Goal: Task Accomplishment & Management: Use online tool/utility

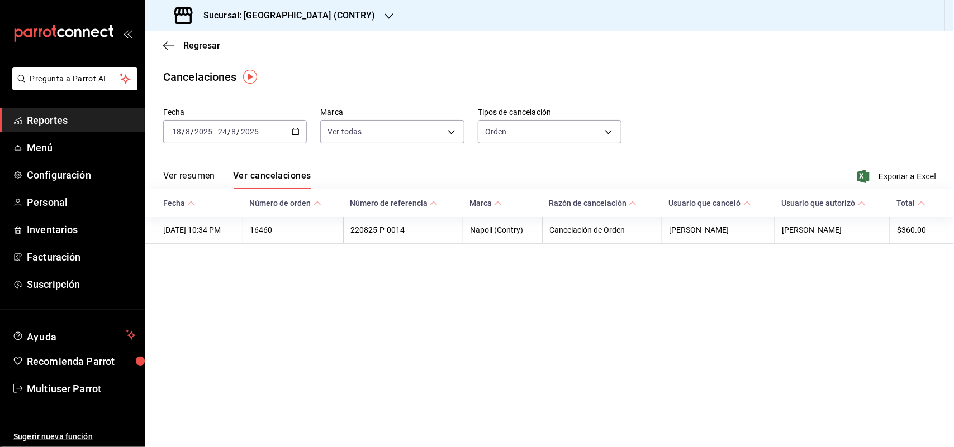
click at [312, 15] on h3 "Sucursal: [GEOGRAPHIC_DATA] (CONTRY)" at bounding box center [284, 15] width 181 height 13
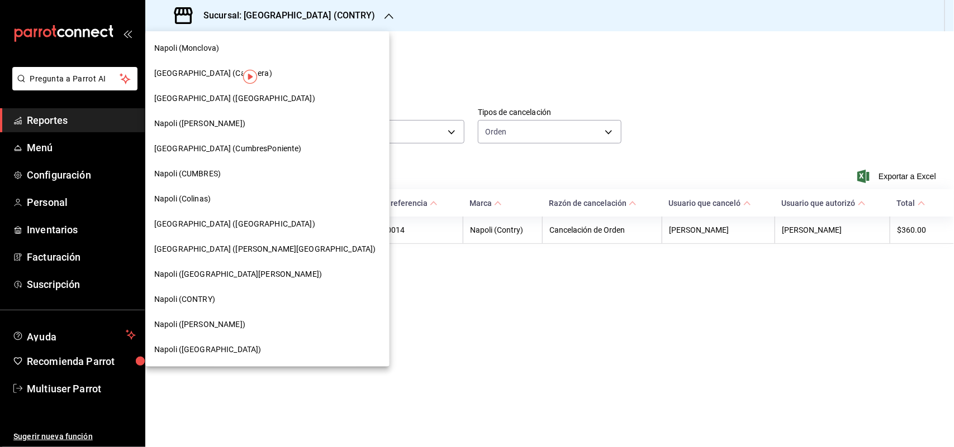
click at [208, 324] on span "[PERSON_NAME] ([PERSON_NAME])" at bounding box center [199, 325] width 91 height 12
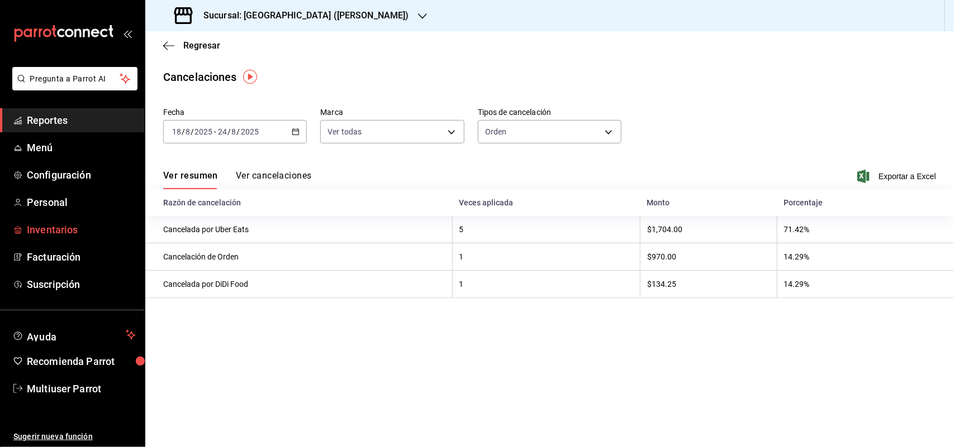
click at [46, 235] on span "Inventarios" at bounding box center [81, 229] width 109 height 15
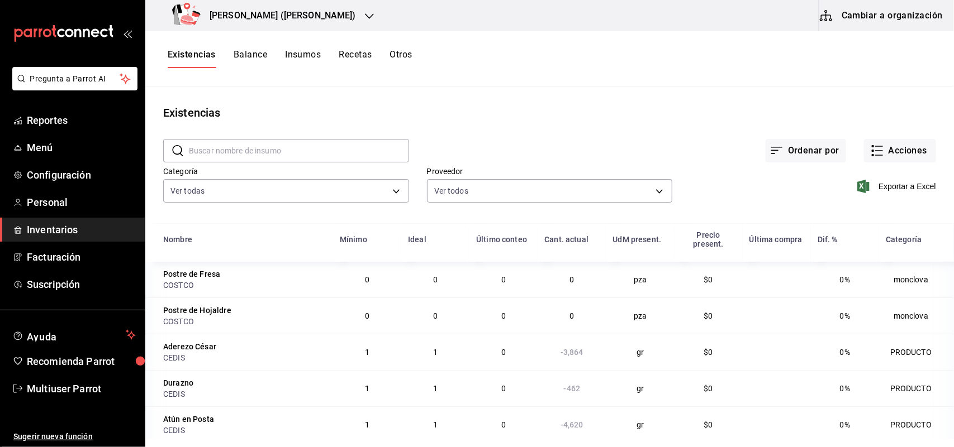
click at [411, 56] on button "Otros" at bounding box center [401, 58] width 22 height 19
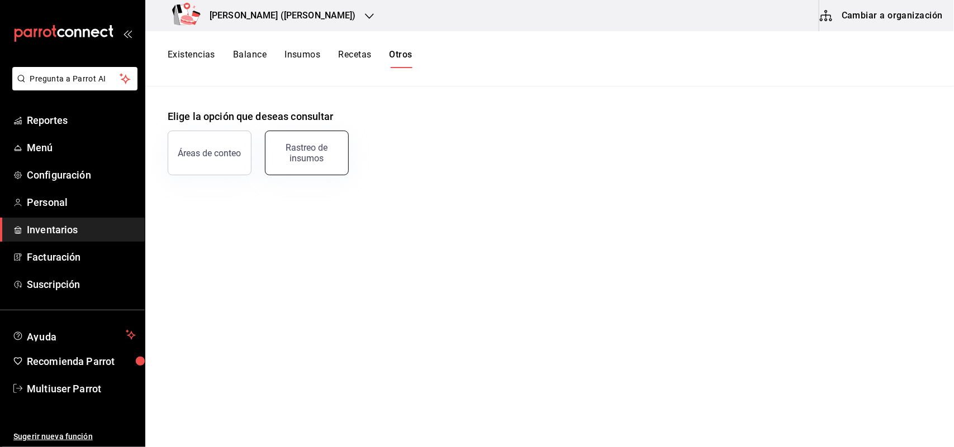
click at [305, 169] on button "Rastreo de insumos" at bounding box center [307, 153] width 84 height 45
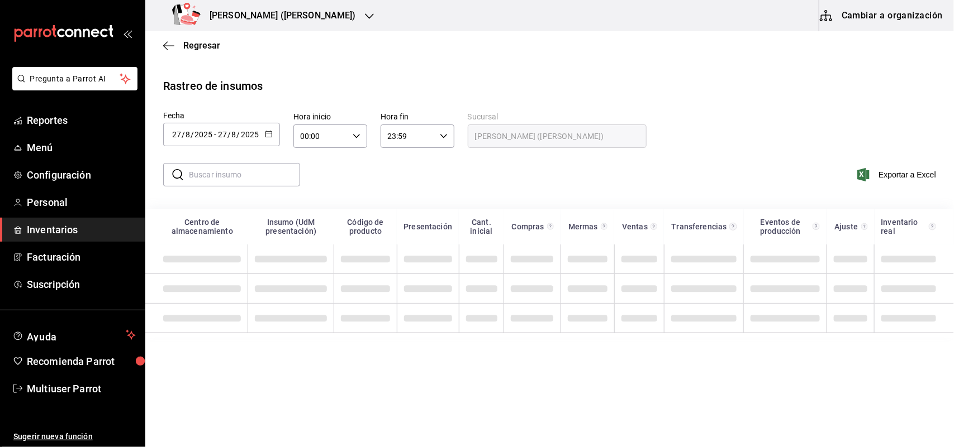
click at [275, 141] on div "2025-08-27 27 / 8 / 2025 - 2025-08-27 27 / 8 / 2025" at bounding box center [221, 134] width 117 height 23
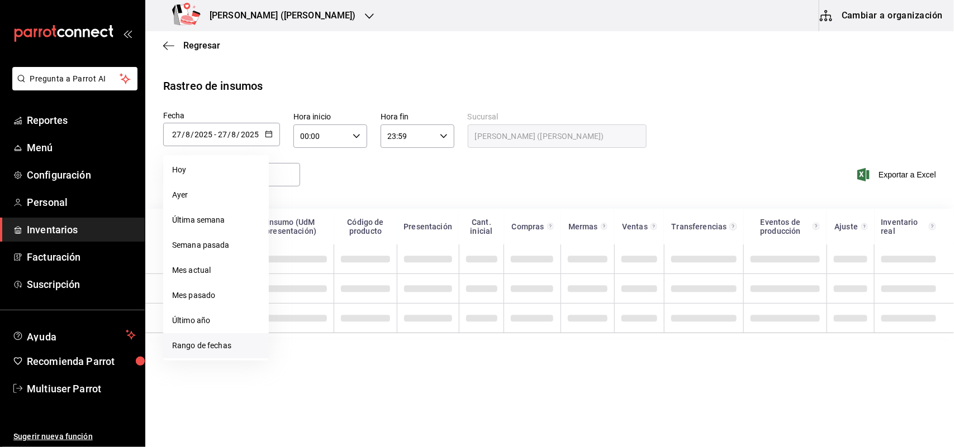
click at [205, 356] on li "Rango de fechas" at bounding box center [216, 345] width 106 height 25
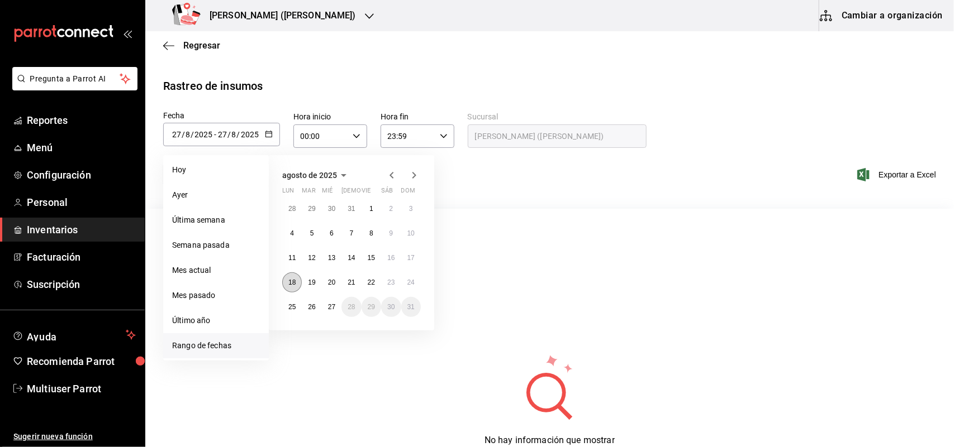
click at [292, 286] on button "18" at bounding box center [292, 283] width 20 height 20
click at [405, 281] on button "24" at bounding box center [411, 283] width 20 height 20
type input "[DATE]"
type input "18"
type input "[DATE]"
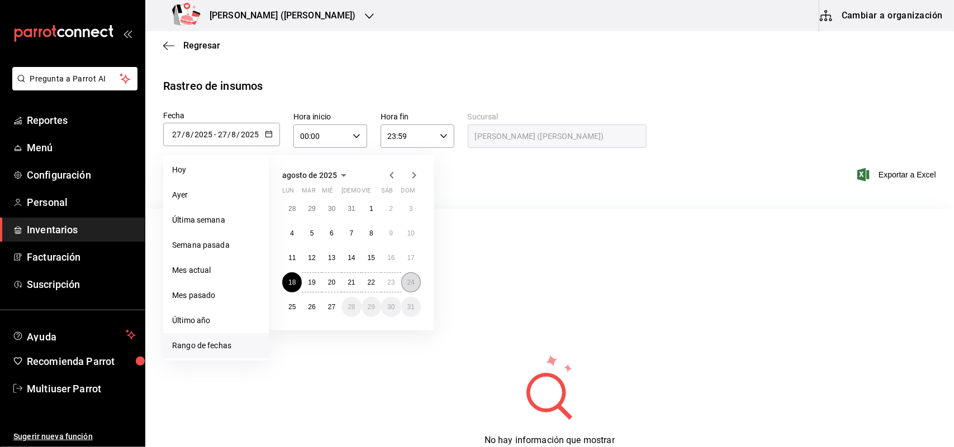
type input "24"
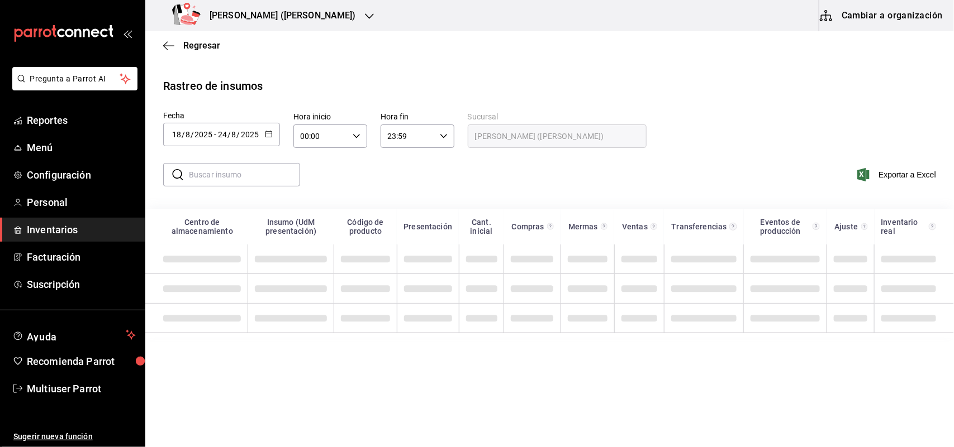
click at [231, 176] on input "text" at bounding box center [244, 175] width 111 height 22
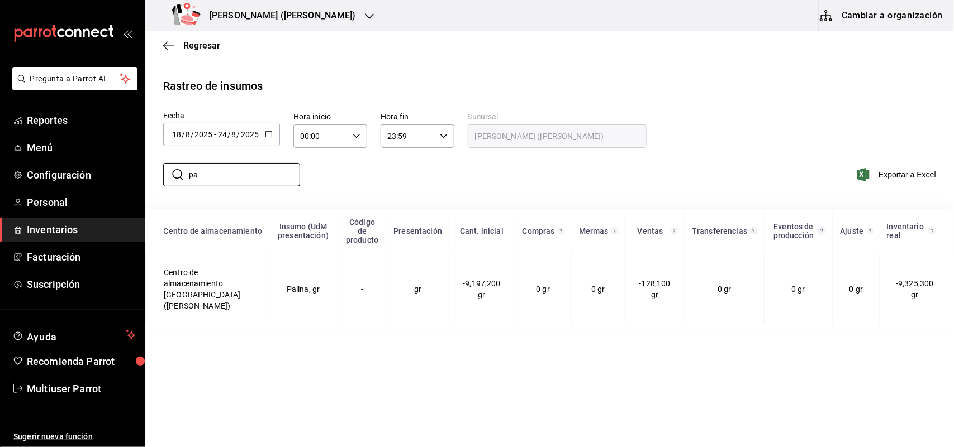
type input "p"
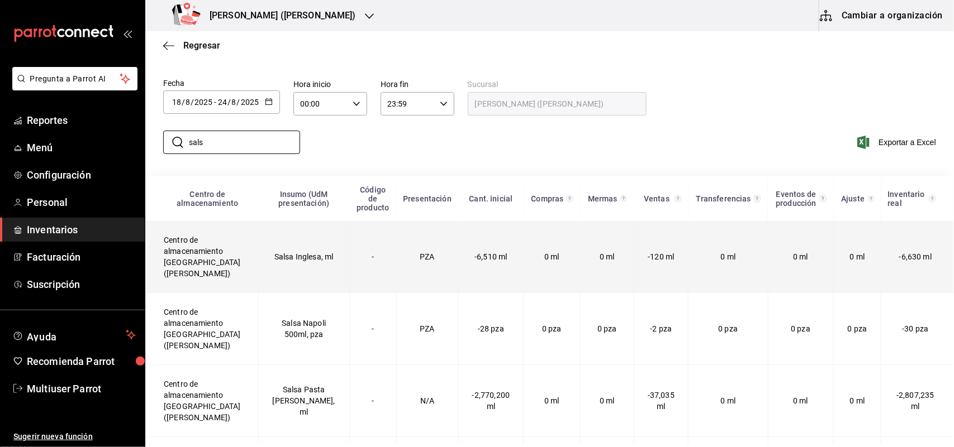
scroll to position [49, 0]
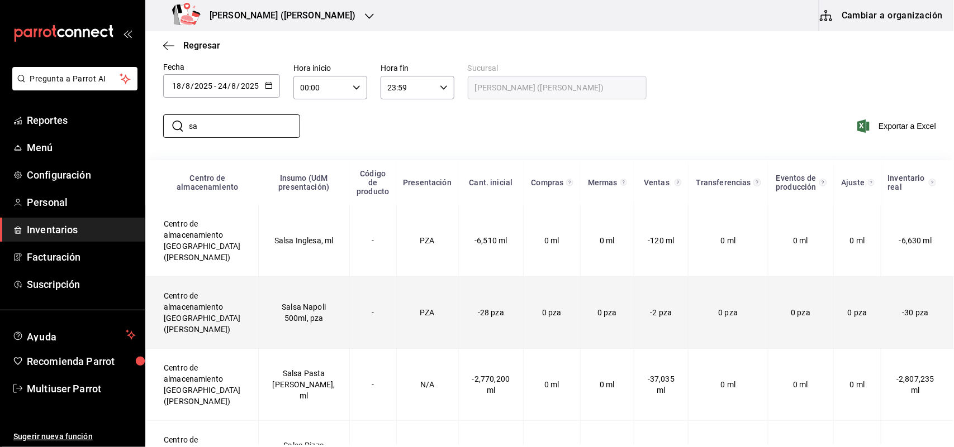
type input "s"
type input "rall"
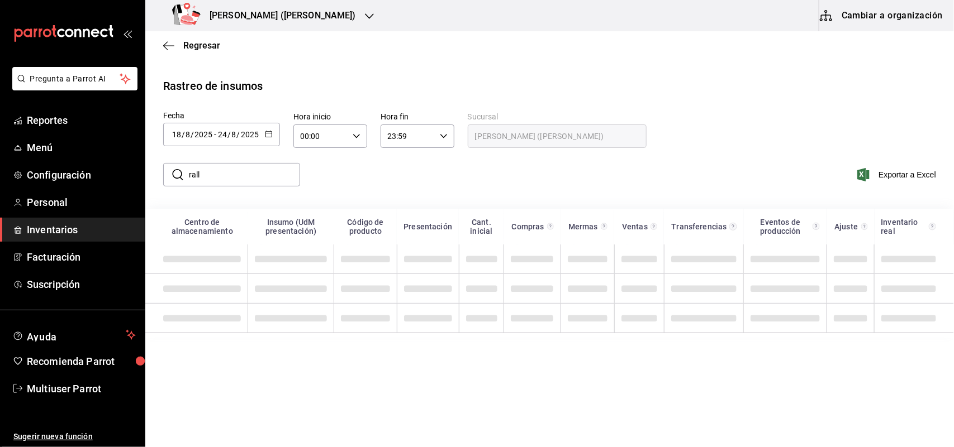
scroll to position [0, 0]
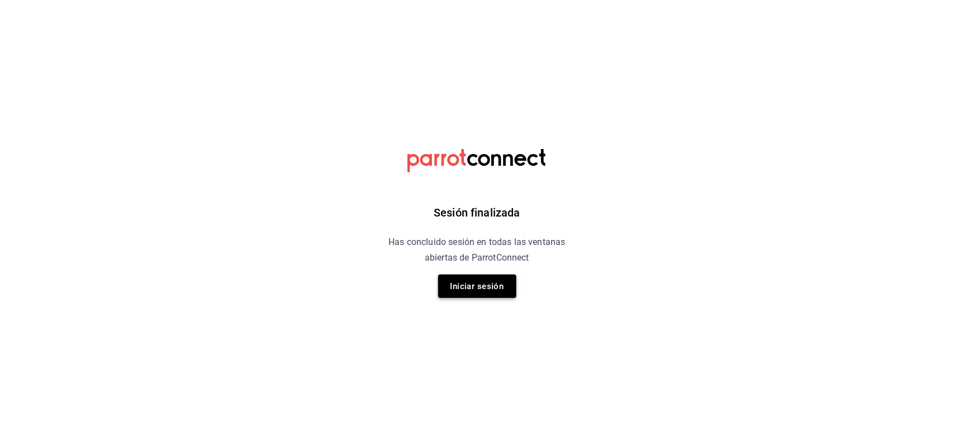
click at [502, 289] on button "Iniciar sesión" at bounding box center [477, 286] width 78 height 23
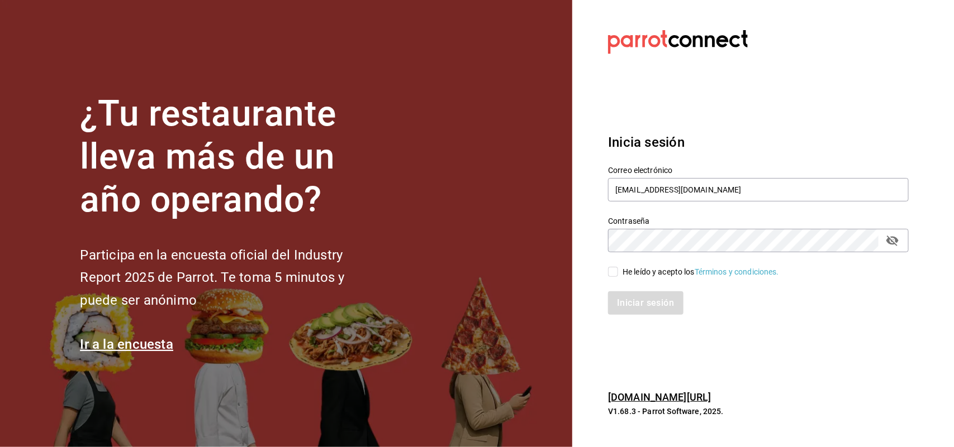
click at [609, 272] on input "He leído y acepto los Términos y condiciones." at bounding box center [613, 272] width 10 height 10
checkbox input "true"
click at [636, 300] on button "Iniciar sesión" at bounding box center [646, 303] width 76 height 23
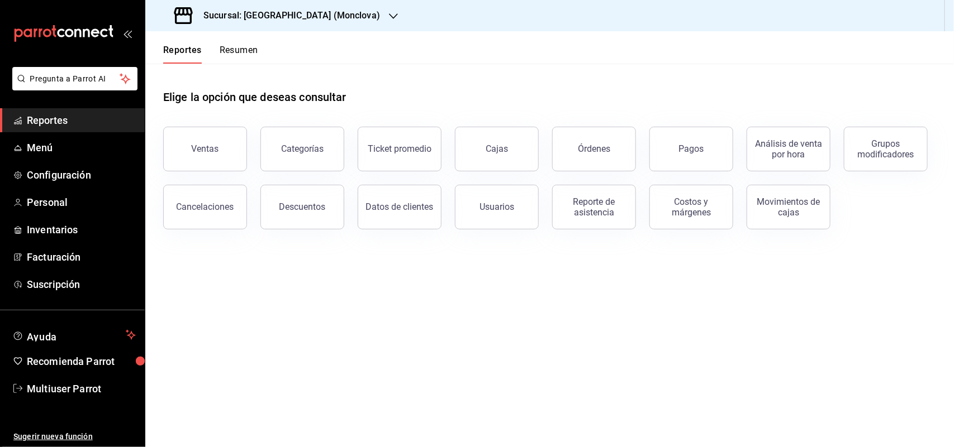
click at [303, 14] on h3 "Sucursal: Napoli (Monclova)" at bounding box center [286, 15] width 185 height 13
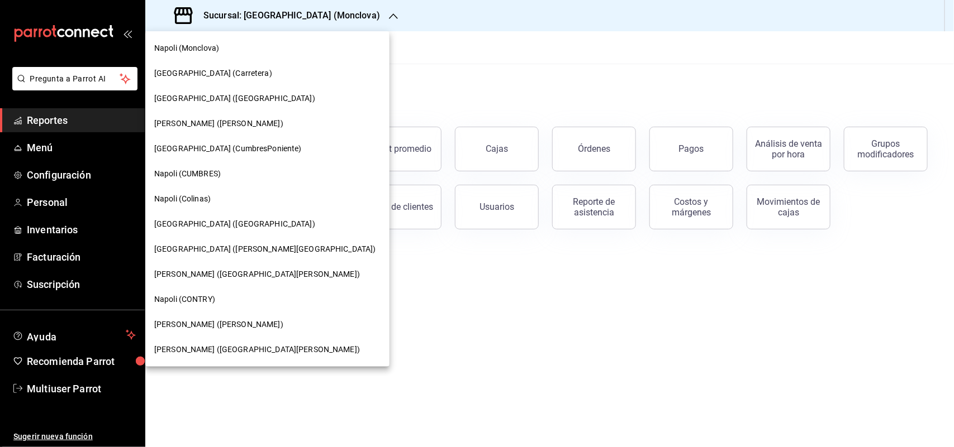
click at [222, 325] on div "Napoli ([PERSON_NAME])" at bounding box center [267, 325] width 226 height 12
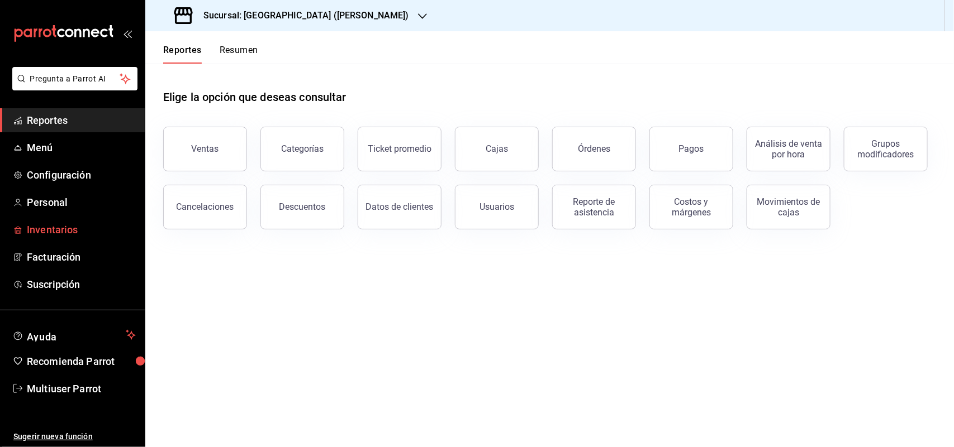
click at [45, 233] on span "Inventarios" at bounding box center [81, 229] width 109 height 15
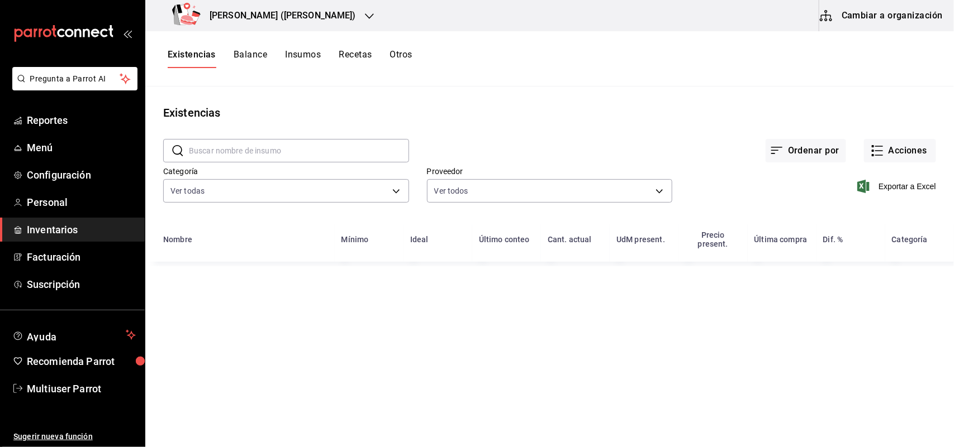
click at [395, 59] on button "Otros" at bounding box center [401, 58] width 22 height 19
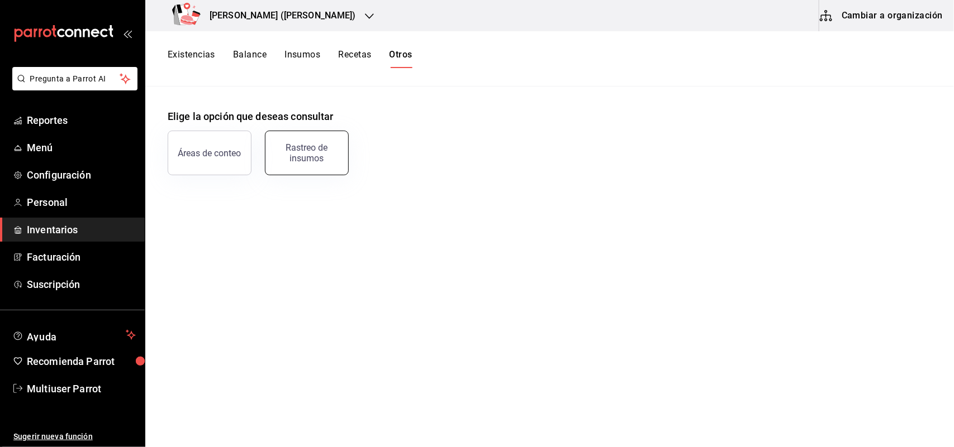
click at [331, 158] on div "Rastreo de insumos" at bounding box center [306, 152] width 69 height 21
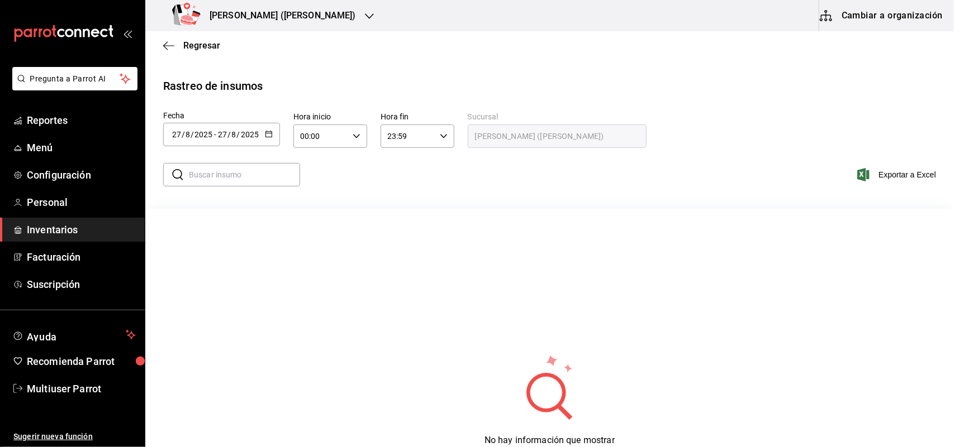
click at [268, 135] on icon "button" at bounding box center [269, 134] width 8 height 8
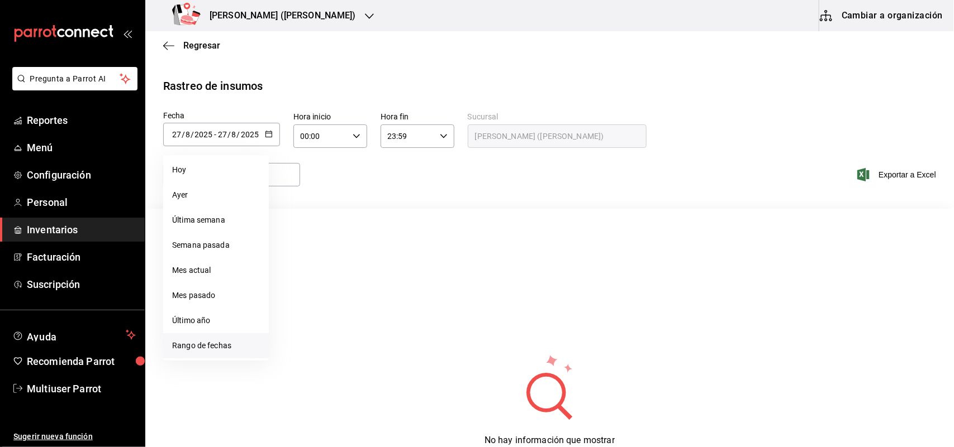
click at [236, 347] on li "Rango de fechas" at bounding box center [216, 345] width 106 height 25
click at [293, 283] on abbr "18" at bounding box center [291, 283] width 7 height 8
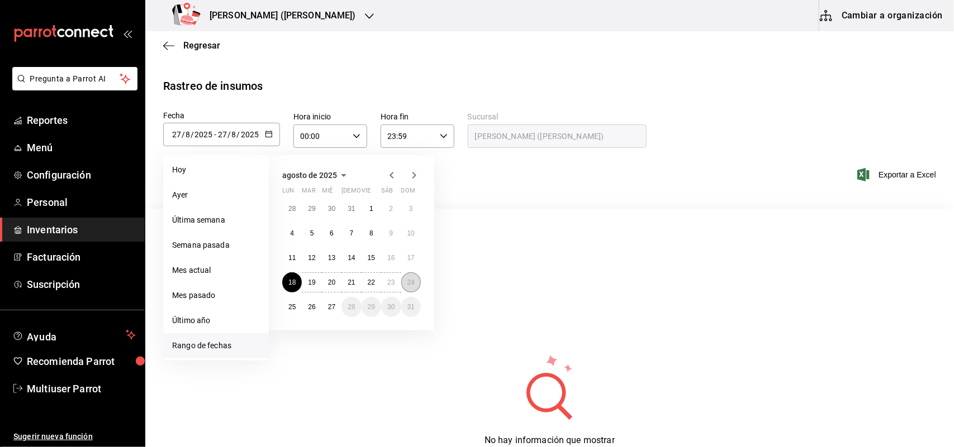
click at [416, 278] on button "24" at bounding box center [411, 283] width 20 height 20
type input "[DATE]"
type input "18"
type input "[DATE]"
type input "24"
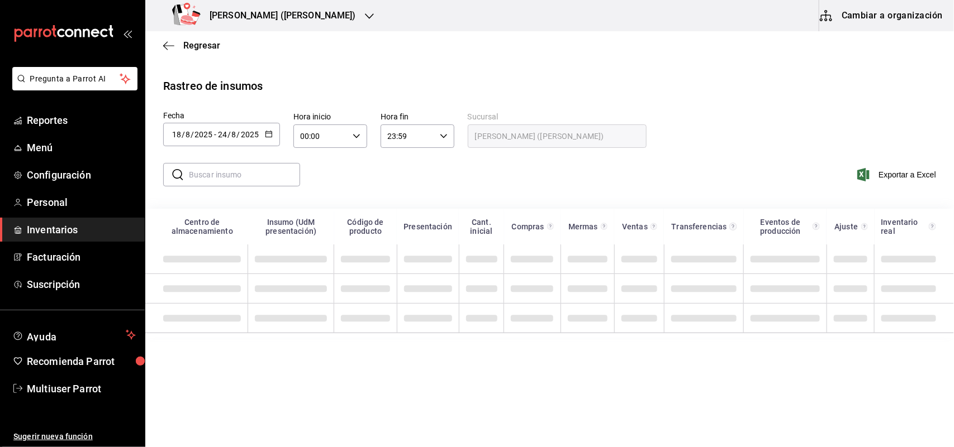
click at [225, 175] on input "text" at bounding box center [244, 175] width 111 height 22
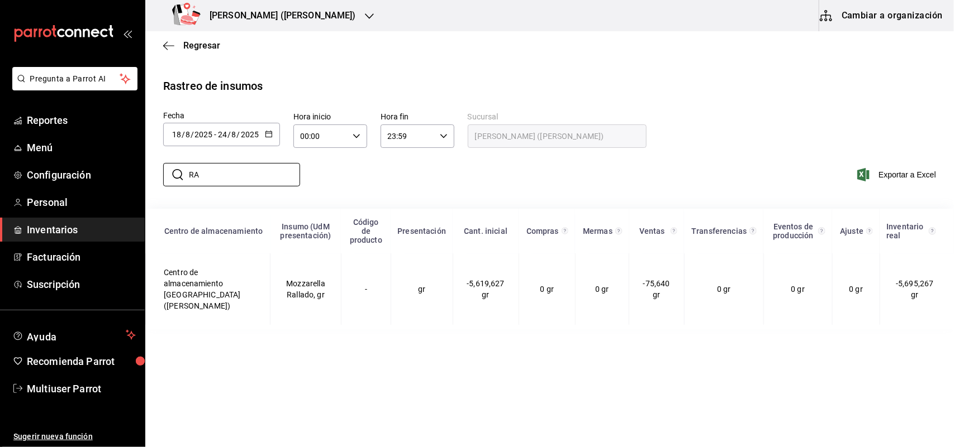
type input "R"
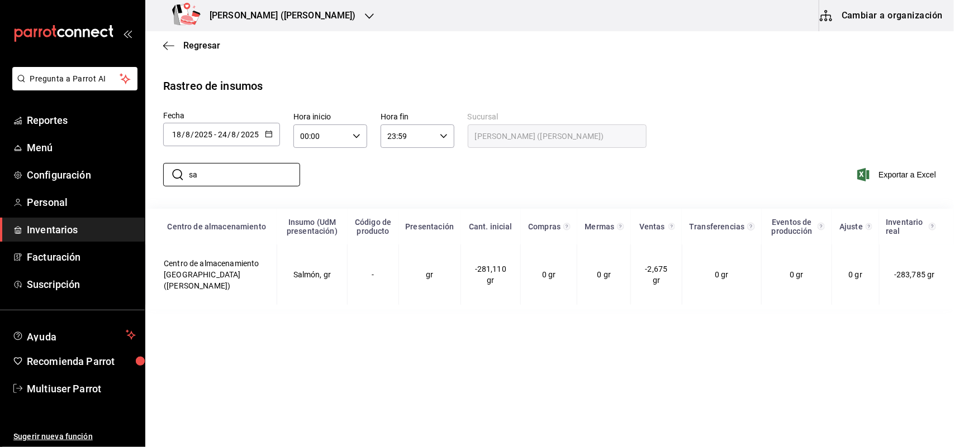
type input "s"
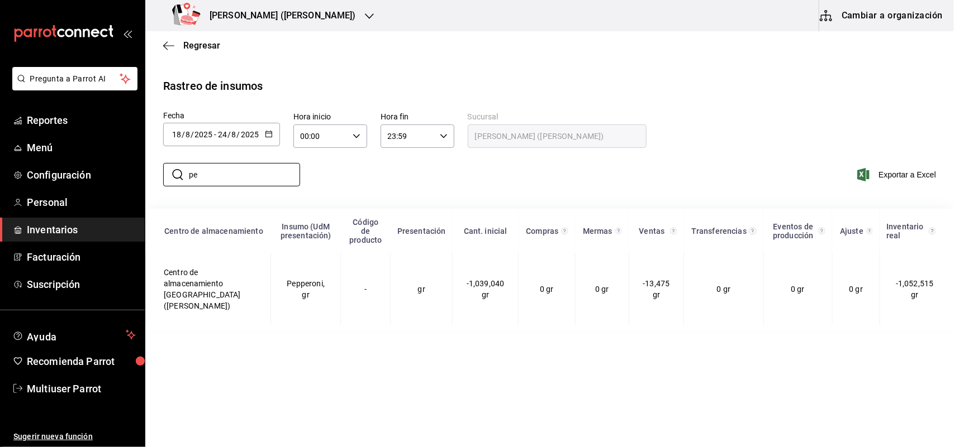
type input "p"
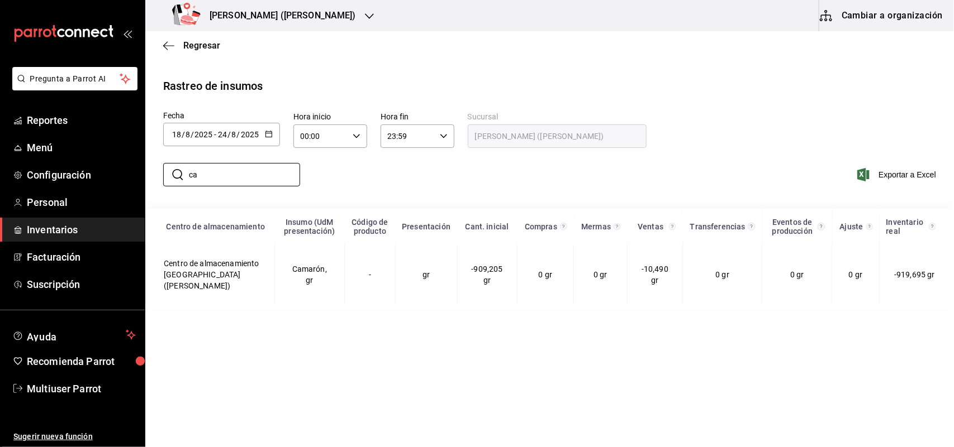
type input "c"
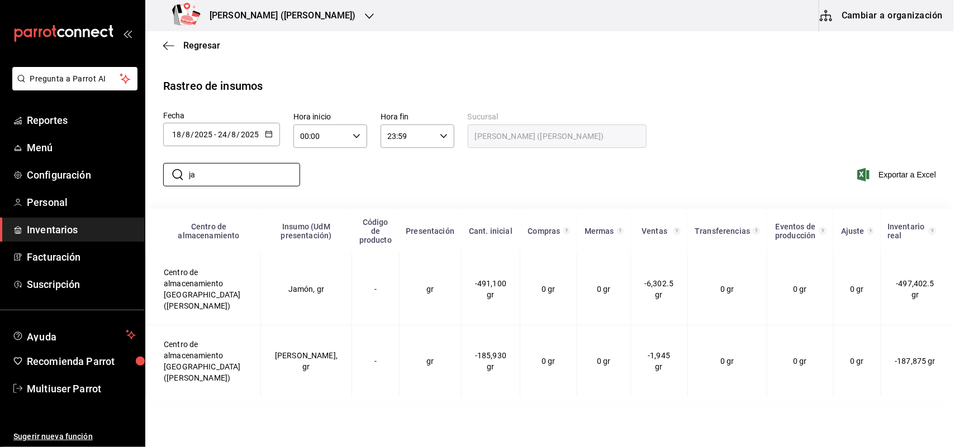
type input "j"
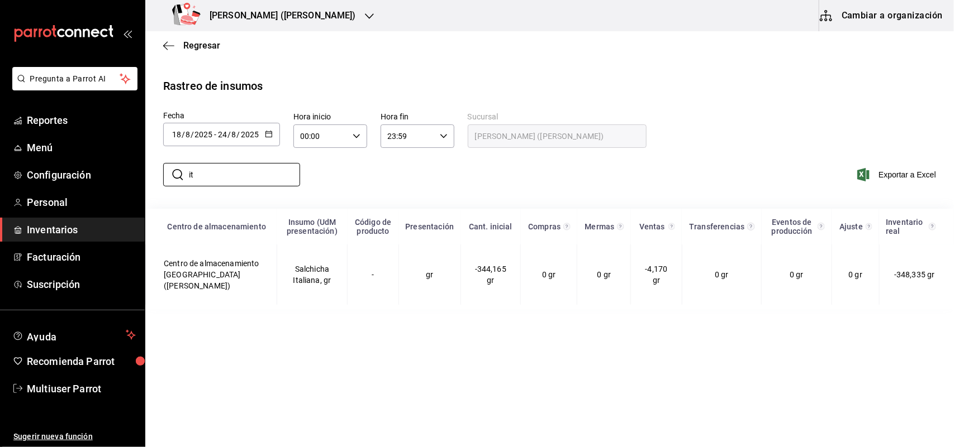
type input "i"
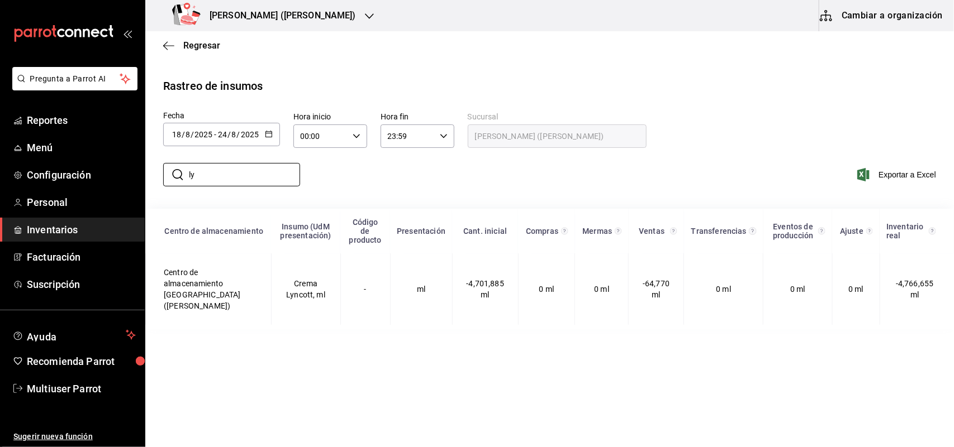
type input "l"
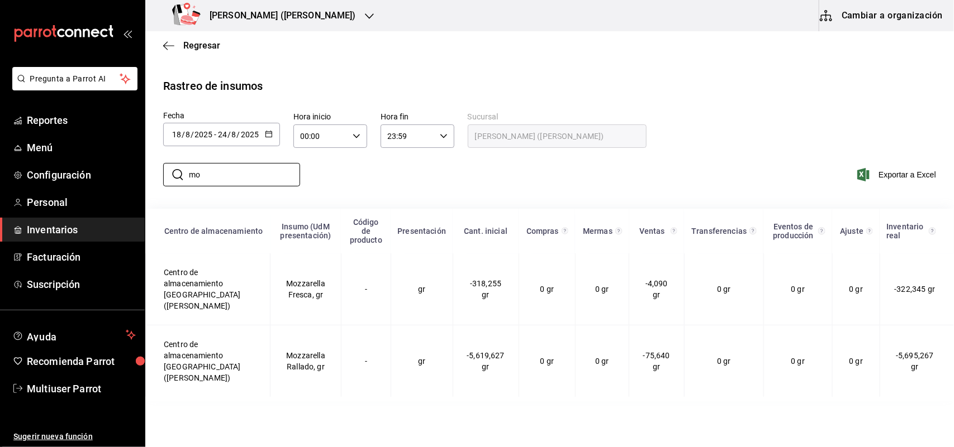
type input "m"
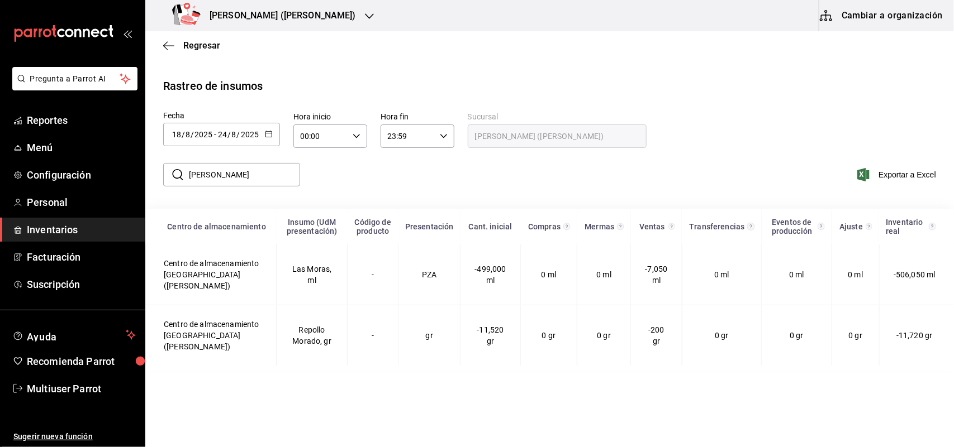
click at [243, 168] on input "mora" at bounding box center [244, 175] width 111 height 22
type input "m"
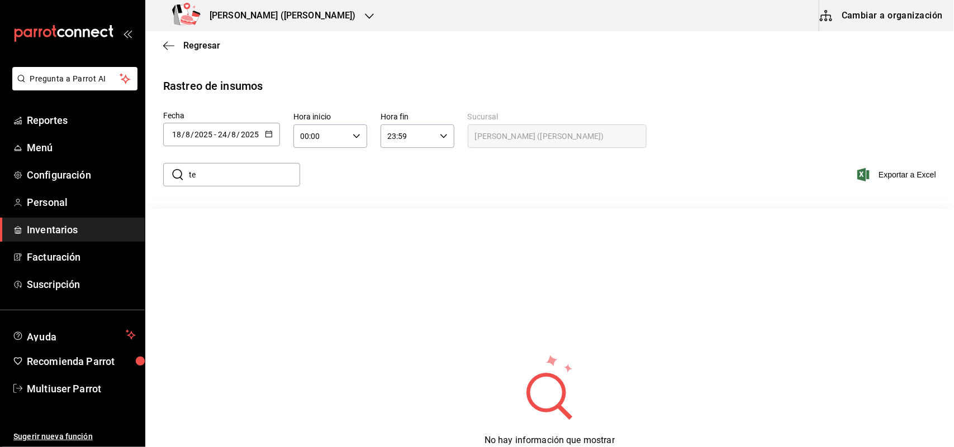
type input "t"
type input "a"
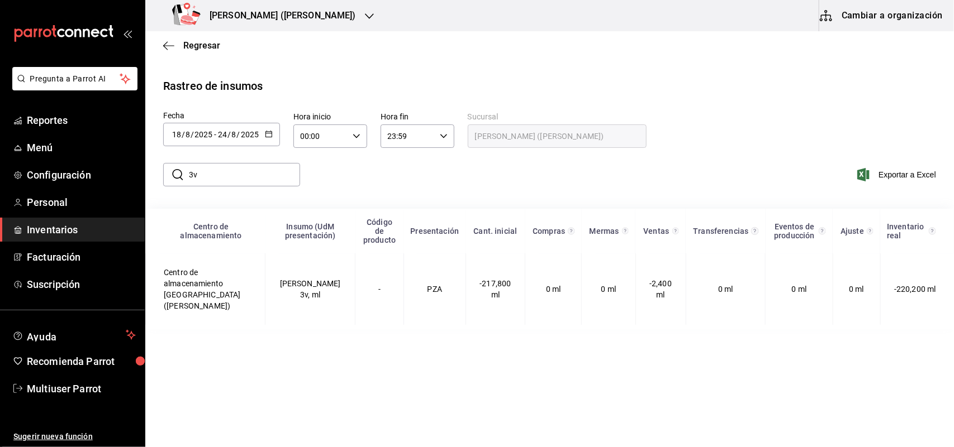
type input "3"
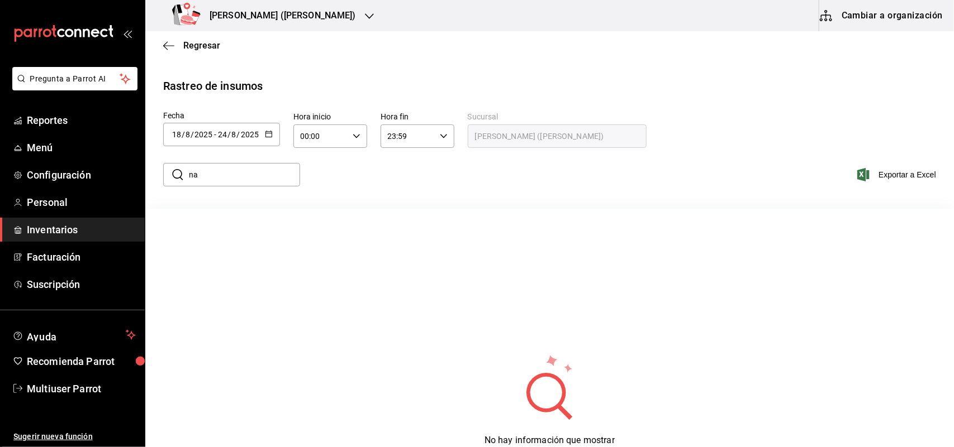
type input "n"
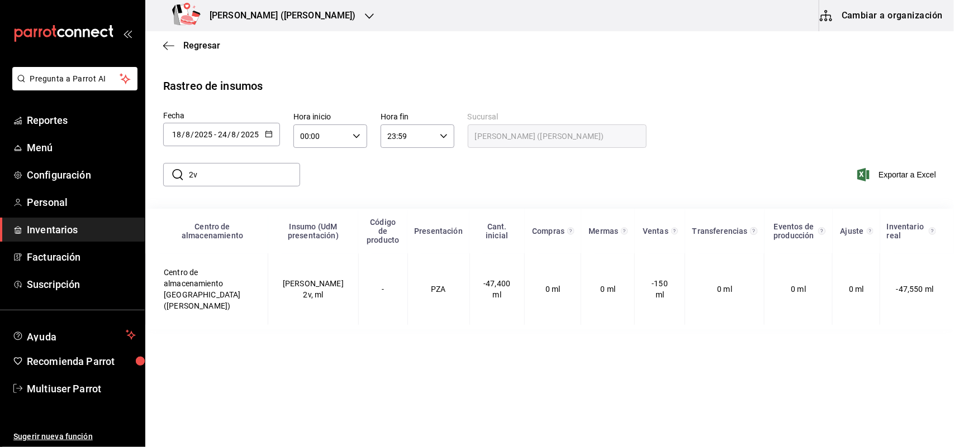
type input "2"
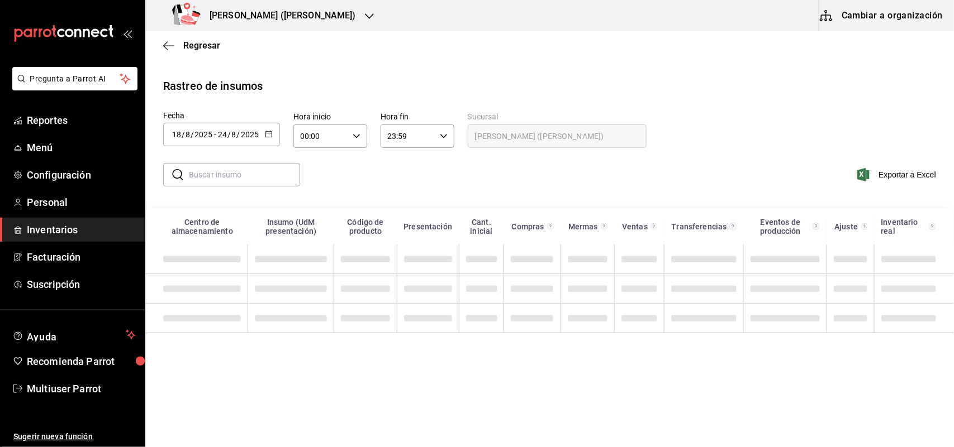
type input "b"
type input "e"
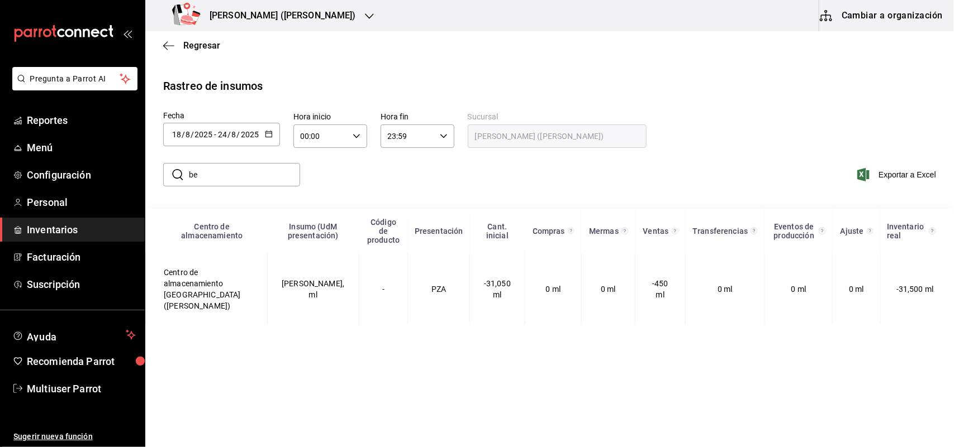
type input "b"
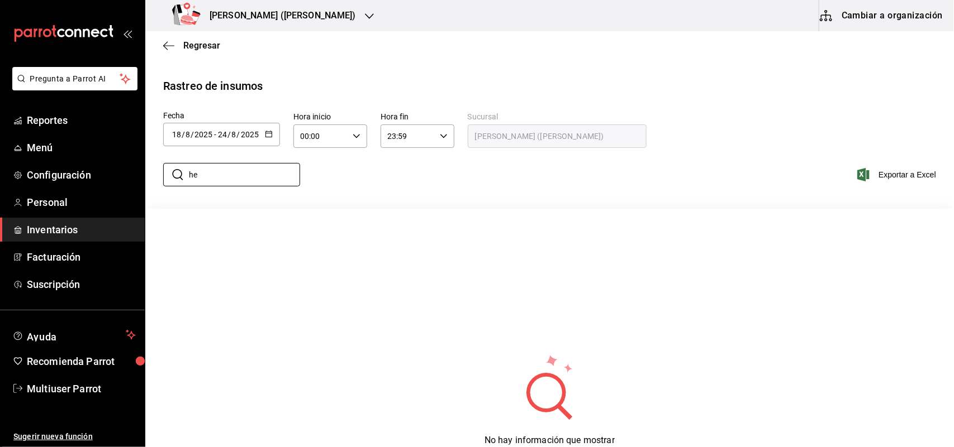
type input "h"
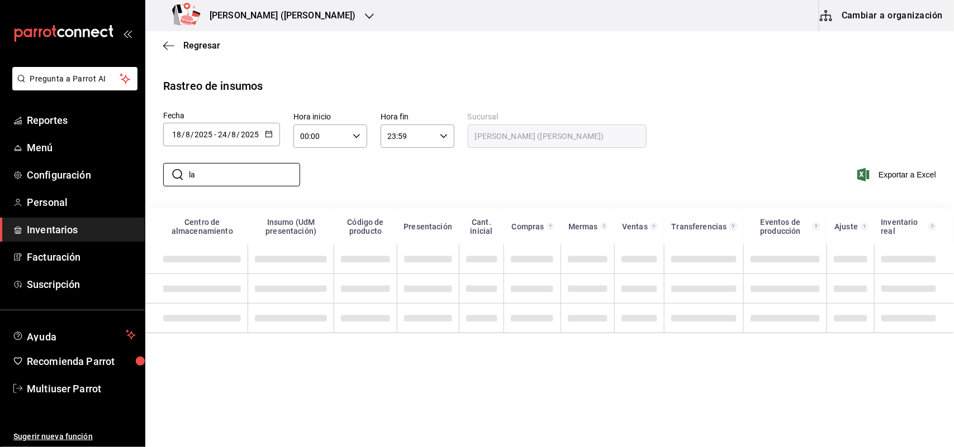
type input "l"
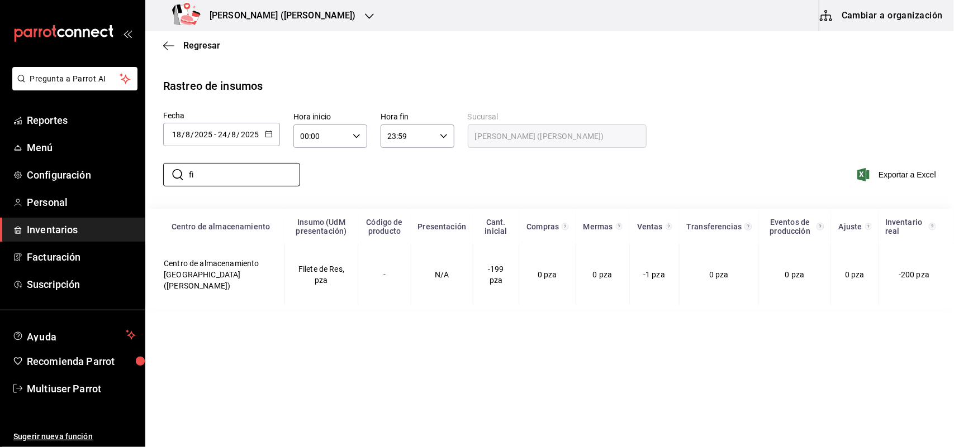
type input "f"
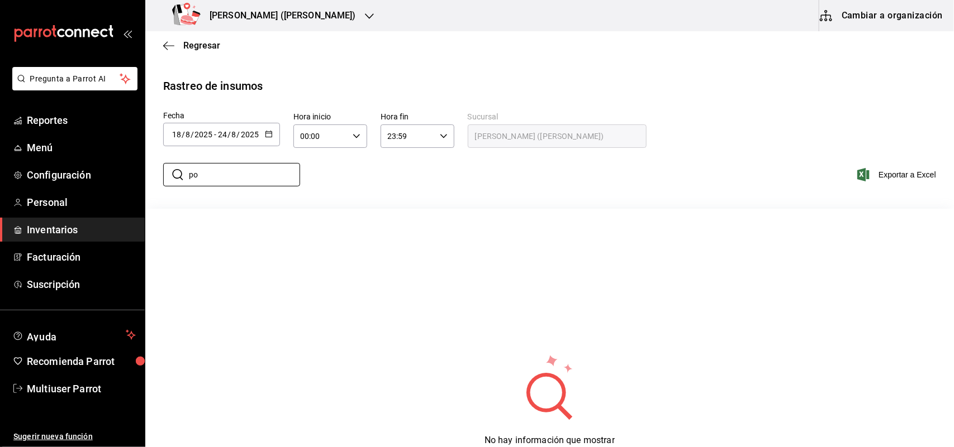
type input "p"
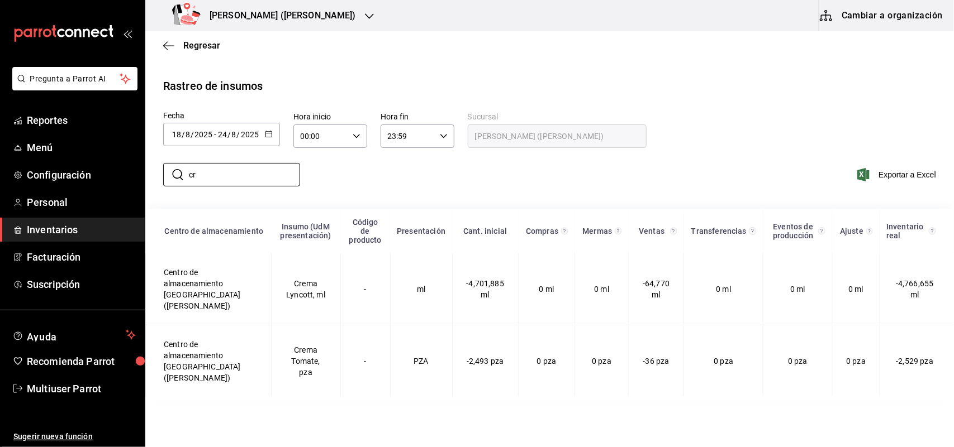
type input "c"
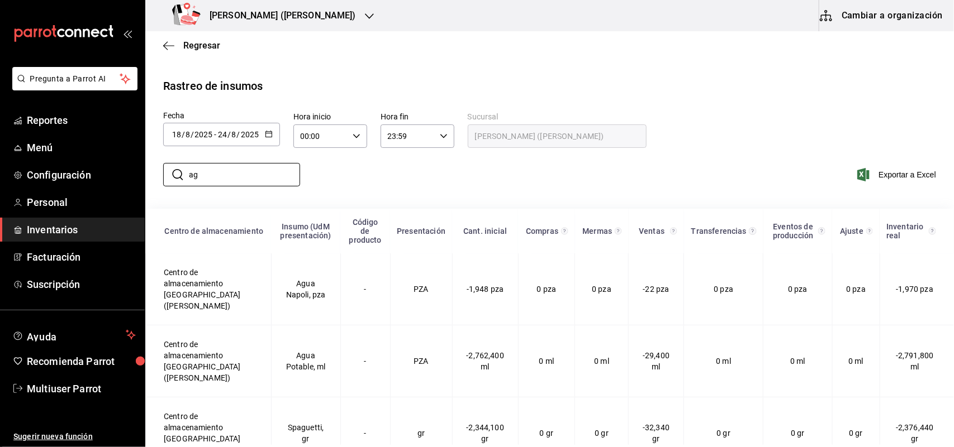
type input "a"
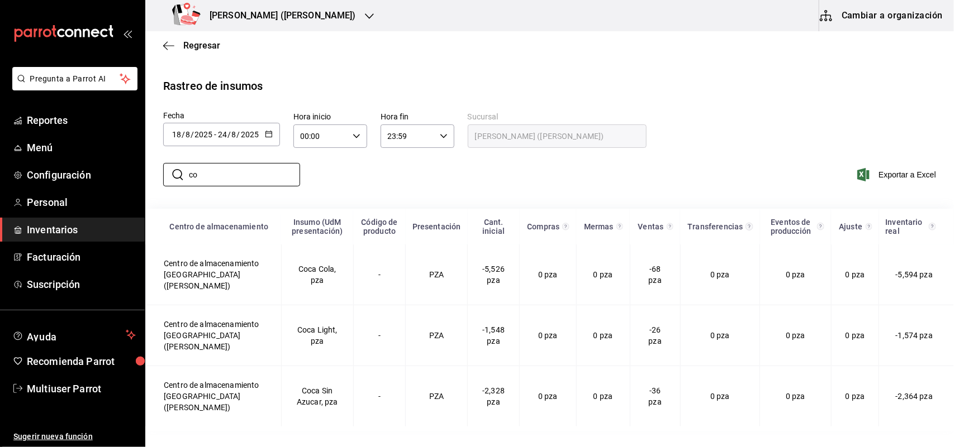
type input "c"
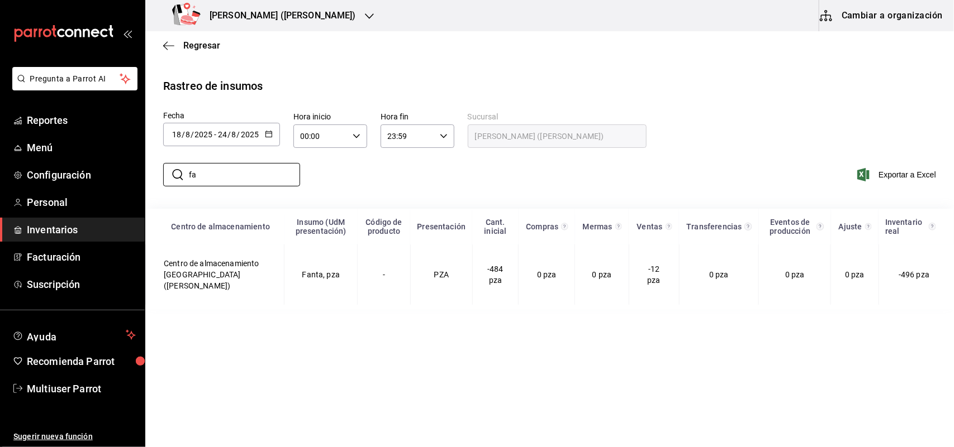
type input "f"
type input "s"
type input "j"
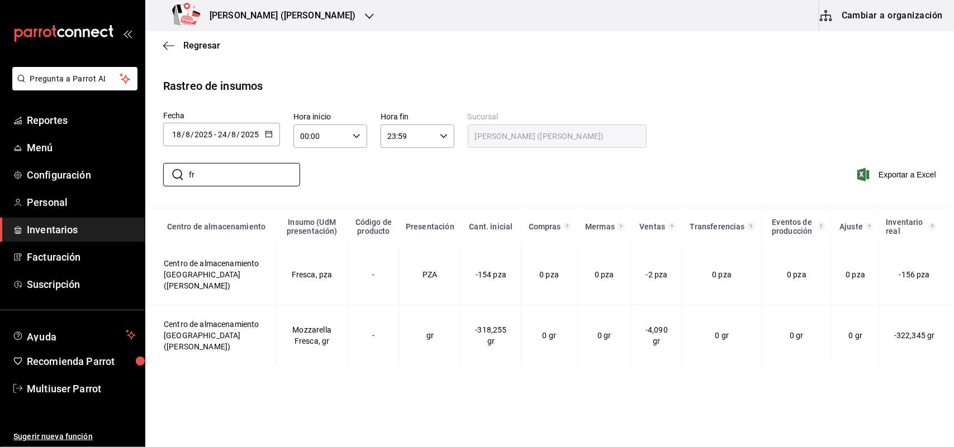
type input "f"
type input "s"
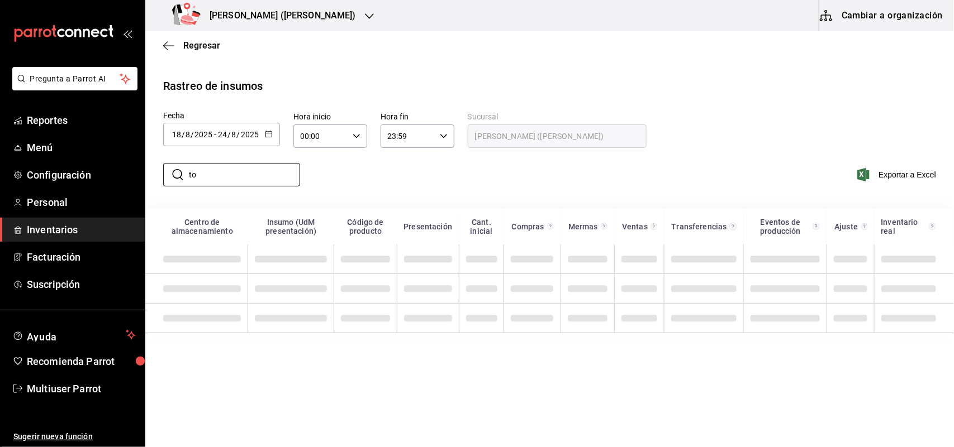
type input "t"
type input "F"
click at [274, 139] on div "2025-08-18 18 / 8 / 2025 - 2025-08-24 24 / 8 / 2025" at bounding box center [221, 134] width 117 height 23
click at [515, 170] on div "​ TOPO ​ Exportar a Excel" at bounding box center [544, 182] width 817 height 46
click at [260, 168] on input "TOPO" at bounding box center [244, 175] width 111 height 22
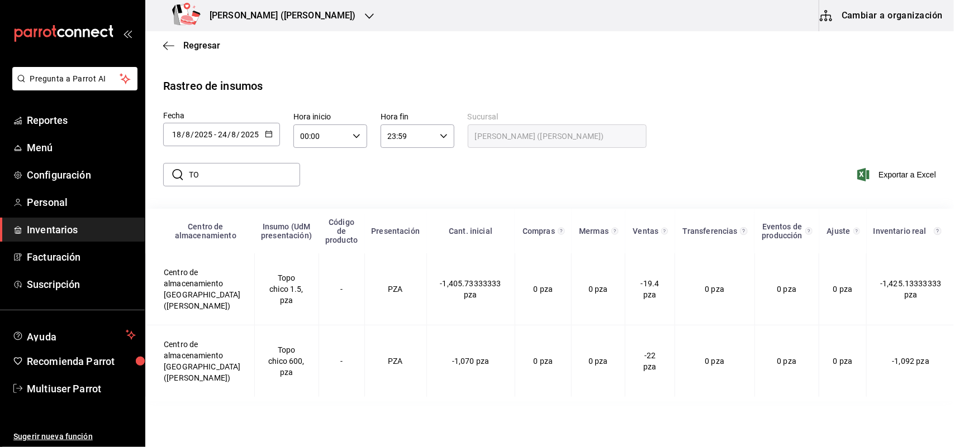
type input "T"
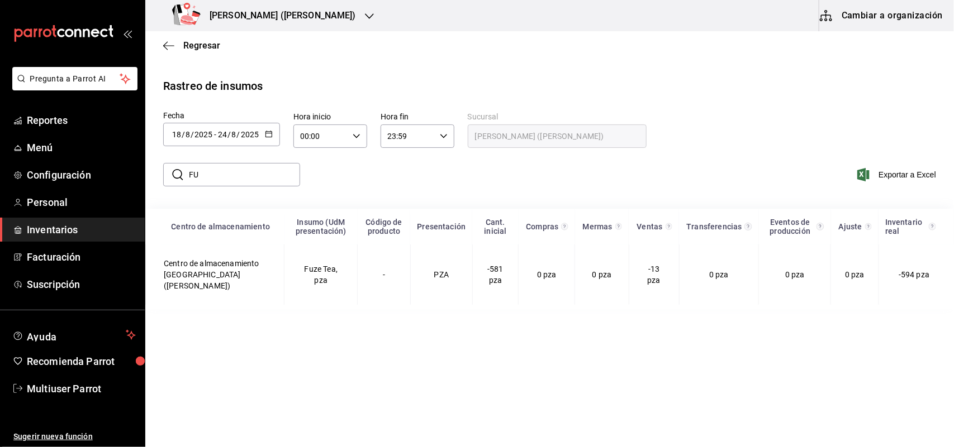
type input "F"
type input "T"
type input "C"
type input "B"
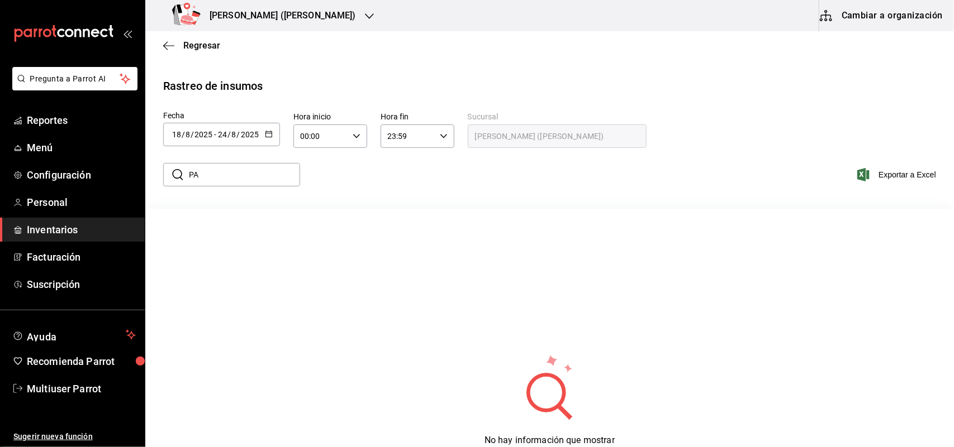
type input "P"
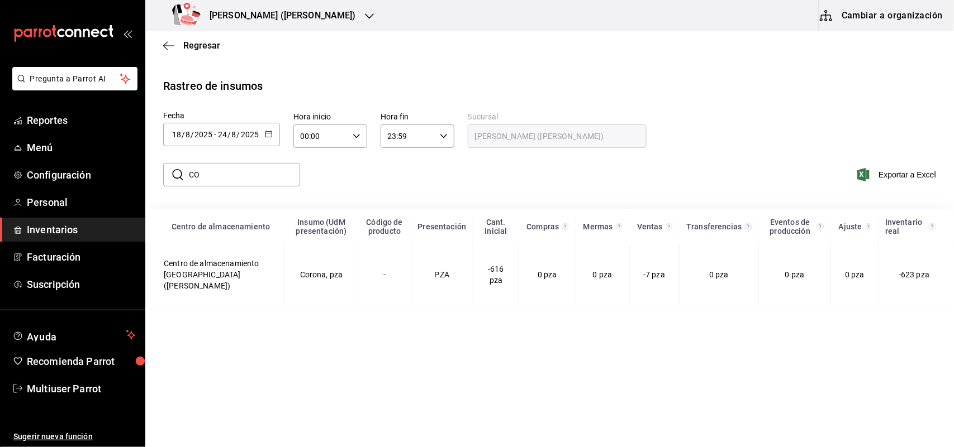
type input "C"
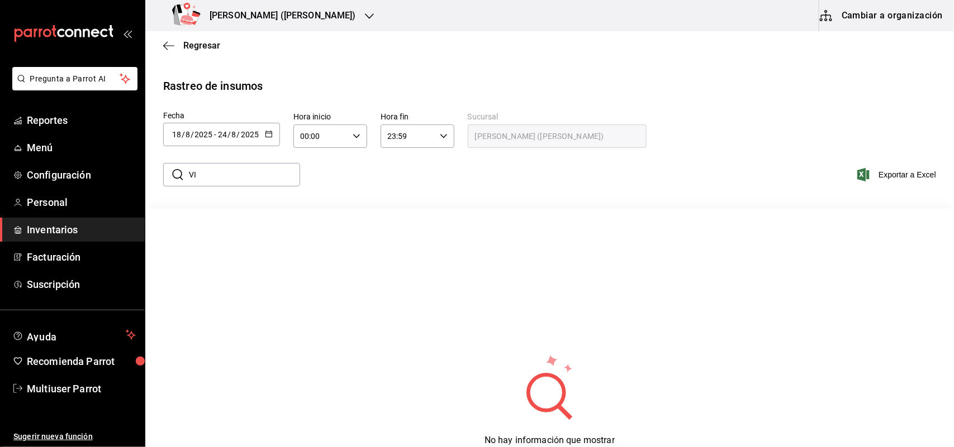
type input "V"
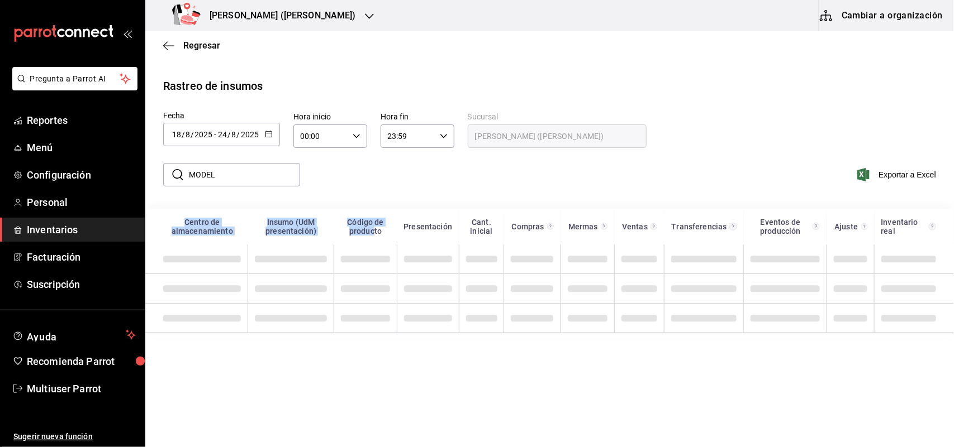
drag, startPoint x: 377, startPoint y: 246, endPoint x: 760, endPoint y: 165, distance: 391.7
click at [760, 165] on div "Rastreo de insumos Fecha 2025-08-18 18 / 8 / 2025 - 2025-08-24 24 / 8 / 2025 ag…" at bounding box center [549, 208] width 773 height 260
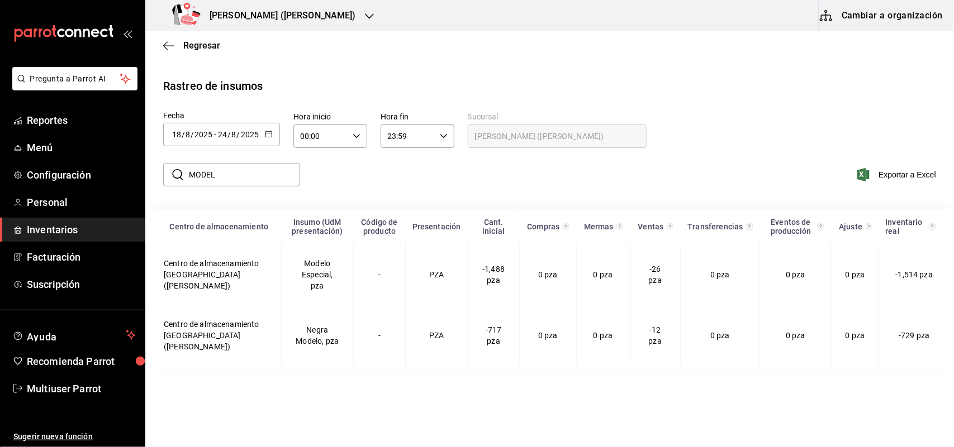
click at [209, 182] on input "MODEL" at bounding box center [244, 175] width 111 height 22
type input "M"
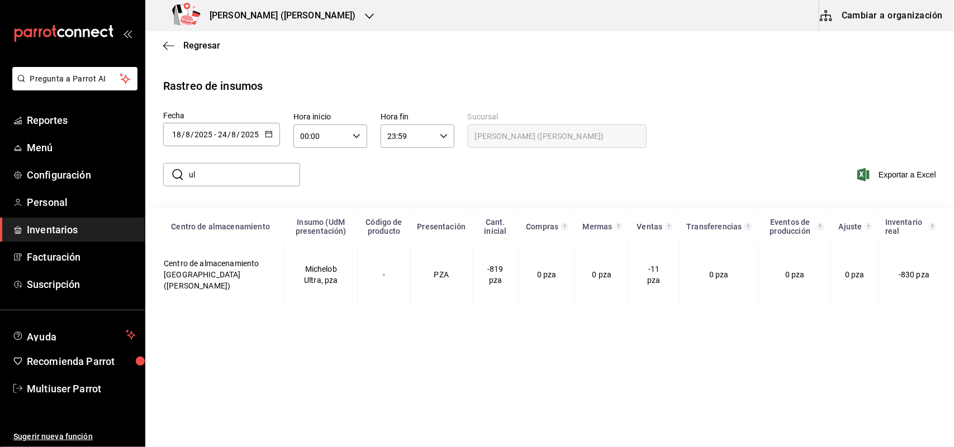
type input "u"
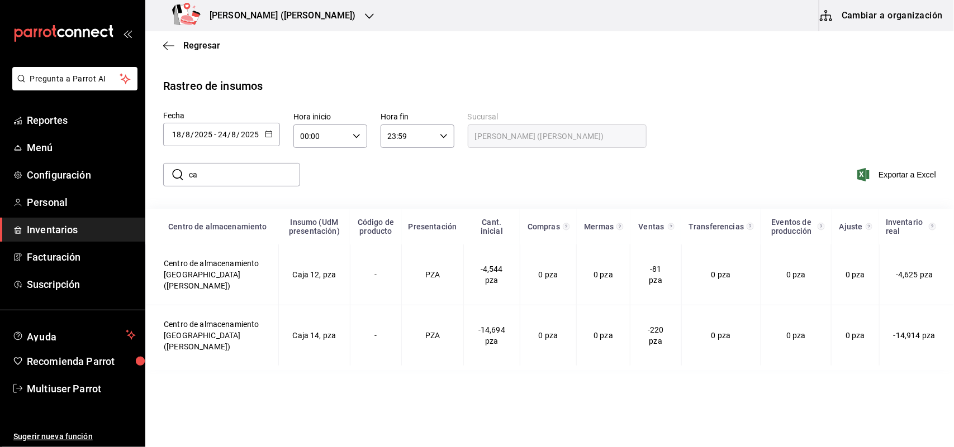
type input "c"
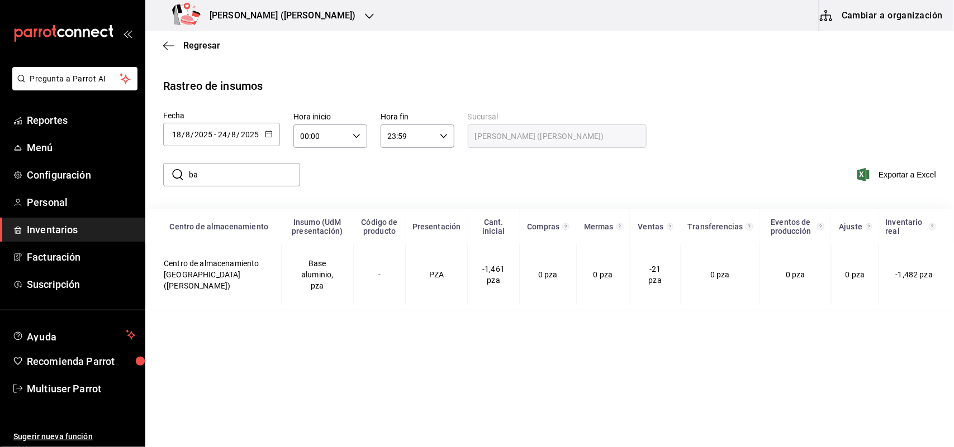
type input "b"
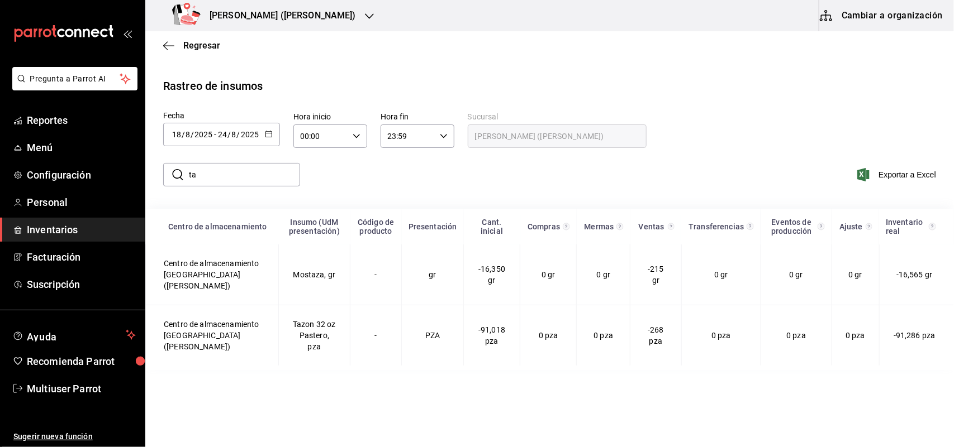
type input "t"
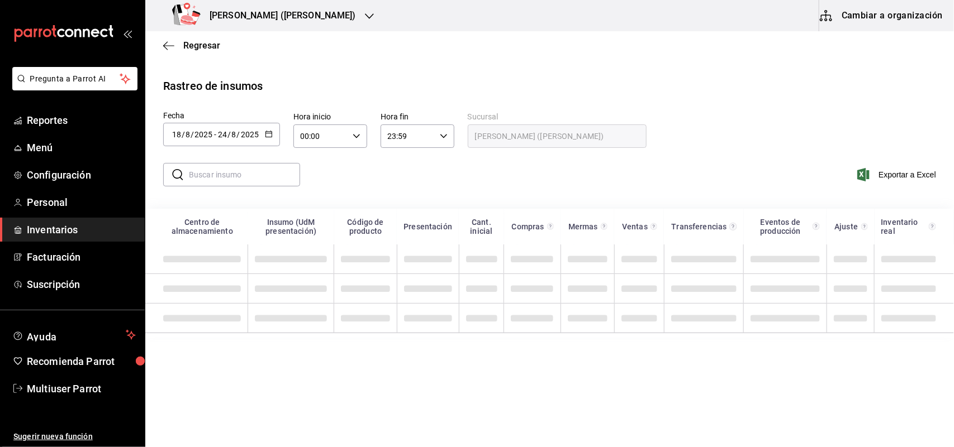
type input "B"
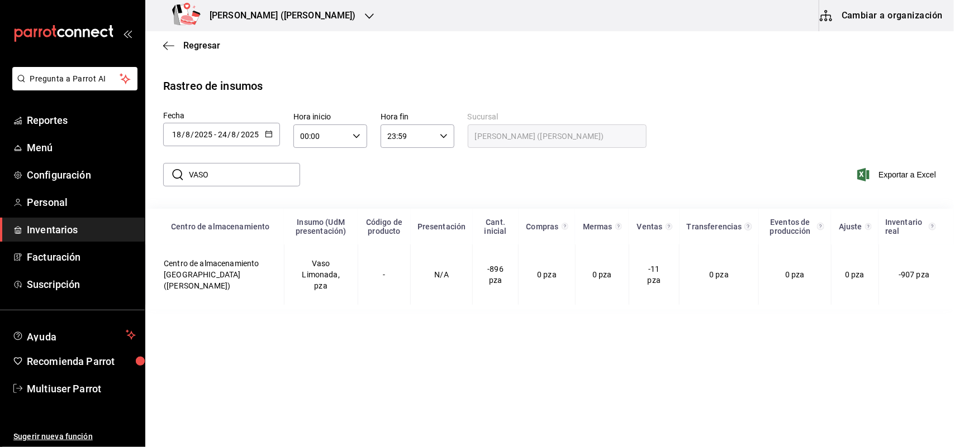
type input "VASO"
click at [292, 27] on div "Napoli (Escobedo)" at bounding box center [266, 15] width 224 height 31
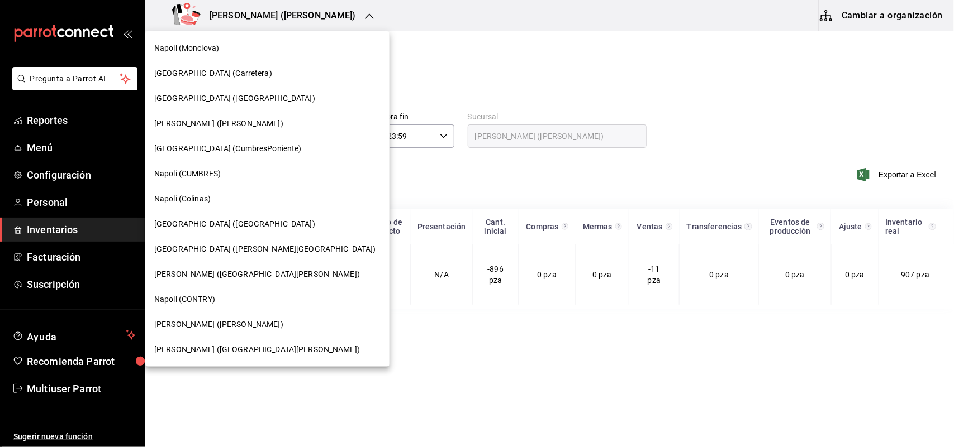
click at [266, 129] on div "Napoli ([PERSON_NAME])" at bounding box center [267, 124] width 226 height 12
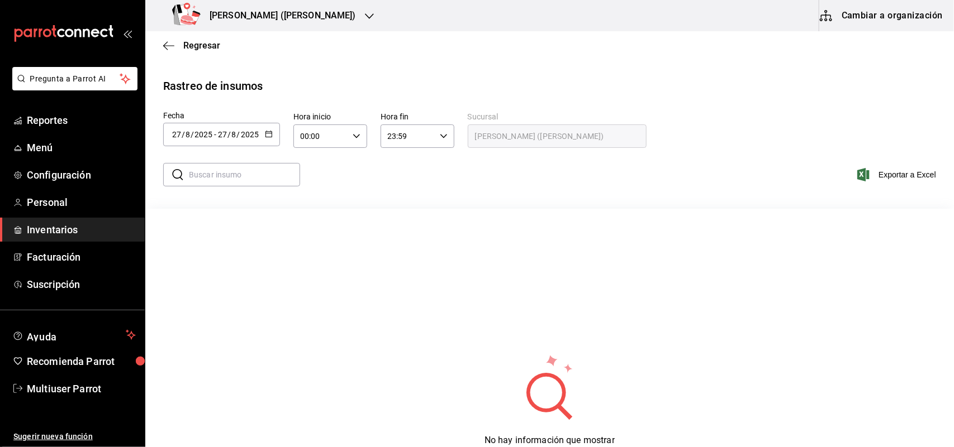
click at [270, 137] on button "button" at bounding box center [269, 134] width 8 height 9
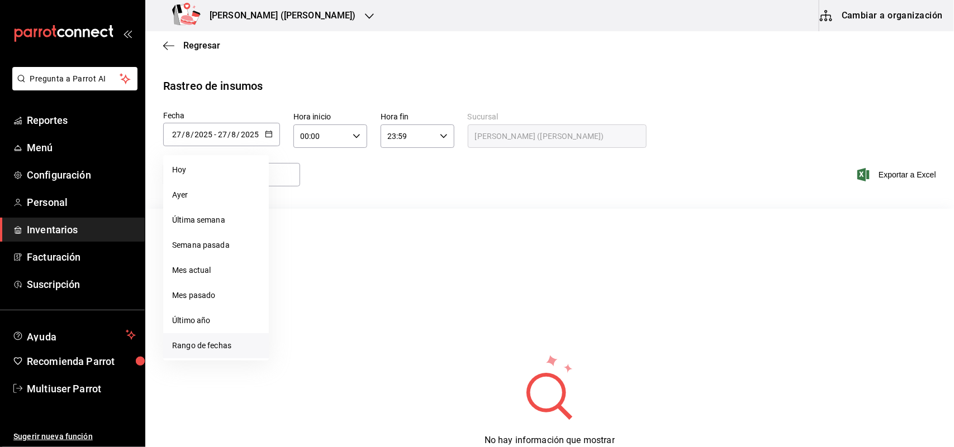
click at [214, 346] on li "Rango de fechas" at bounding box center [216, 345] width 106 height 25
click at [293, 283] on abbr "18" at bounding box center [291, 283] width 7 height 8
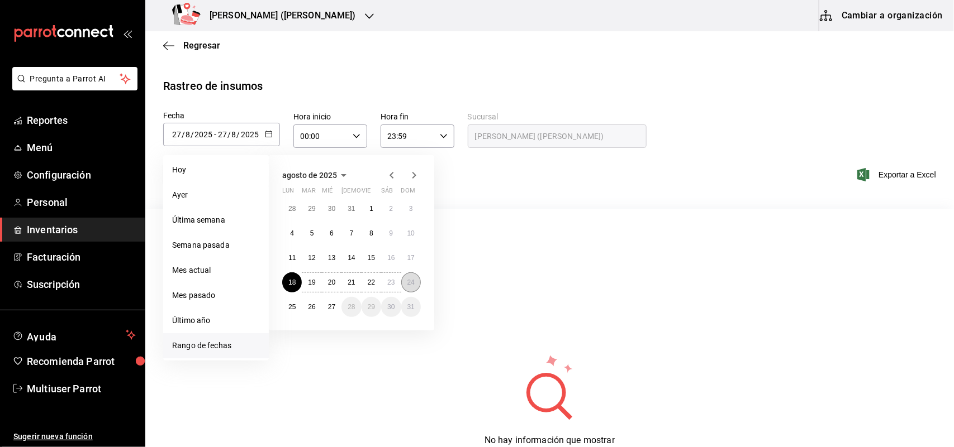
click at [417, 283] on button "24" at bounding box center [411, 283] width 20 height 20
type input "[DATE]"
type input "18"
type input "[DATE]"
type input "24"
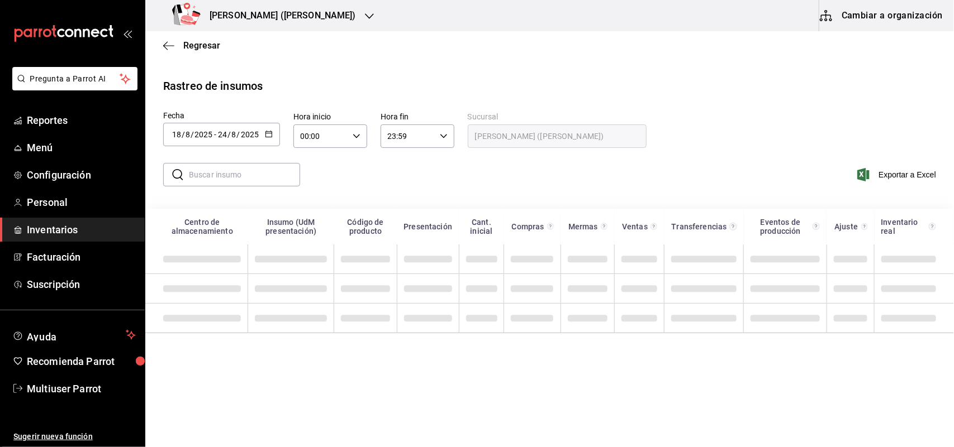
click at [263, 179] on input "text" at bounding box center [244, 175] width 111 height 22
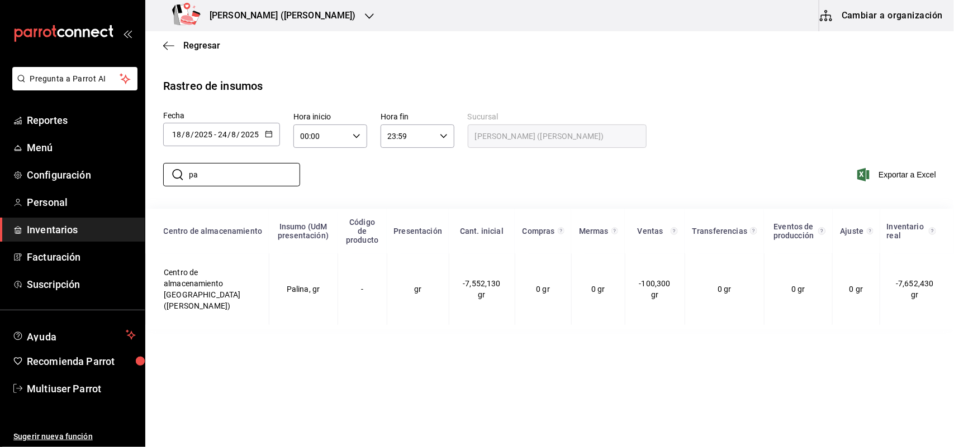
type input "p"
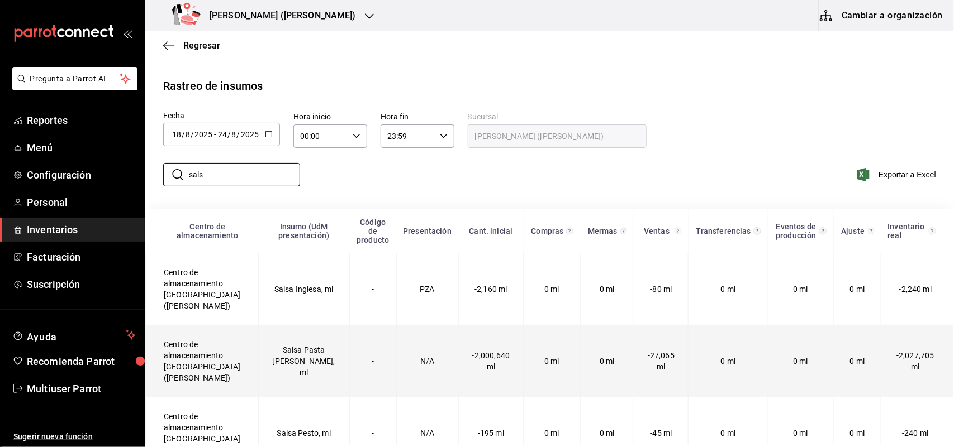
scroll to position [49, 0]
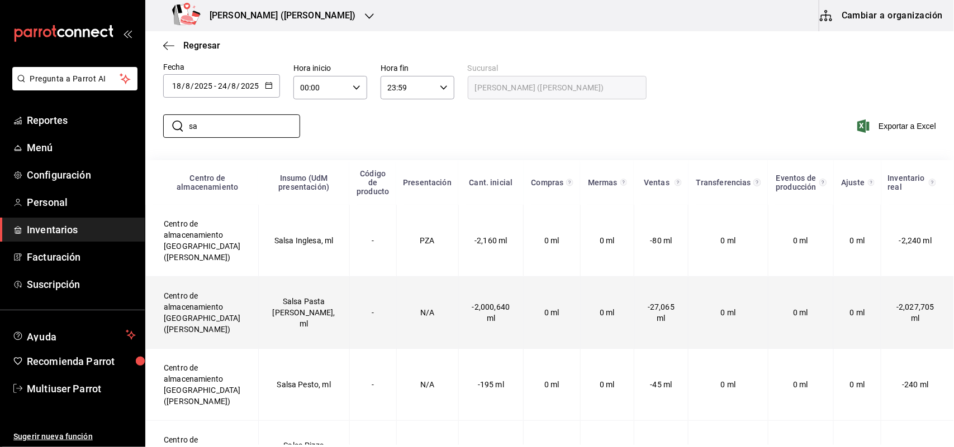
type input "s"
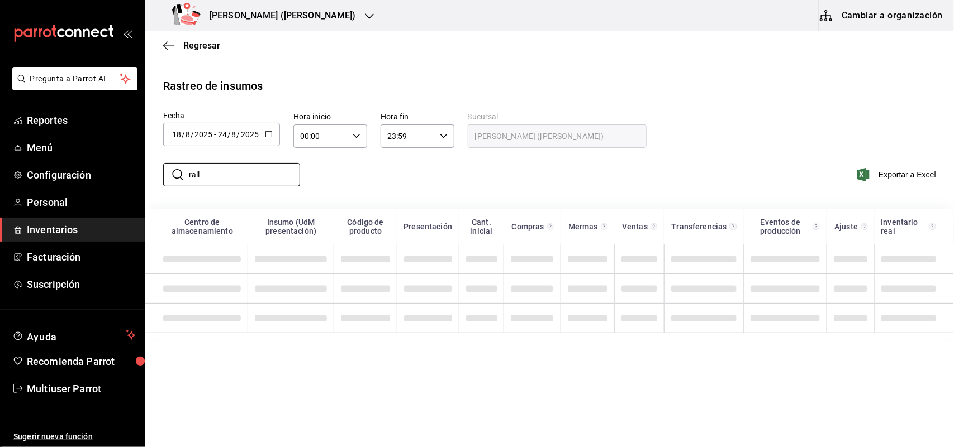
scroll to position [0, 0]
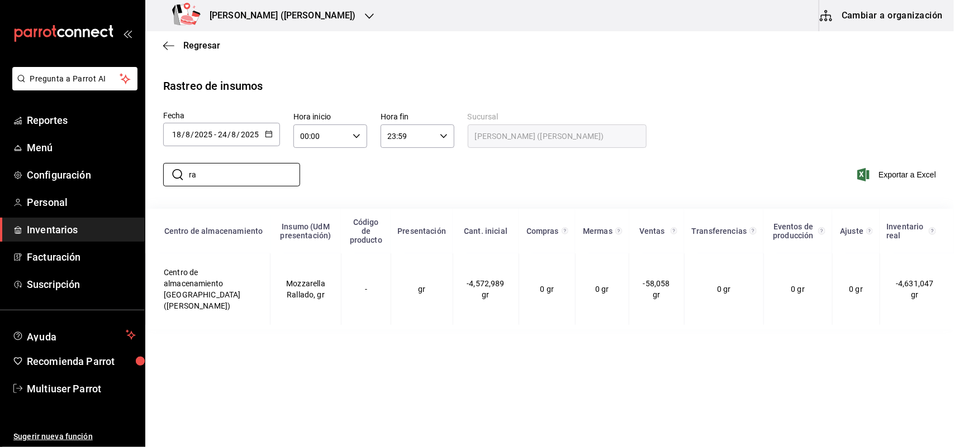
type input "r"
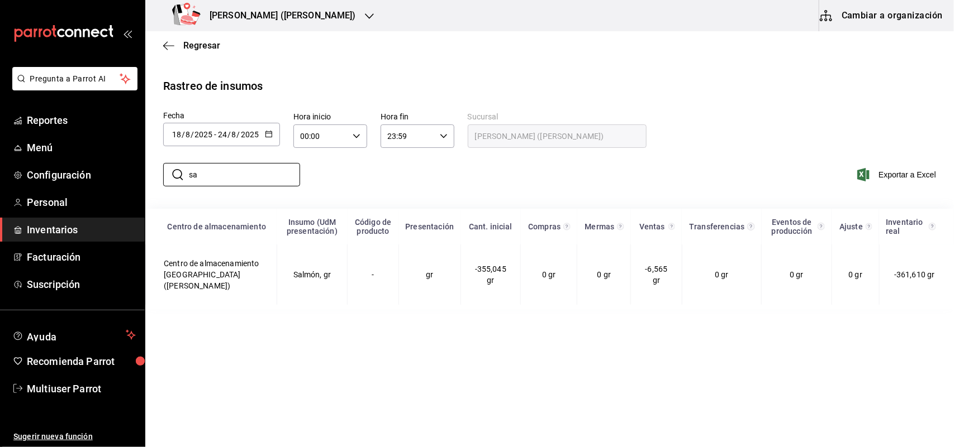
type input "s"
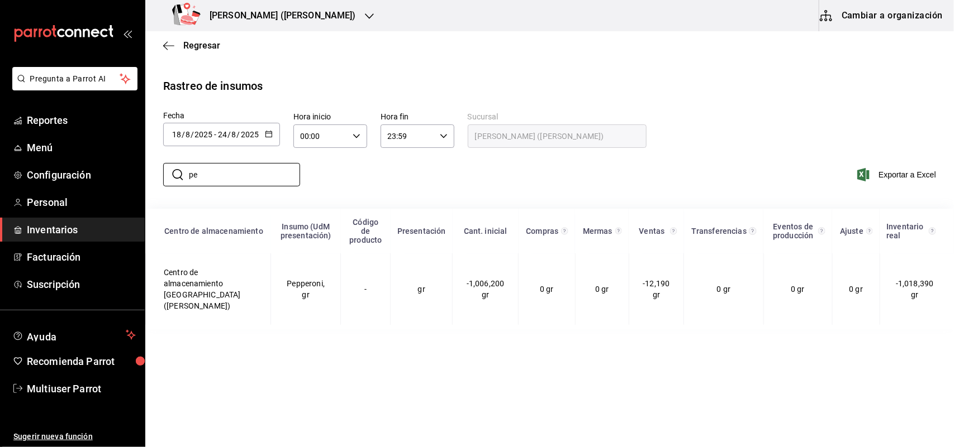
type input "p"
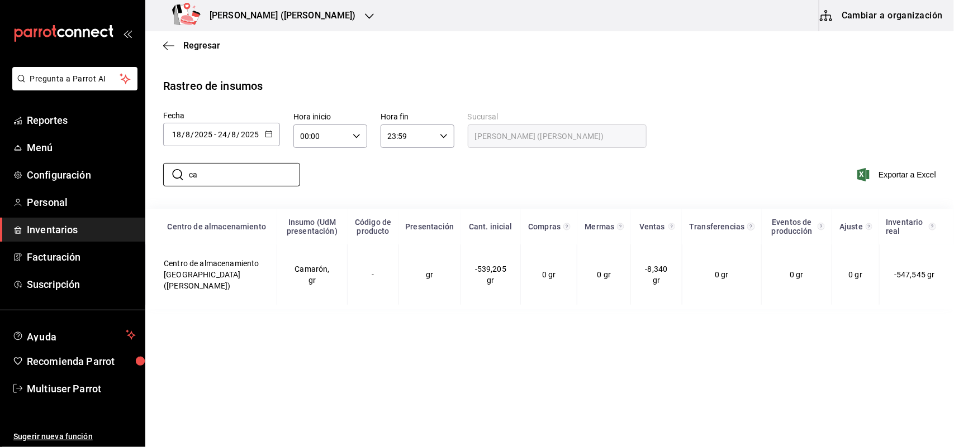
type input "c"
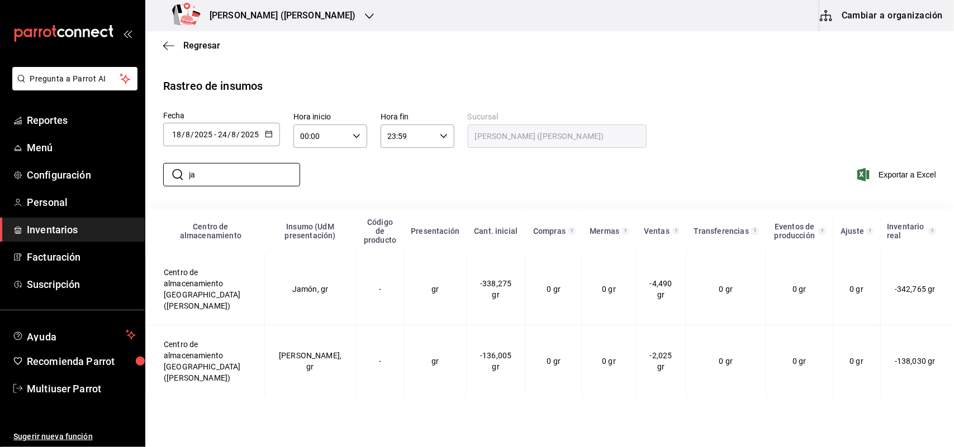
type input "j"
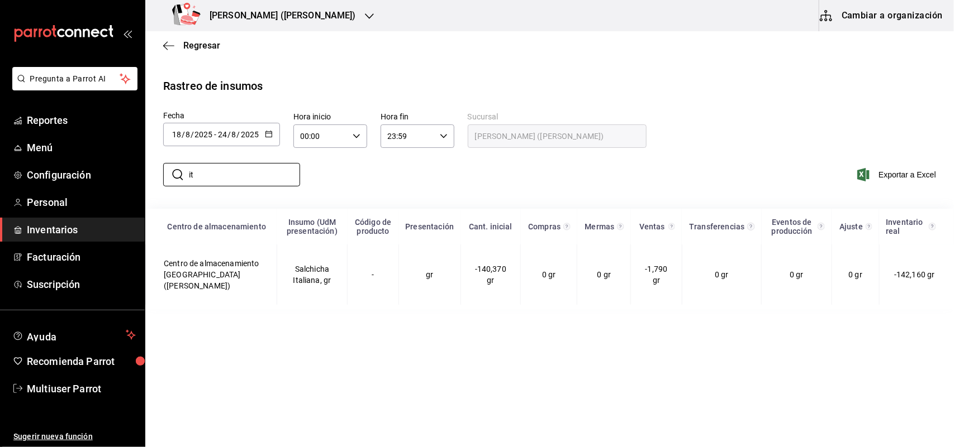
type input "i"
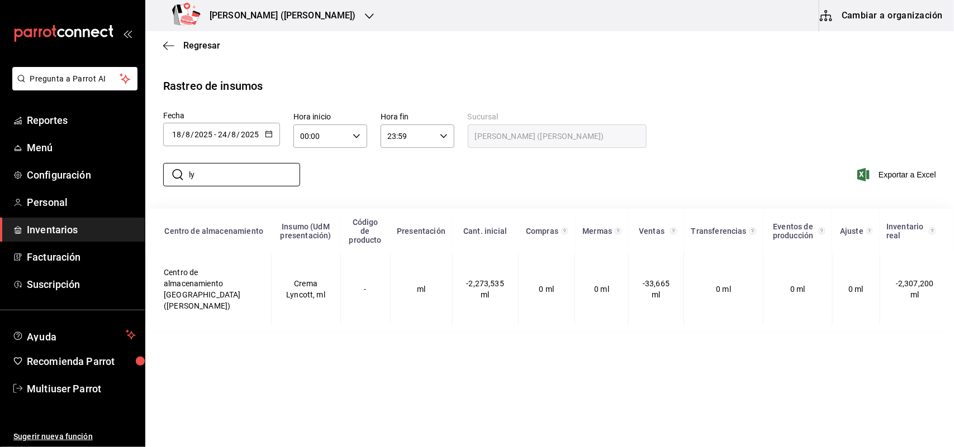
type input "l"
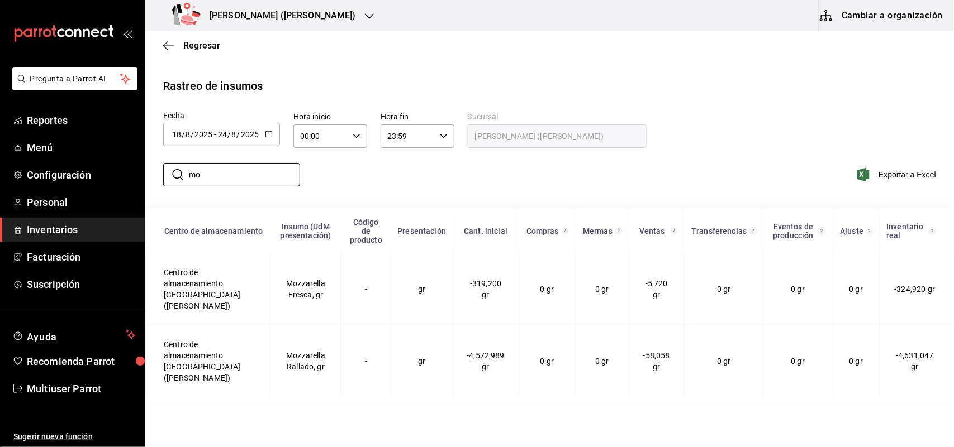
type input "m"
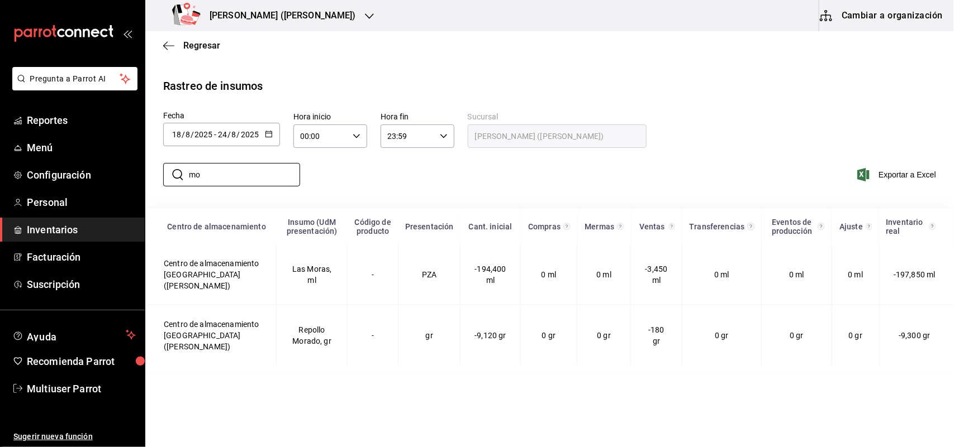
type input "m"
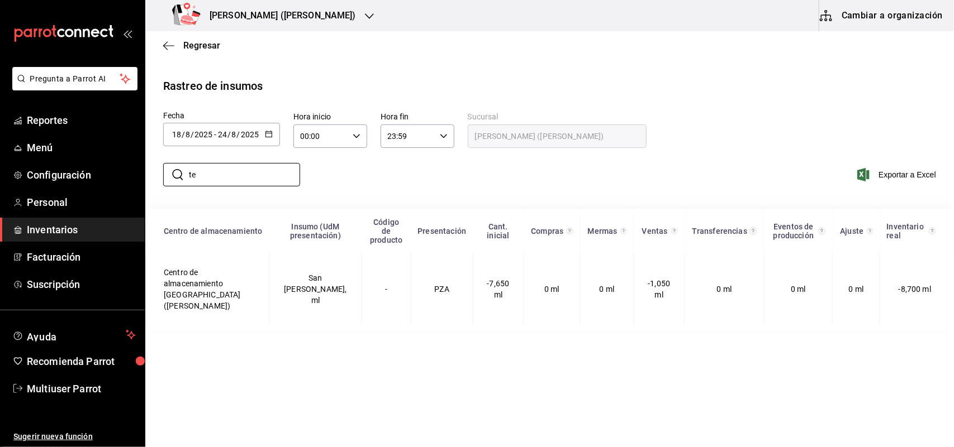
type input "t"
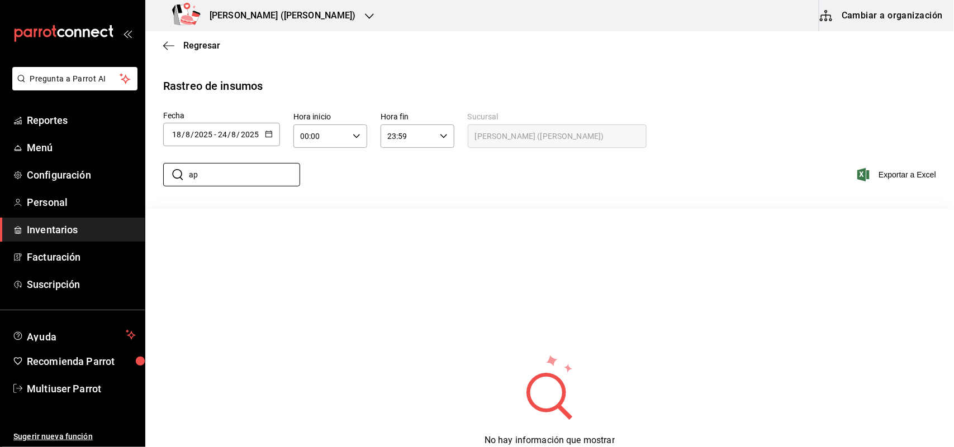
type input "a"
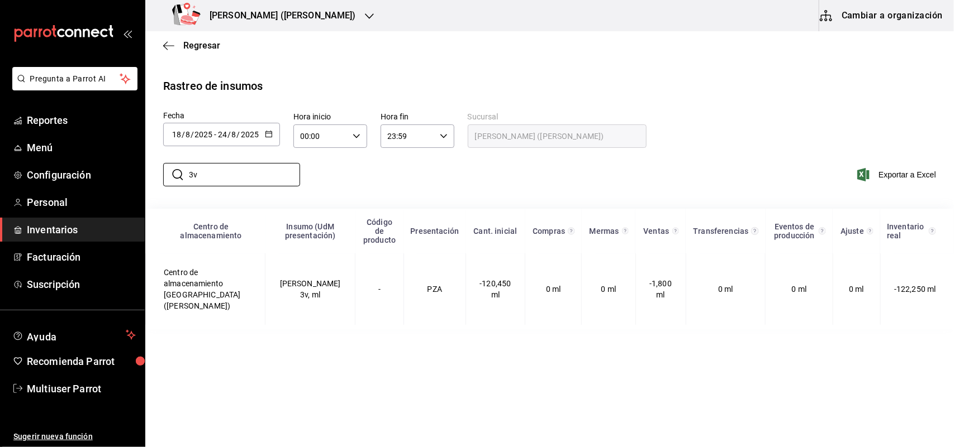
type input "3"
type input "n"
type input "2"
type input "b"
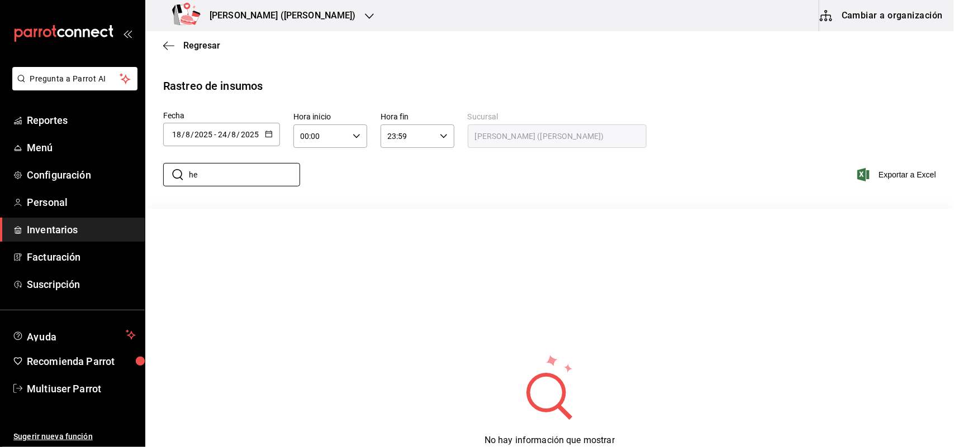
type input "h"
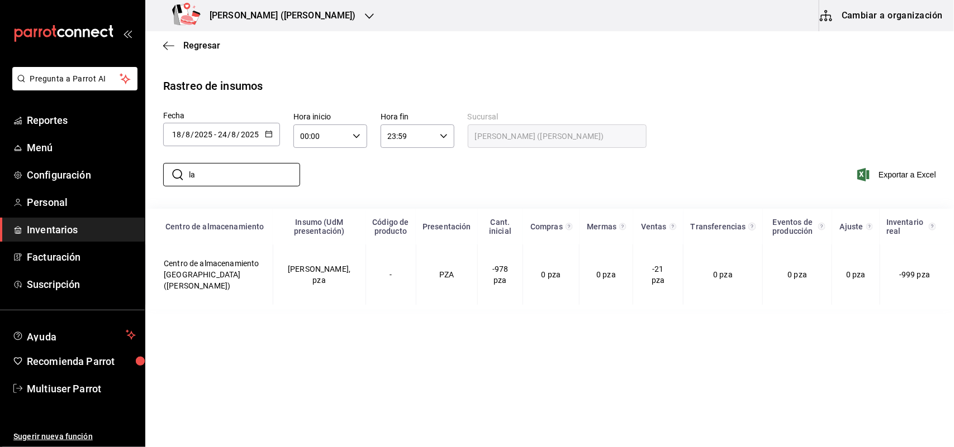
type input "l"
type input "f"
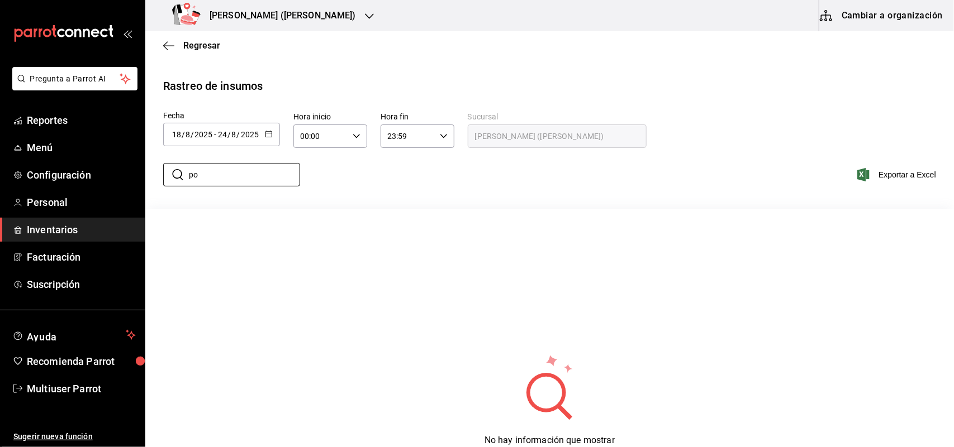
type input "p"
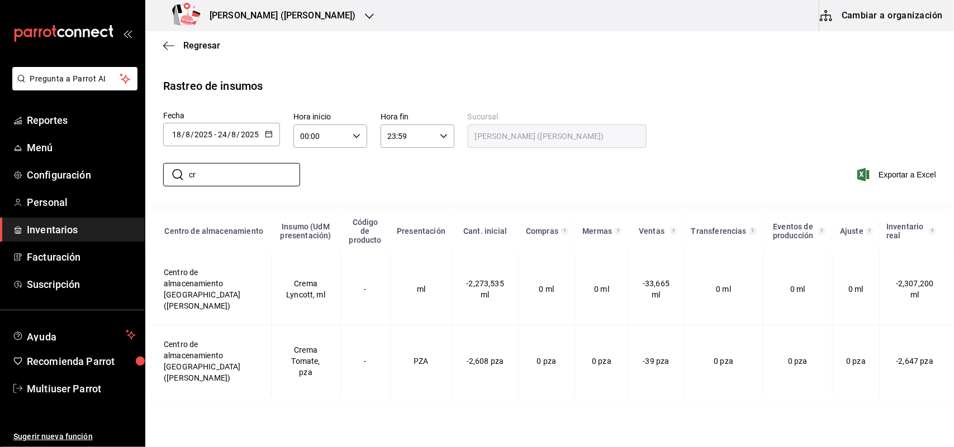
type input "c"
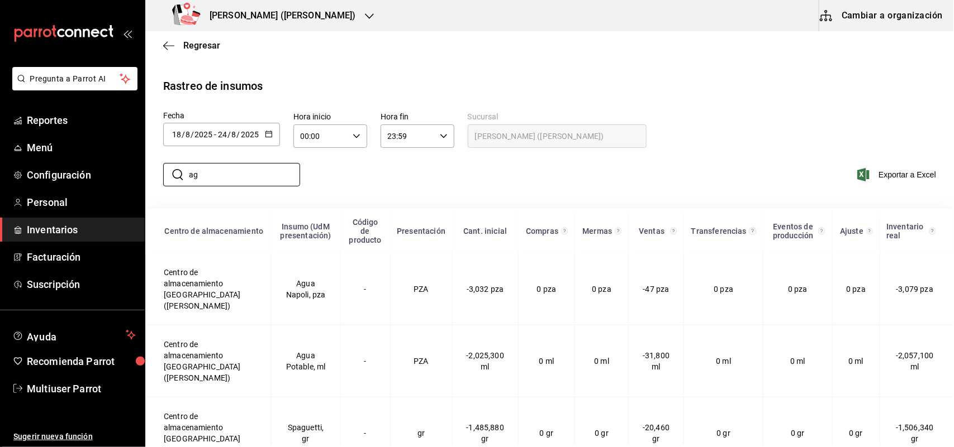
type input "a"
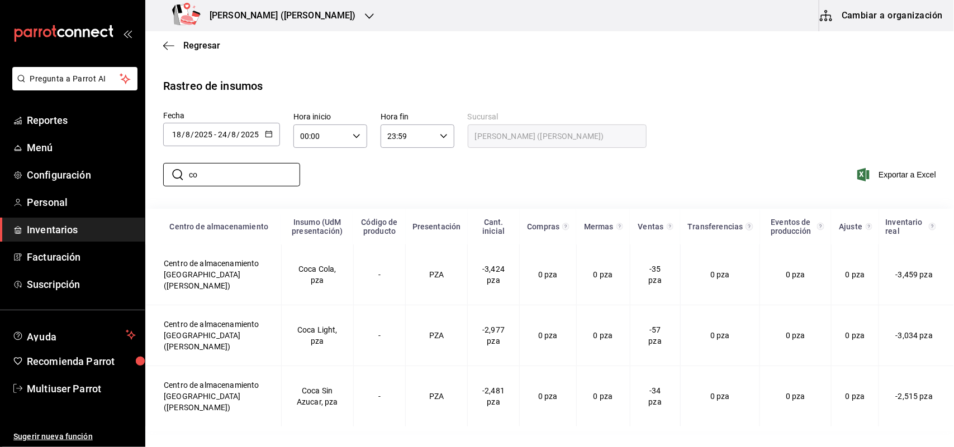
type input "c"
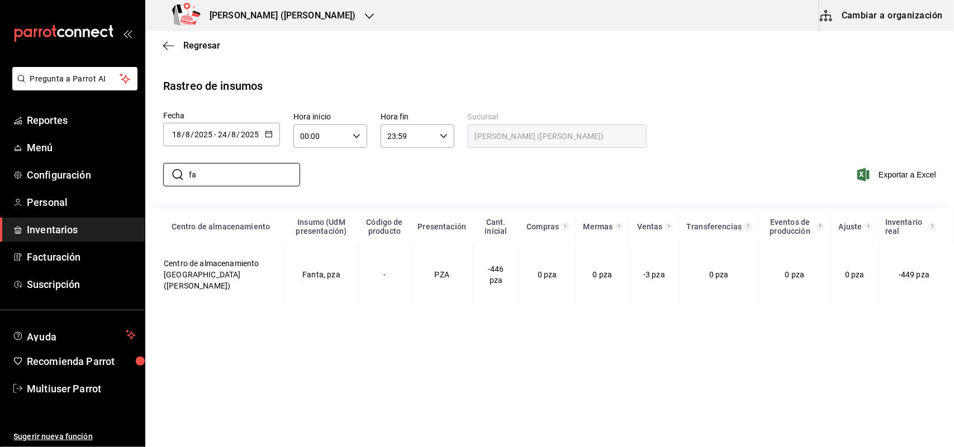
type input "f"
type input "s"
type input "j"
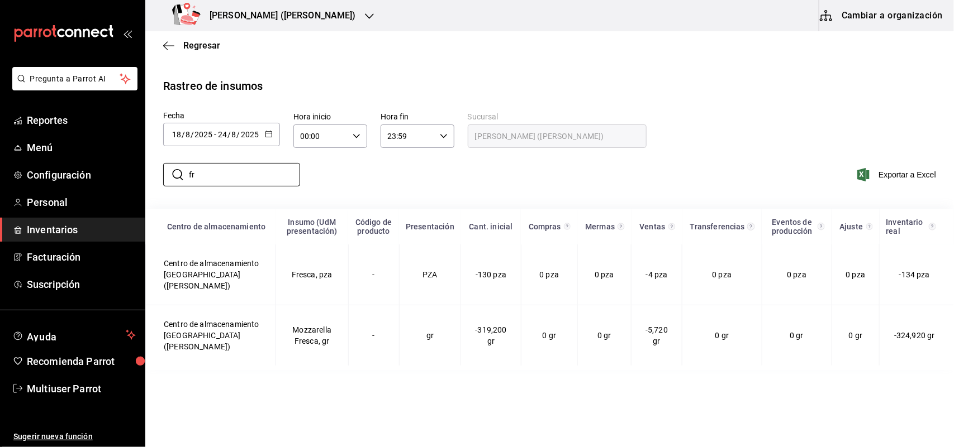
type input "f"
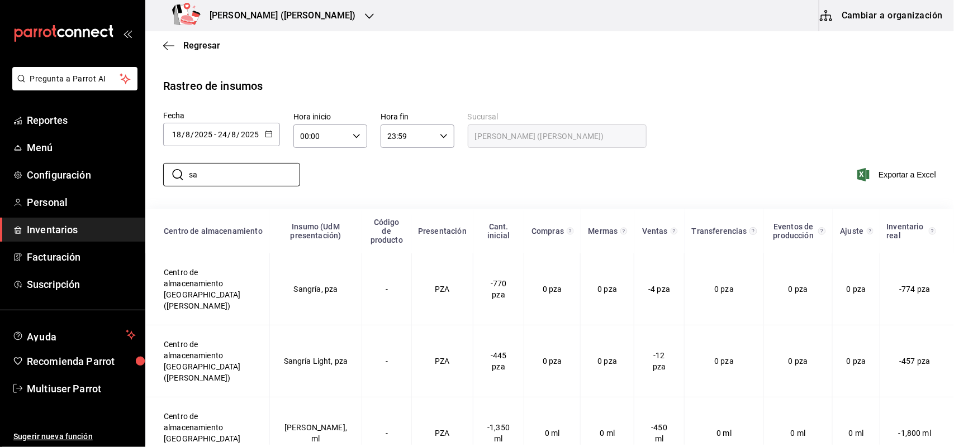
type input "s"
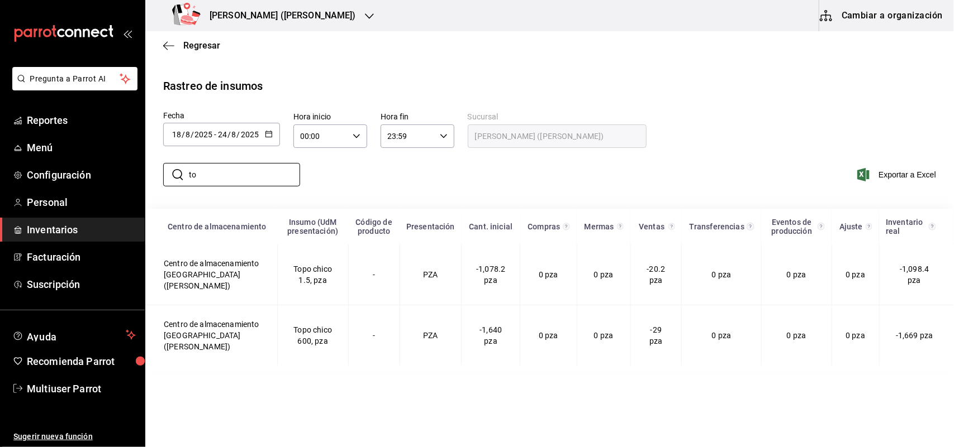
type input "t"
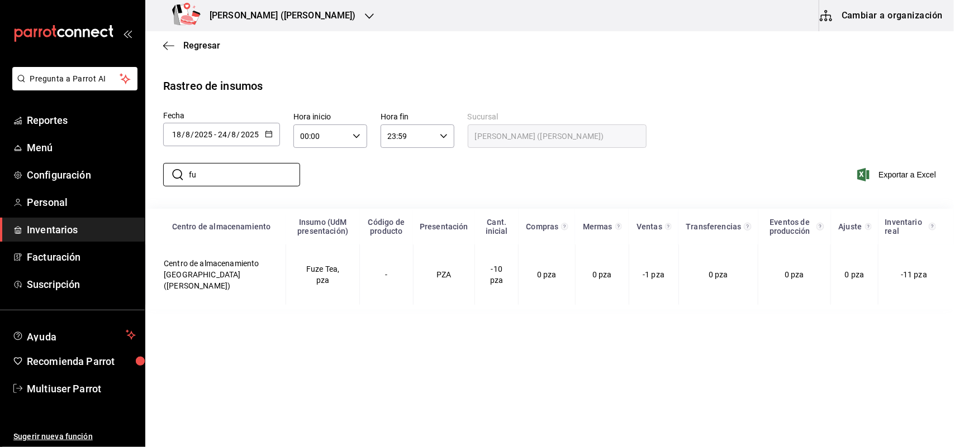
type input "f"
type input "t"
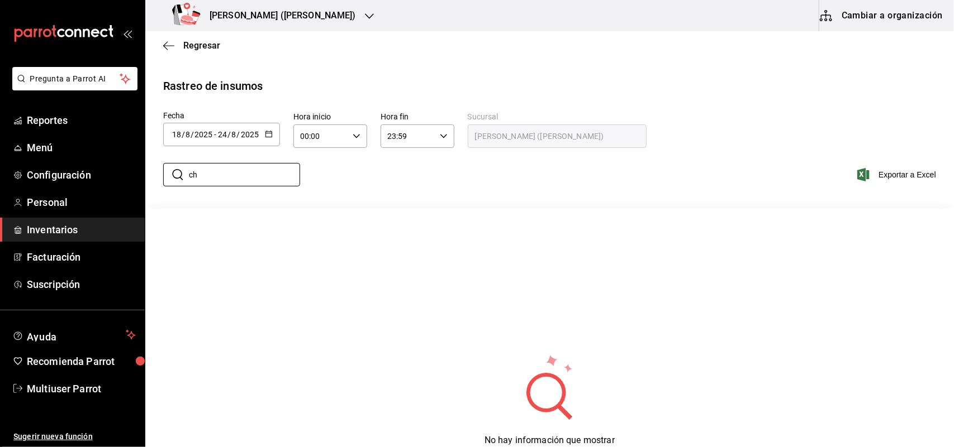
type input "c"
type input "b"
type input "p"
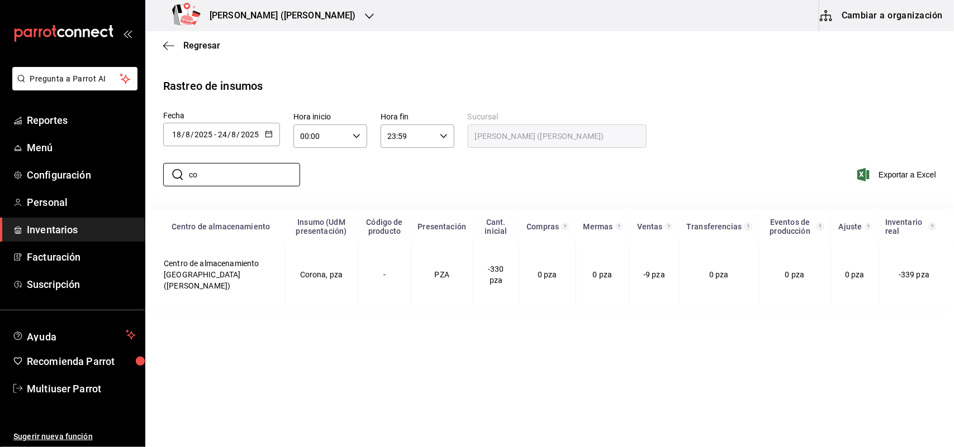
type input "c"
type input "v"
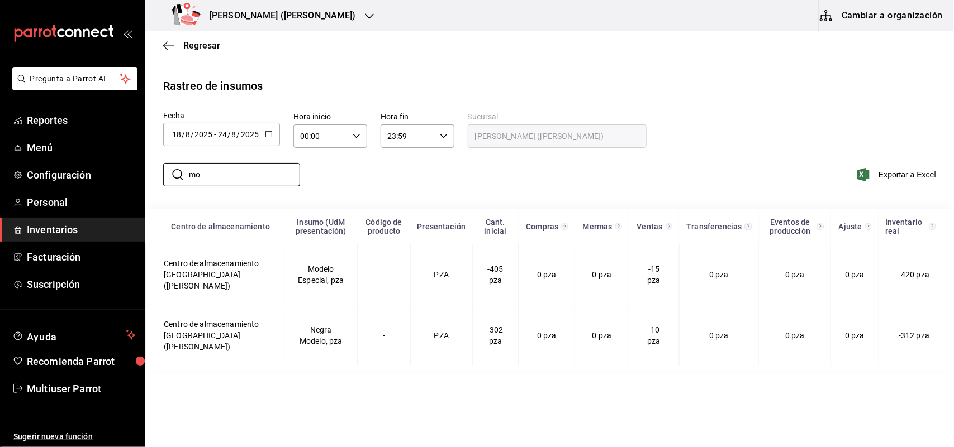
type input "m"
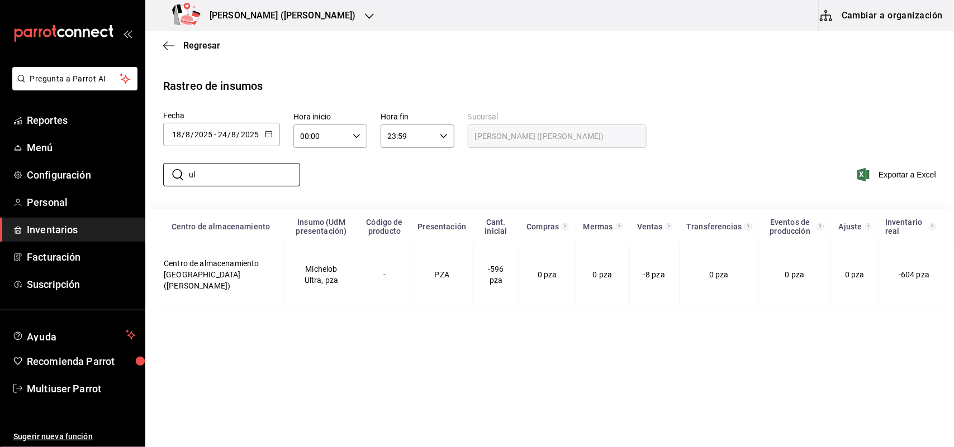
type input "u"
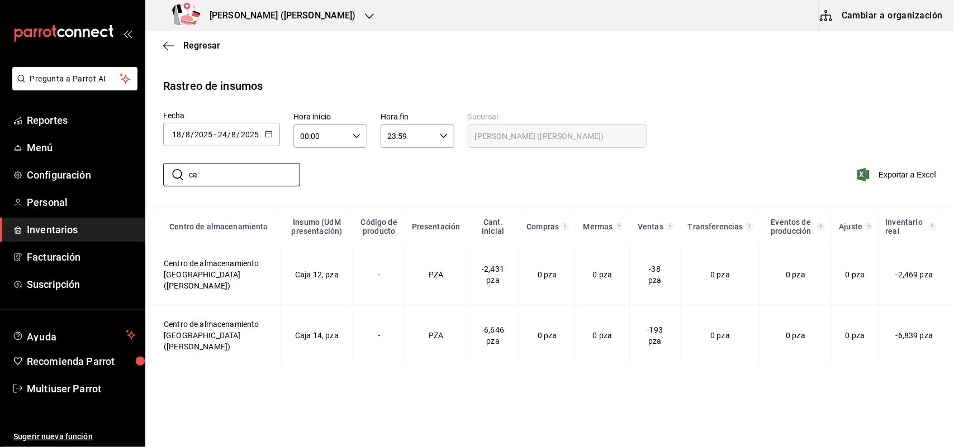
type input "c"
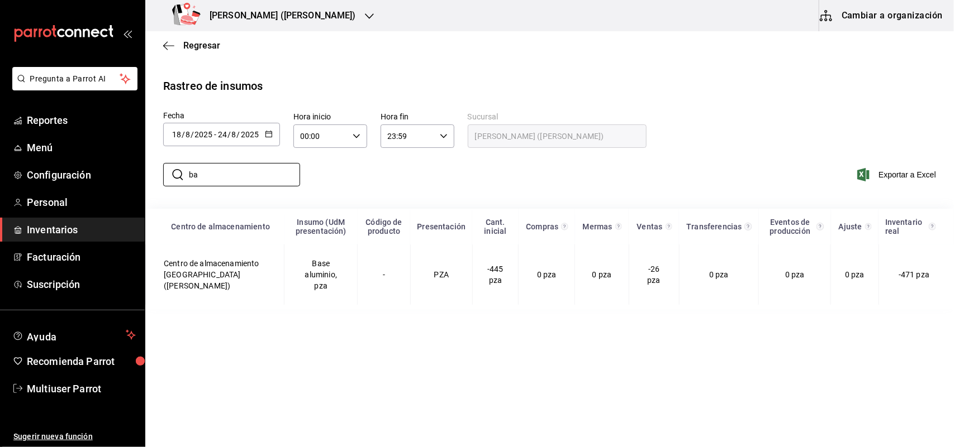
type input "b"
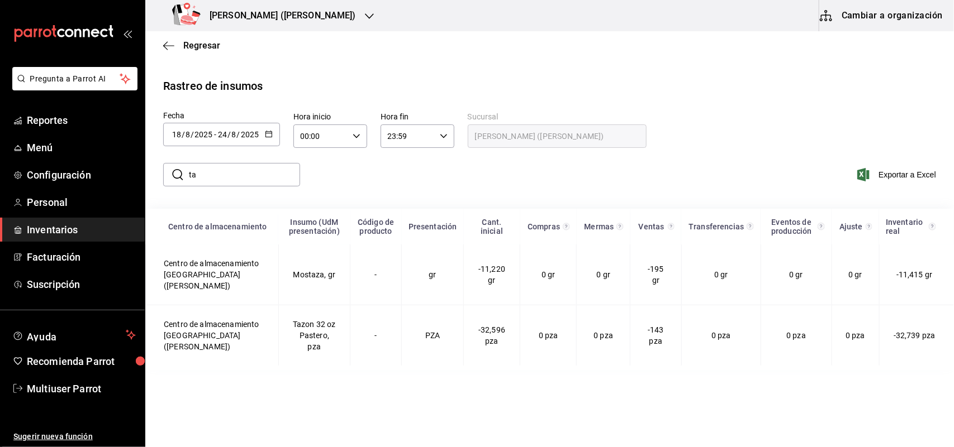
type input "t"
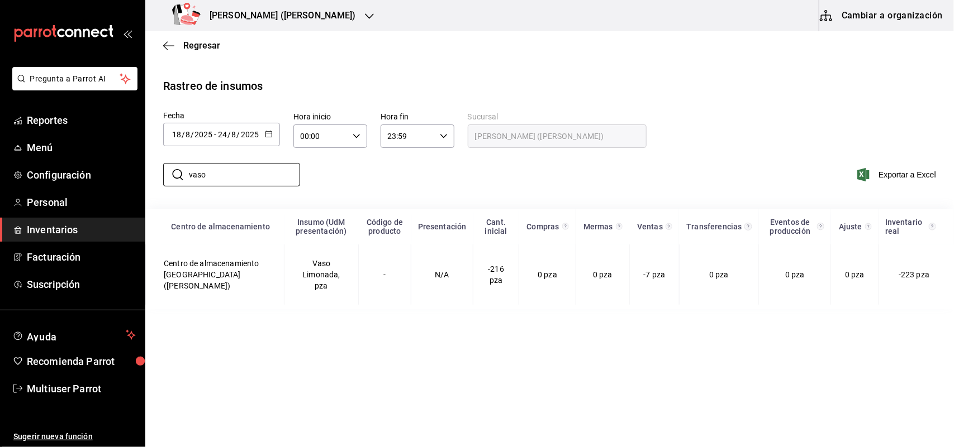
type input "vaso"
click at [289, 25] on div "Napoli (Vasconcelos)" at bounding box center [266, 15] width 224 height 31
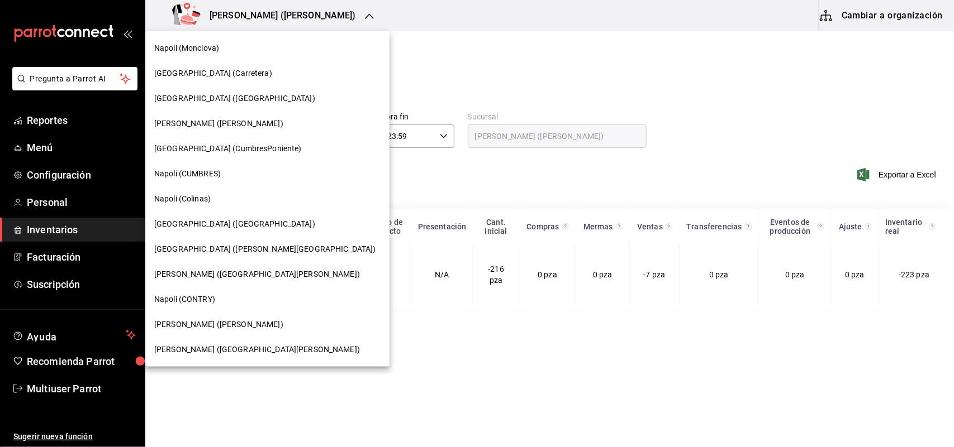
click at [209, 70] on span "Napoli (Carretera)" at bounding box center [213, 74] width 118 height 12
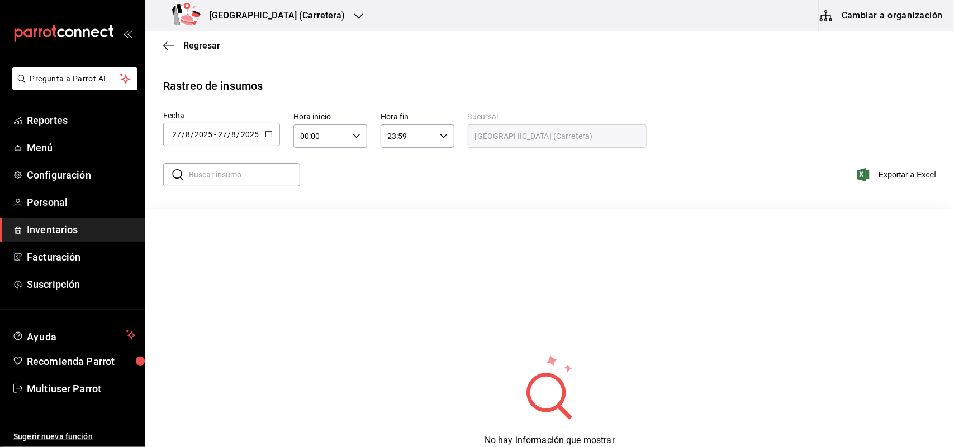
click at [259, 137] on div "[DATE] [DATE]" at bounding box center [238, 134] width 44 height 9
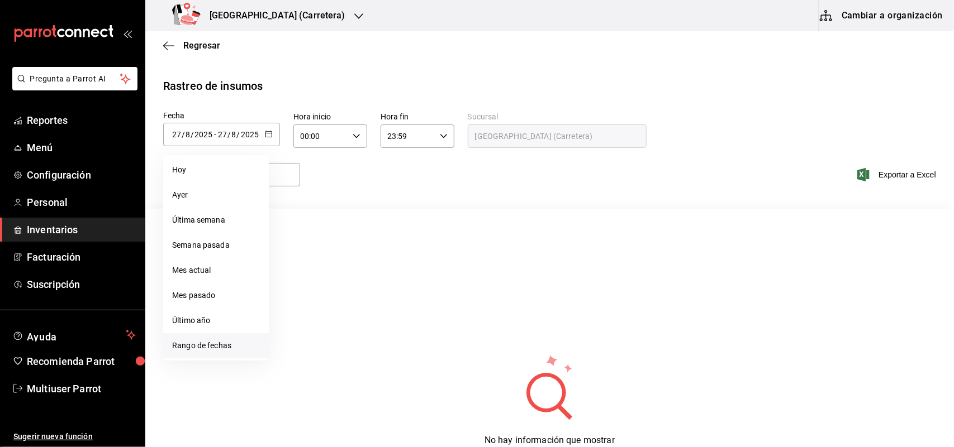
click at [208, 357] on li "Rango de fechas" at bounding box center [216, 345] width 106 height 25
click at [297, 274] on button "18" at bounding box center [292, 283] width 20 height 20
click at [419, 288] on div "28 29 30 31 1 2 3 4 5 6 7 8 9 10 11 12 13 14 15 16 17 18 19 20 21 22 23 24 25 2…" at bounding box center [351, 258] width 139 height 118
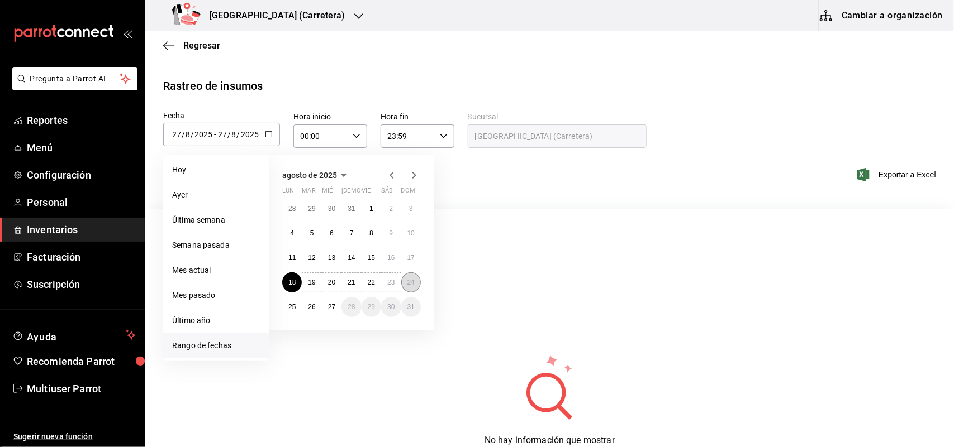
click at [411, 284] on abbr "24" at bounding box center [410, 283] width 7 height 8
type input "[DATE]"
type input "18"
type input "[DATE]"
type input "24"
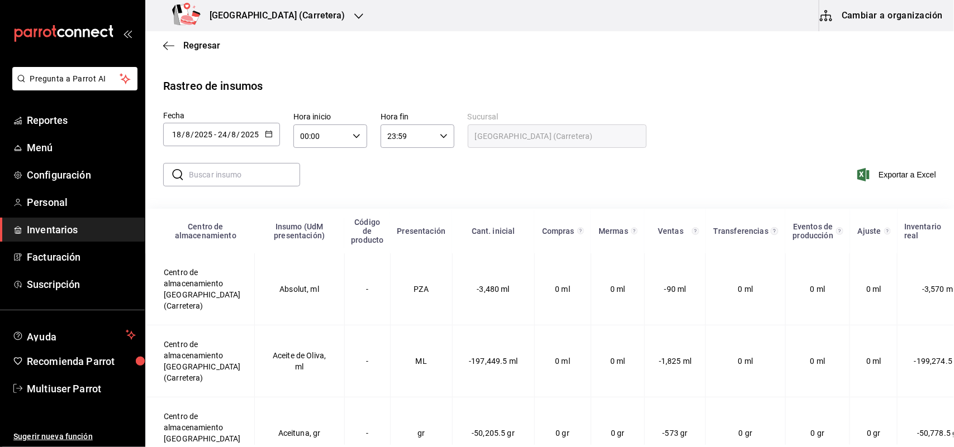
click at [229, 169] on input "text" at bounding box center [244, 175] width 111 height 22
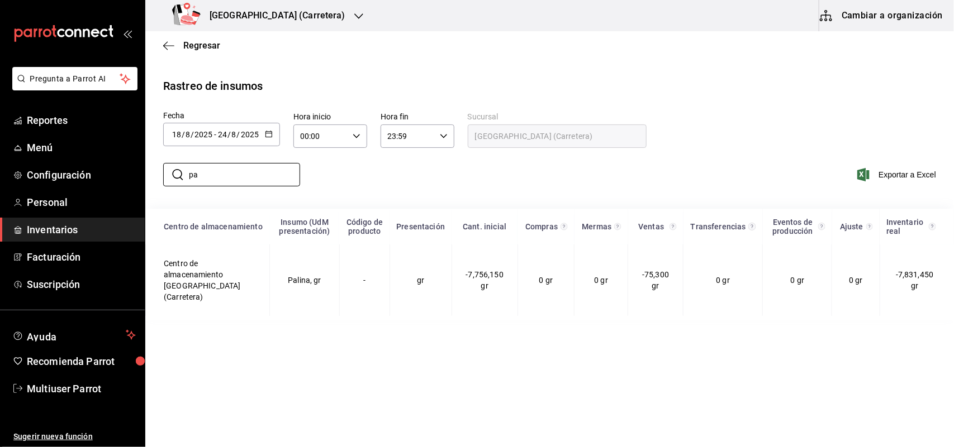
type input "p"
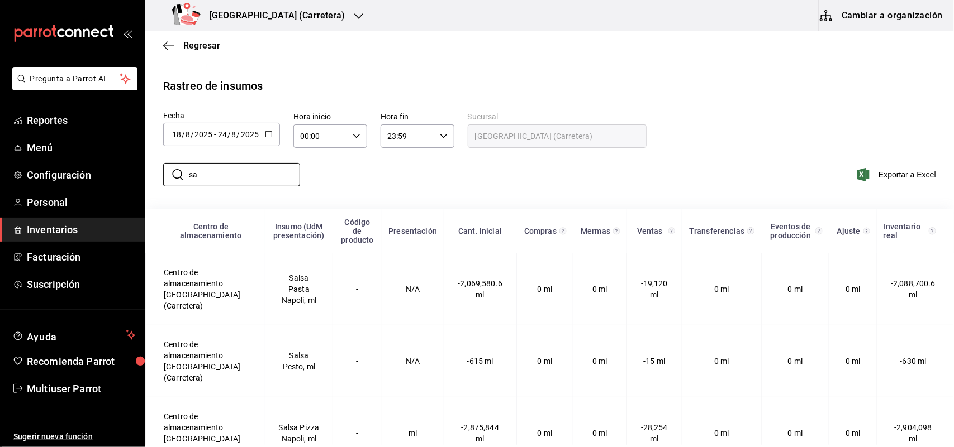
type input "s"
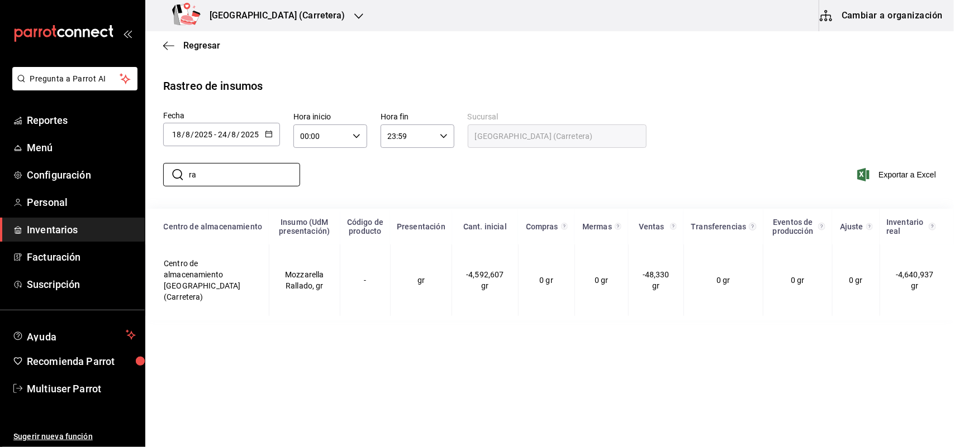
type input "r"
type input "a"
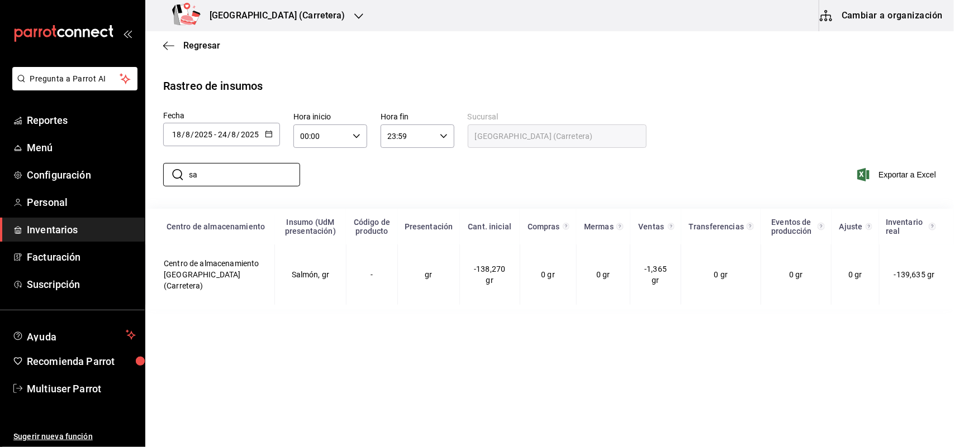
type input "s"
type input "p"
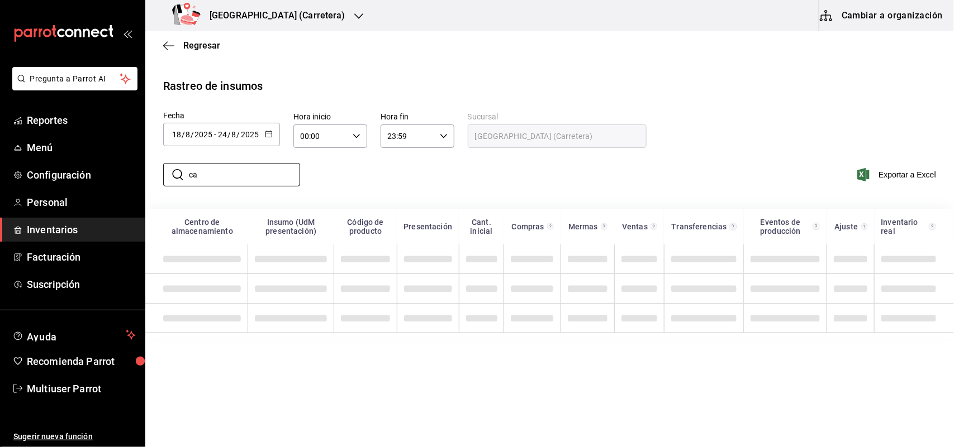
type input "c"
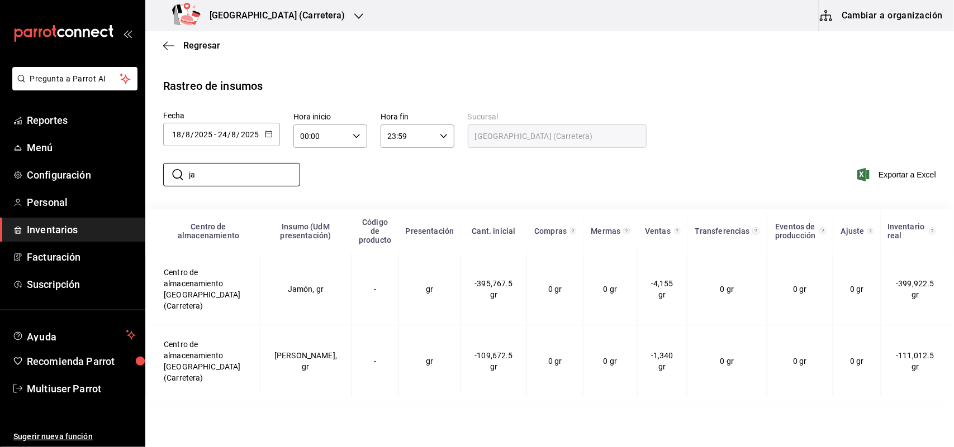
type input "j"
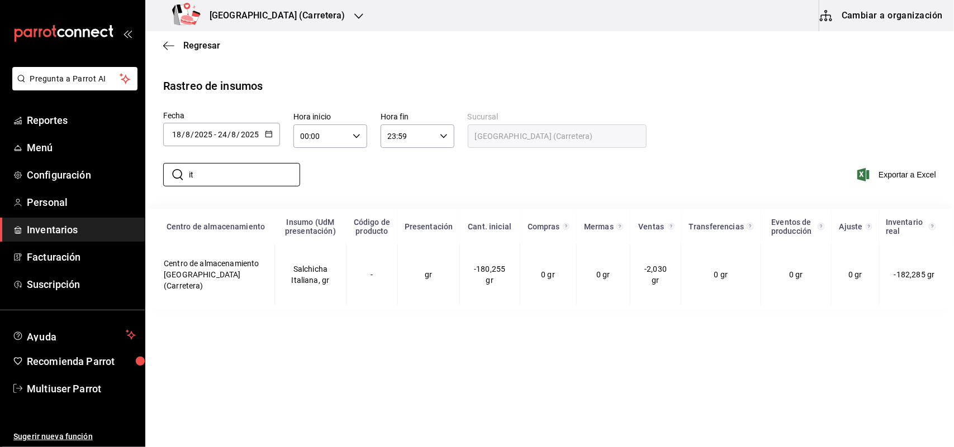
type input "i"
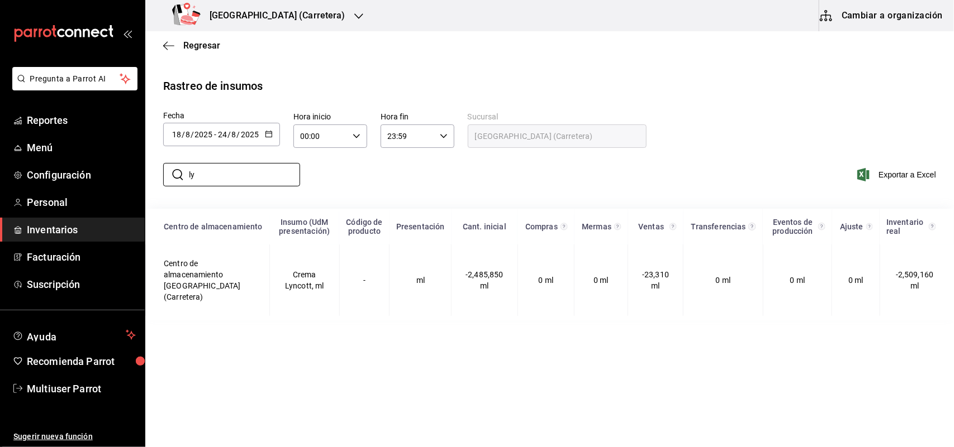
type input "l"
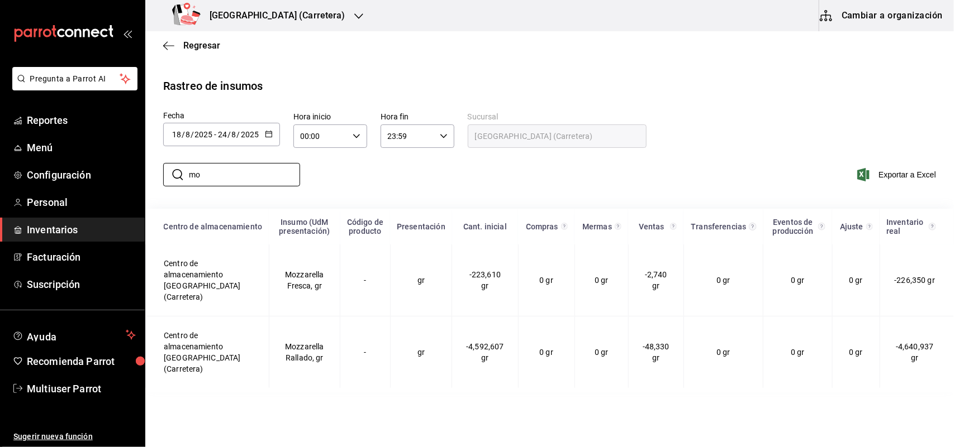
type input "m"
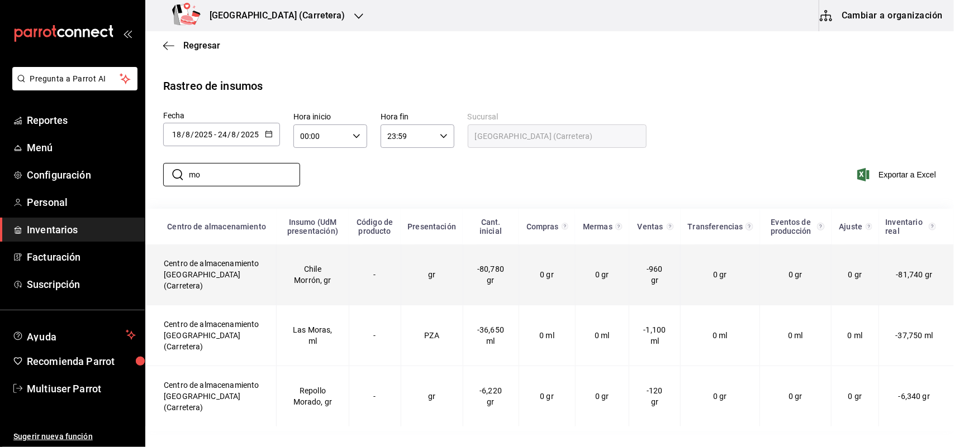
type input "m"
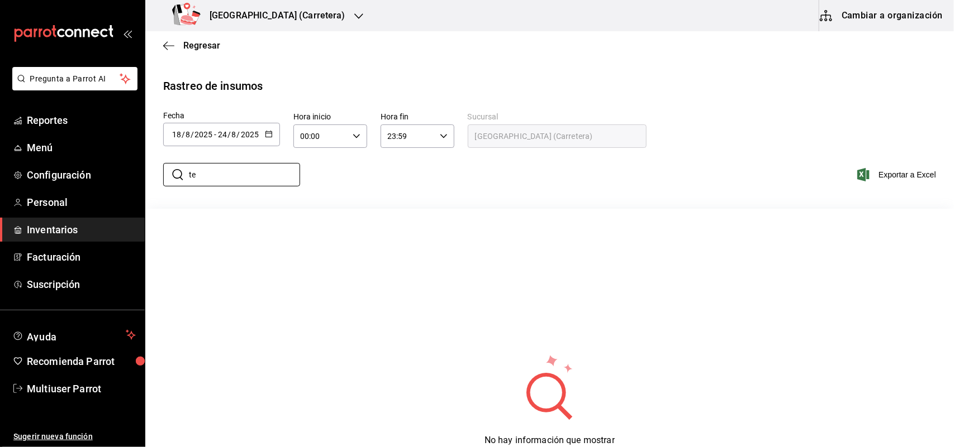
type input "t"
type input "a"
type input "3"
type input "2"
type input "n"
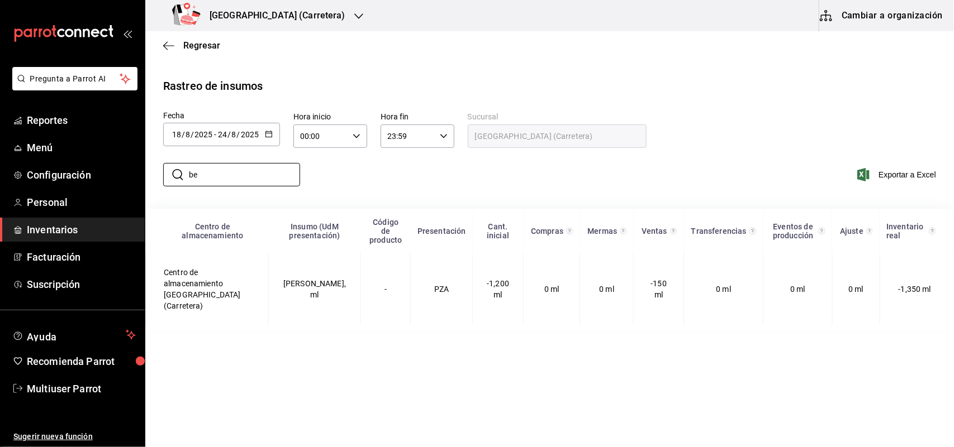
type input "b"
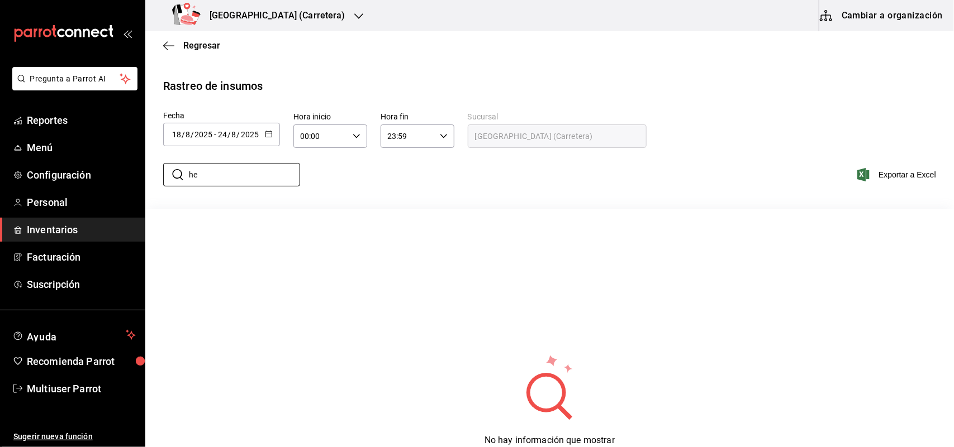
type input "h"
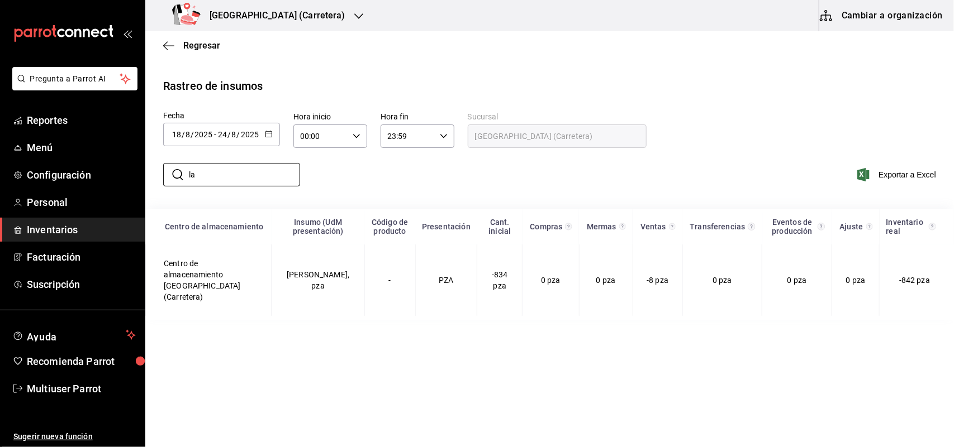
type input "l"
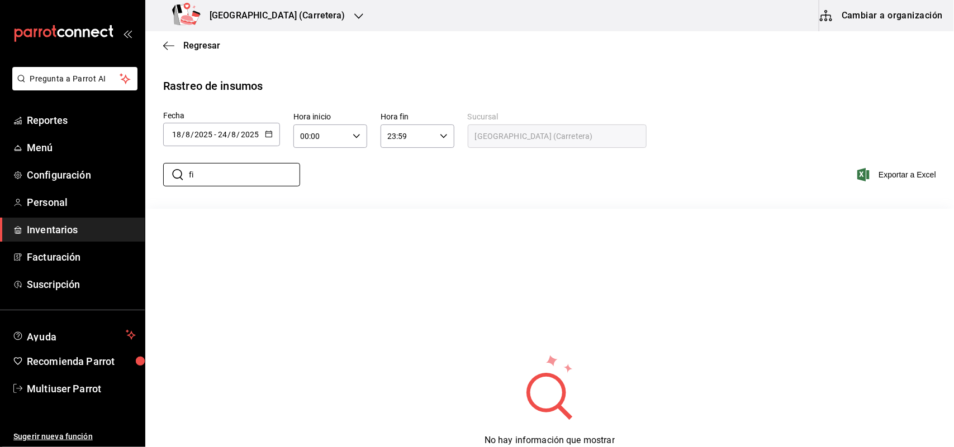
type input "f"
type input "p"
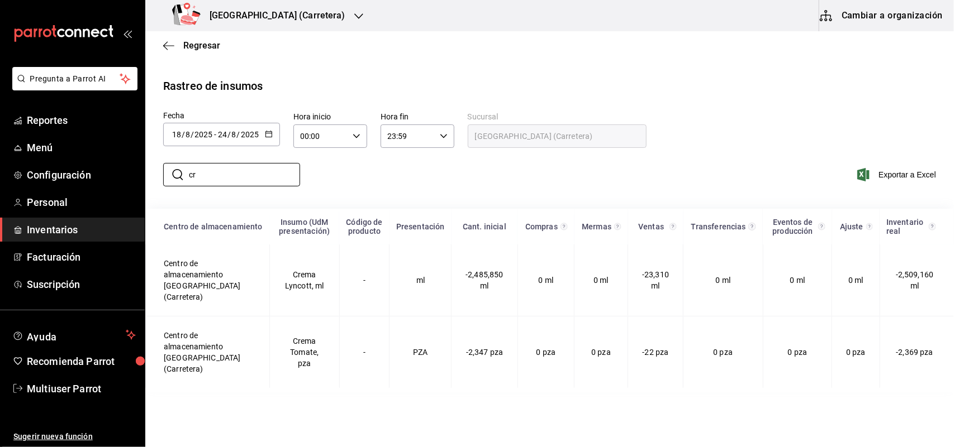
type input "c"
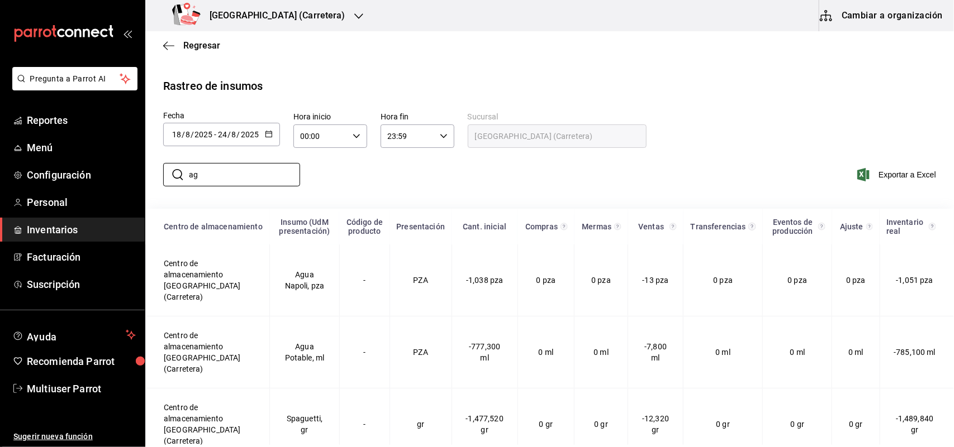
type input "a"
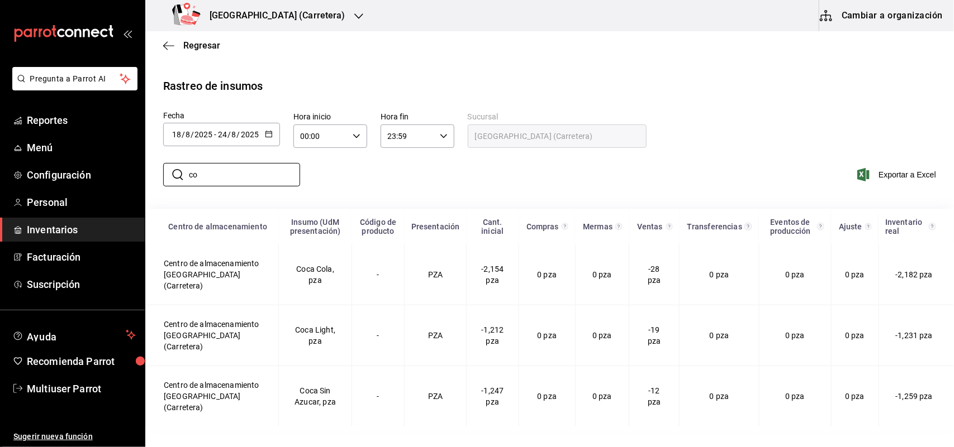
type input "c"
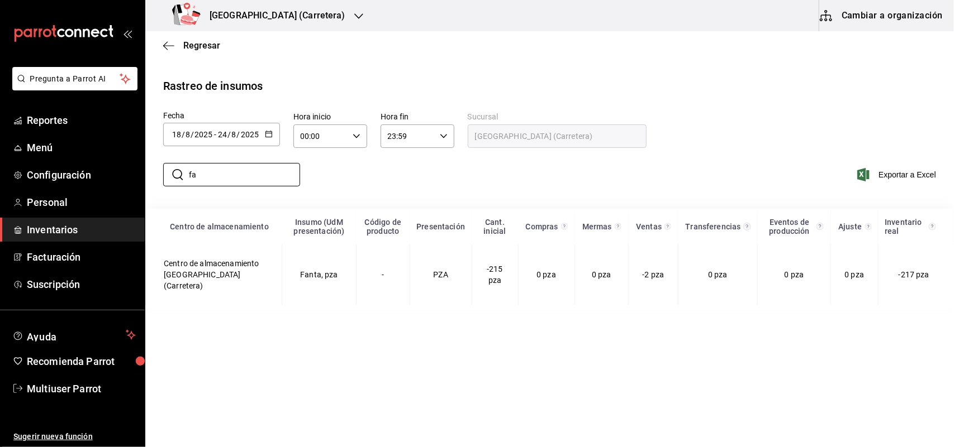
type input "f"
type input "s"
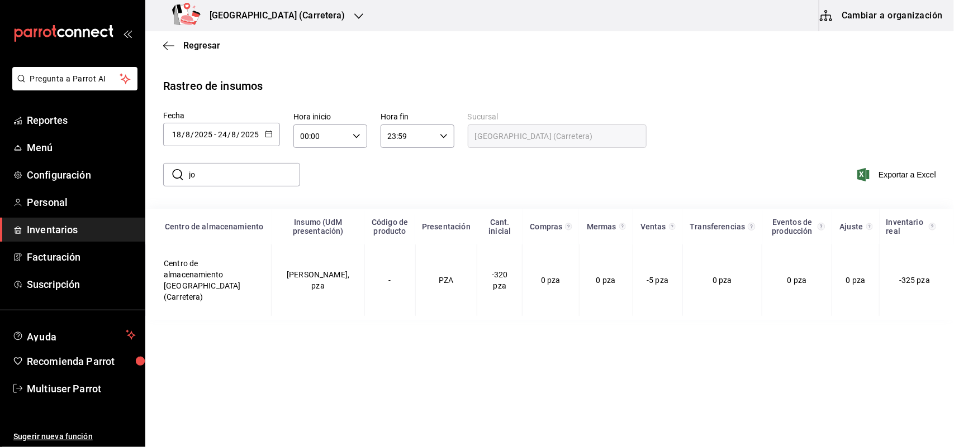
type input "j"
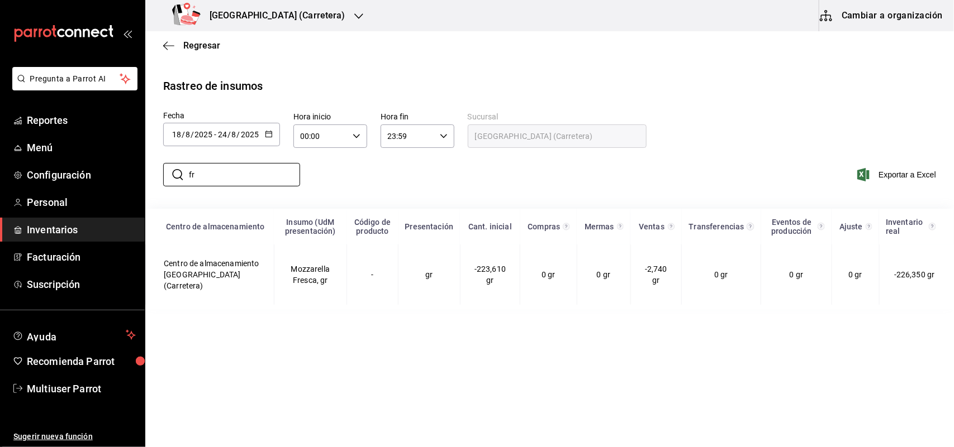
type input "f"
type input "s"
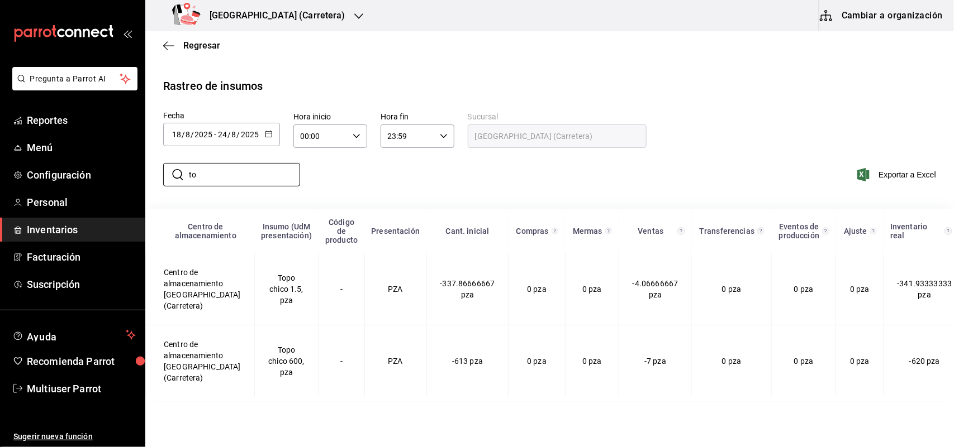
type input "t"
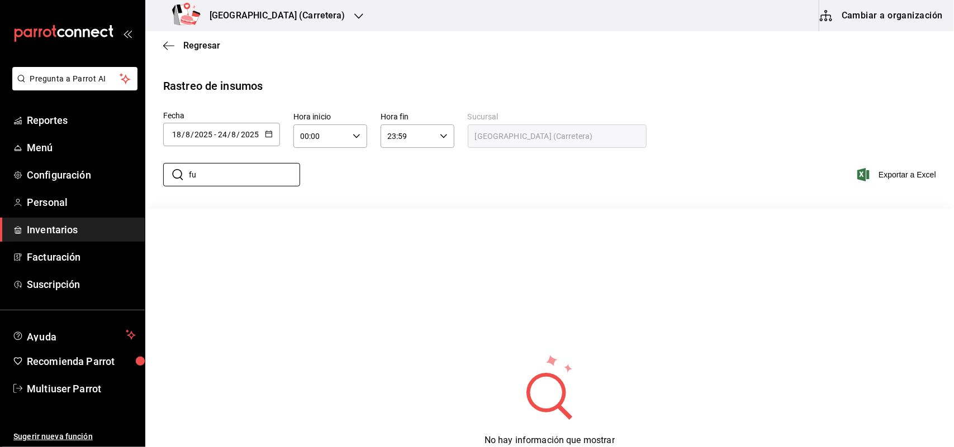
type input "f"
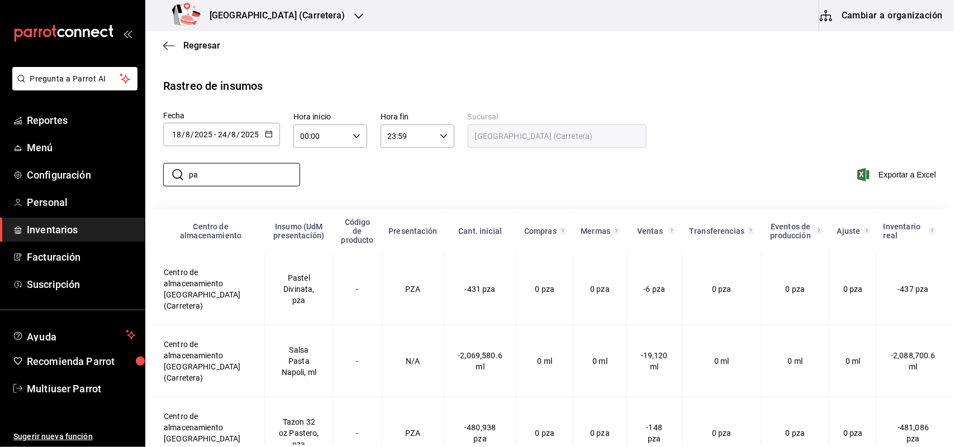
type input "p"
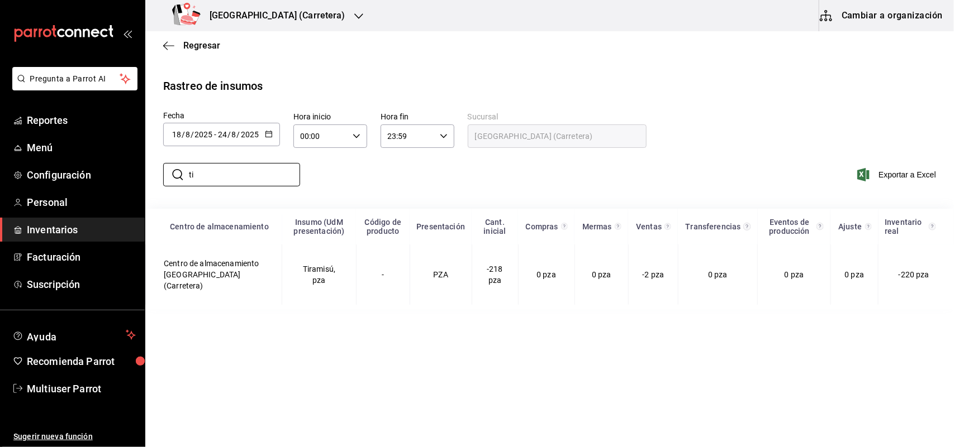
type input "t"
type input "c"
type input "b"
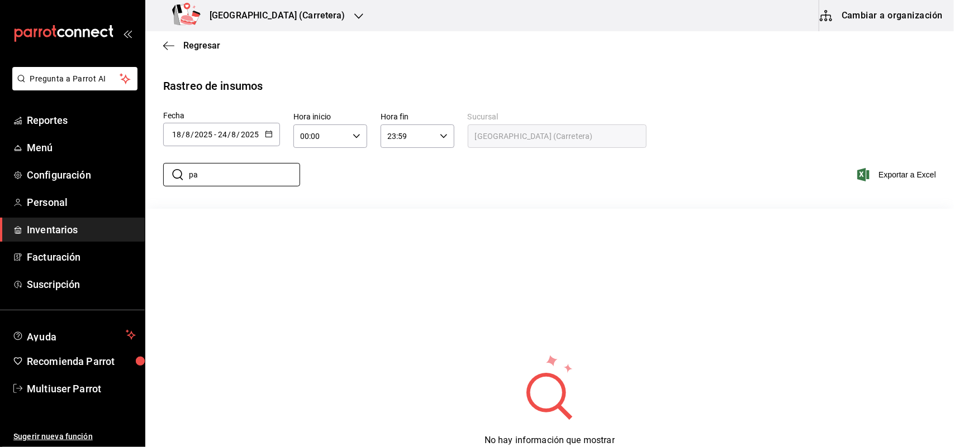
type input "p"
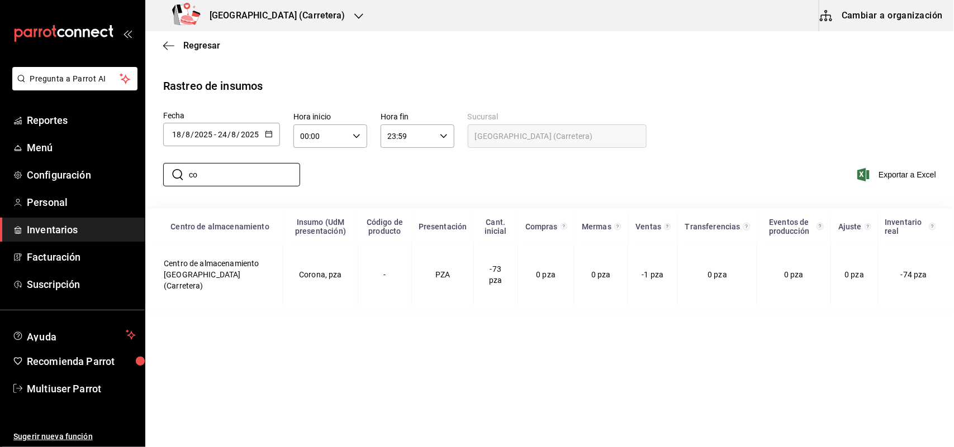
type input "c"
type input "v"
type input "m"
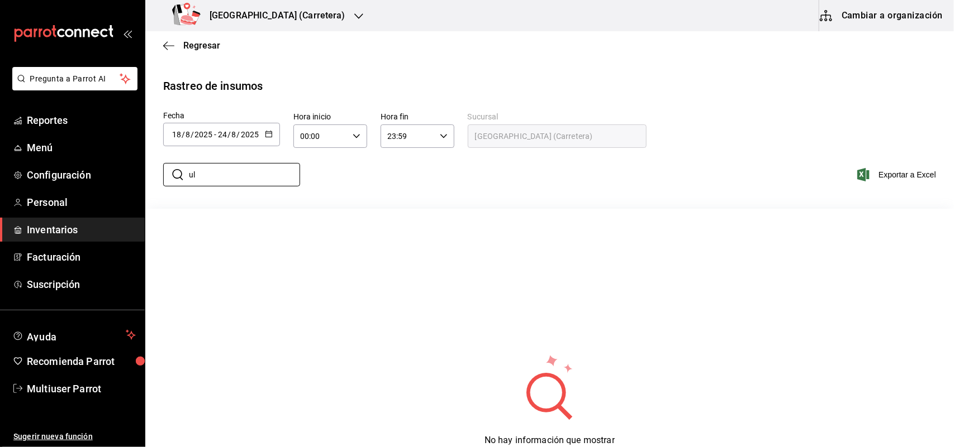
type input "u"
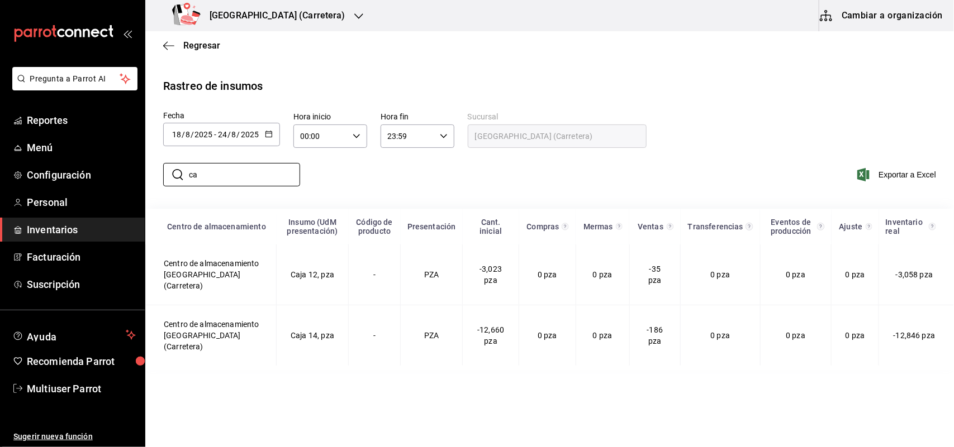
type input "c"
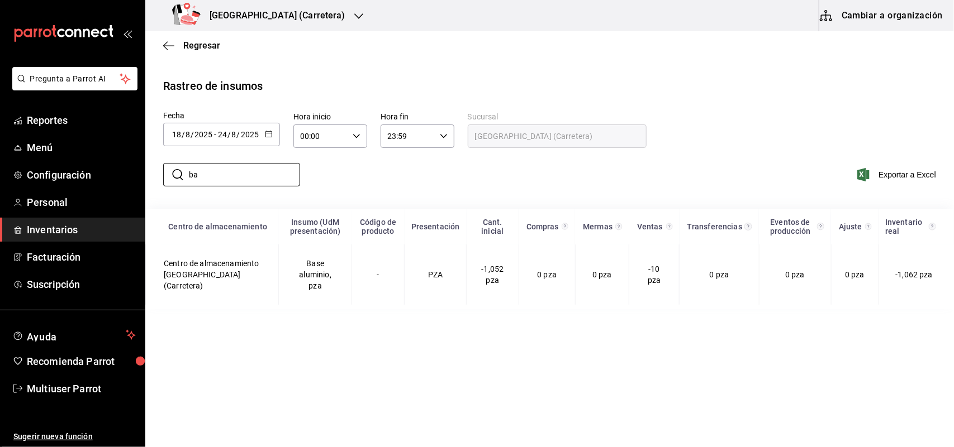
type input "b"
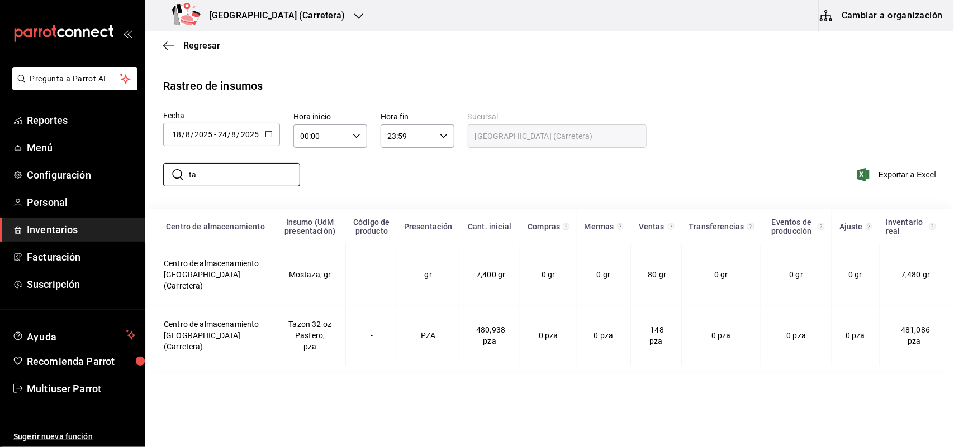
type input "t"
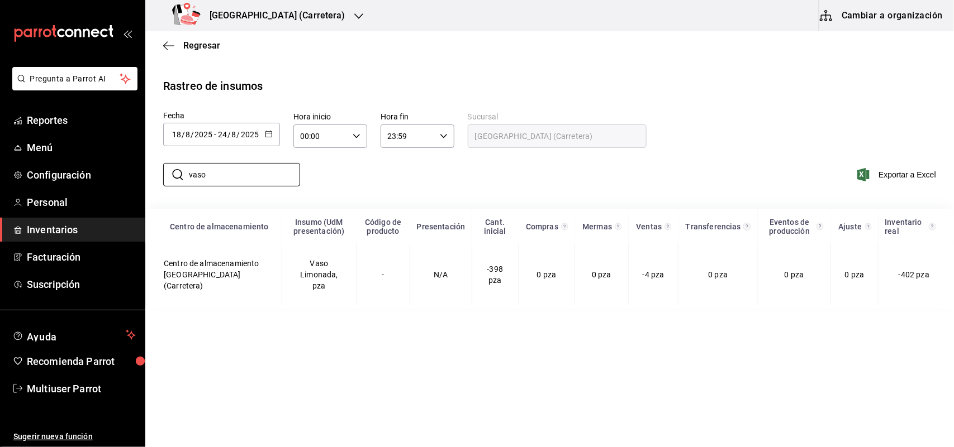
type input "vaso"
click at [257, 27] on div "Napoli (Carretera)" at bounding box center [260, 15] width 213 height 31
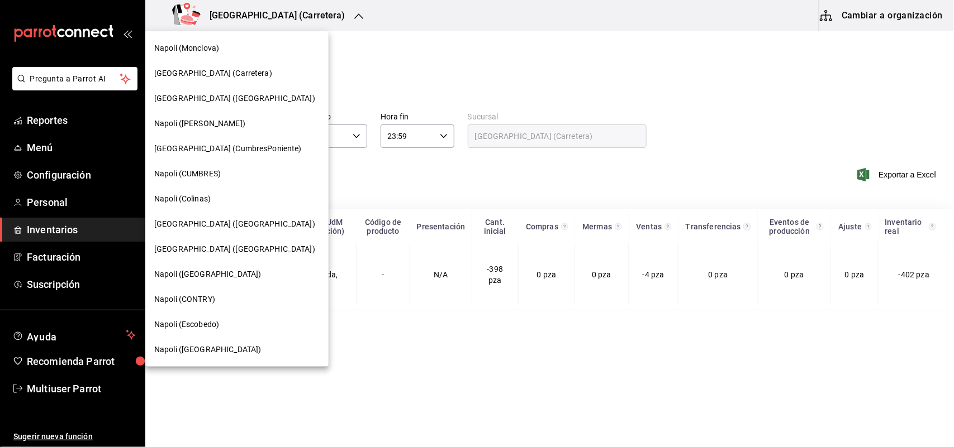
click at [208, 274] on span "Napoli (Las Torres)" at bounding box center [207, 275] width 107 height 12
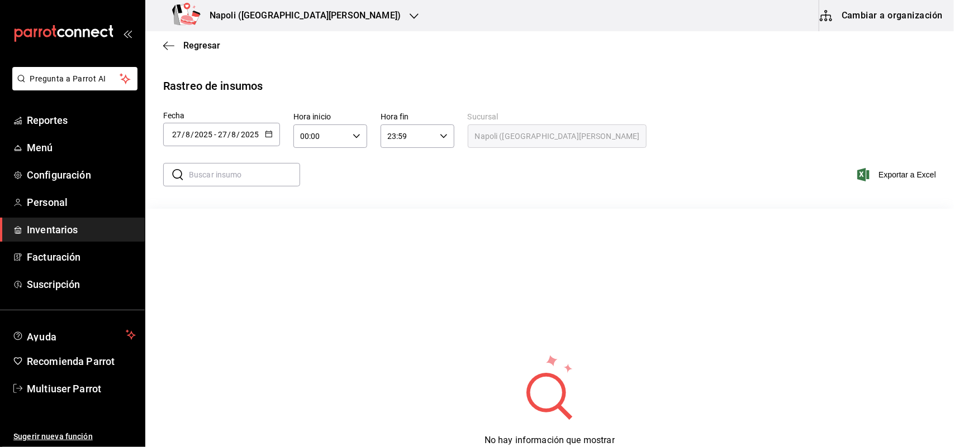
click at [272, 135] on div "[DATE] [DATE] - [DATE] [DATE]" at bounding box center [221, 134] width 117 height 23
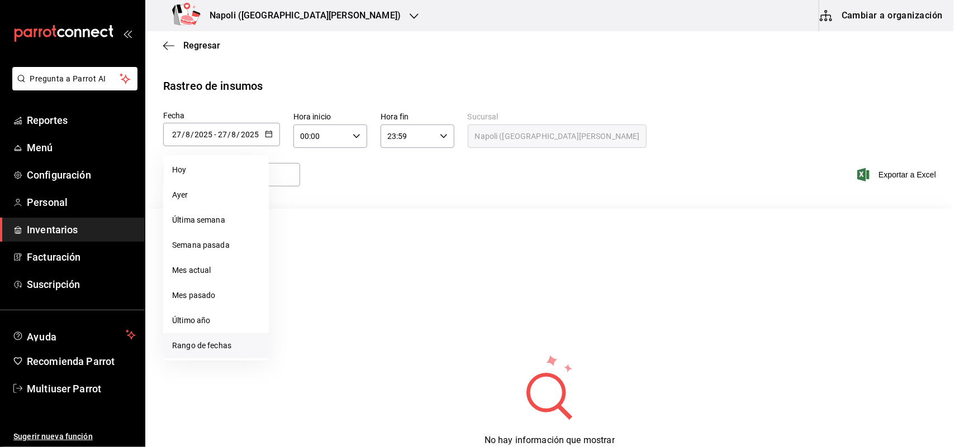
click at [221, 355] on li "Rango de fechas" at bounding box center [216, 345] width 106 height 25
click at [298, 284] on button "18" at bounding box center [292, 283] width 20 height 20
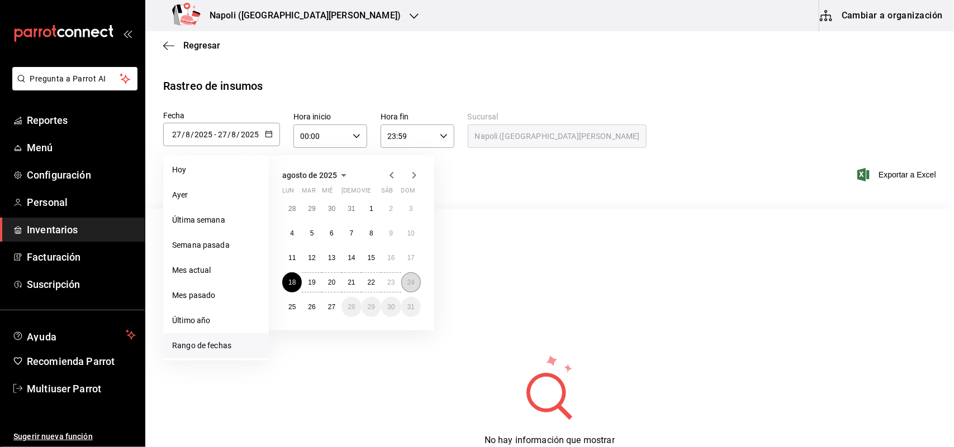
click at [411, 283] on abbr "24" at bounding box center [410, 283] width 7 height 8
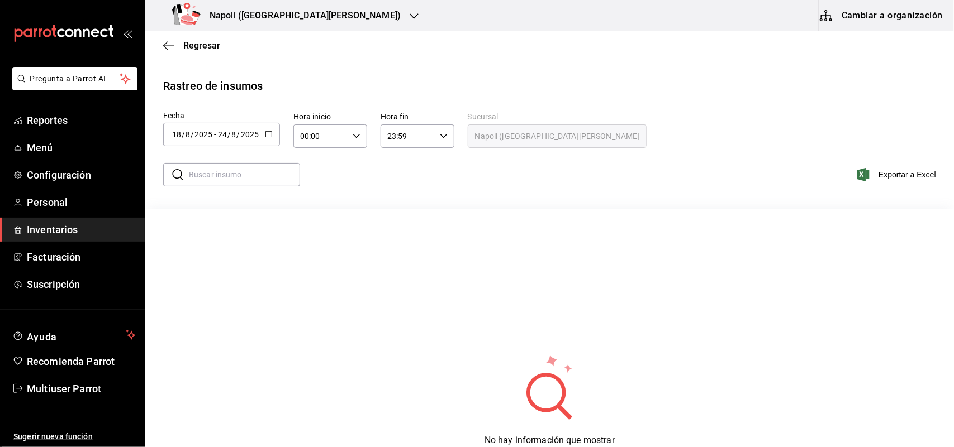
type input "[DATE]"
type input "18"
type input "[DATE]"
type input "24"
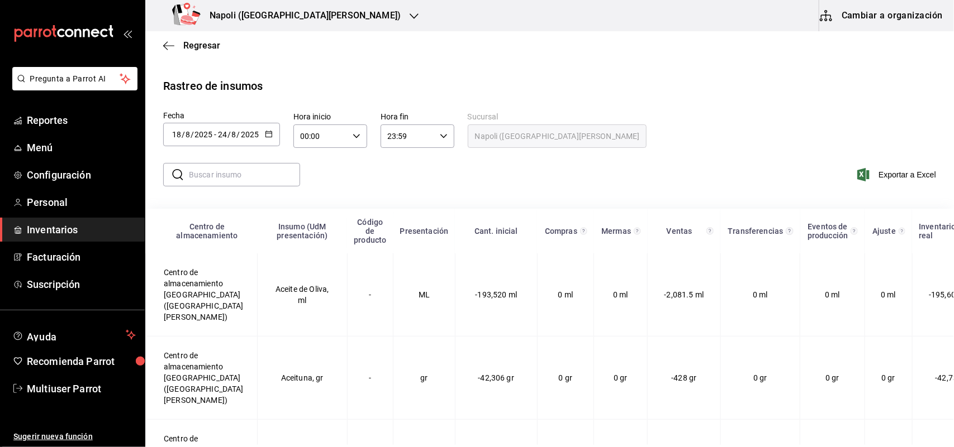
click at [264, 176] on input "text" at bounding box center [244, 175] width 111 height 22
drag, startPoint x: 185, startPoint y: 164, endPoint x: 151, endPoint y: 164, distance: 33.5
click at [151, 164] on div "​ ​ Exportar a Excel" at bounding box center [544, 182] width 817 height 46
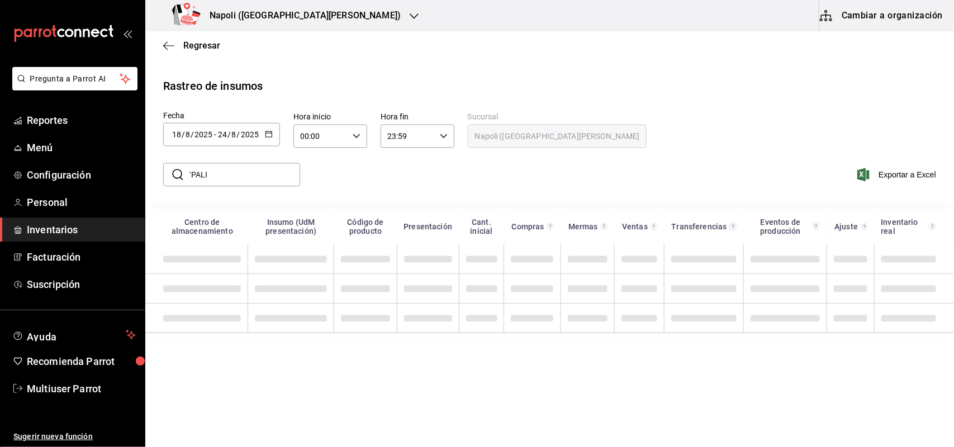
click at [192, 174] on input "´PALI" at bounding box center [244, 175] width 111 height 22
click at [213, 180] on input "PALI" at bounding box center [244, 175] width 111 height 22
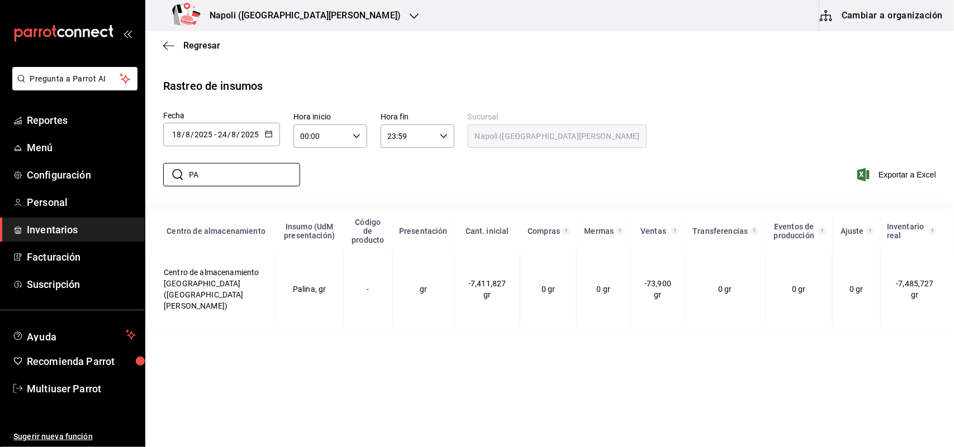
type input "P"
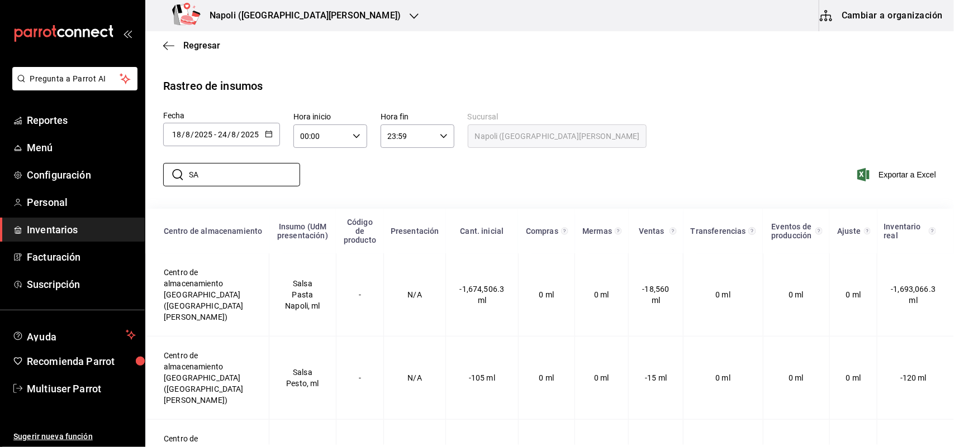
type input "S"
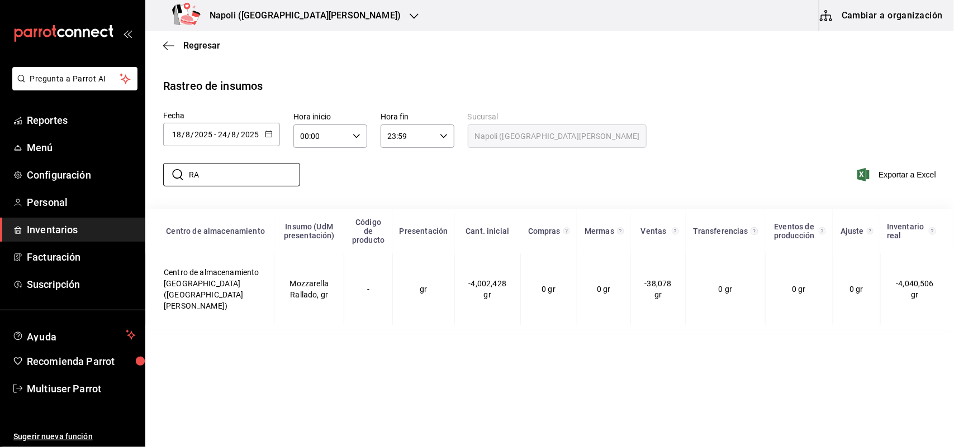
type input "R"
type input "S"
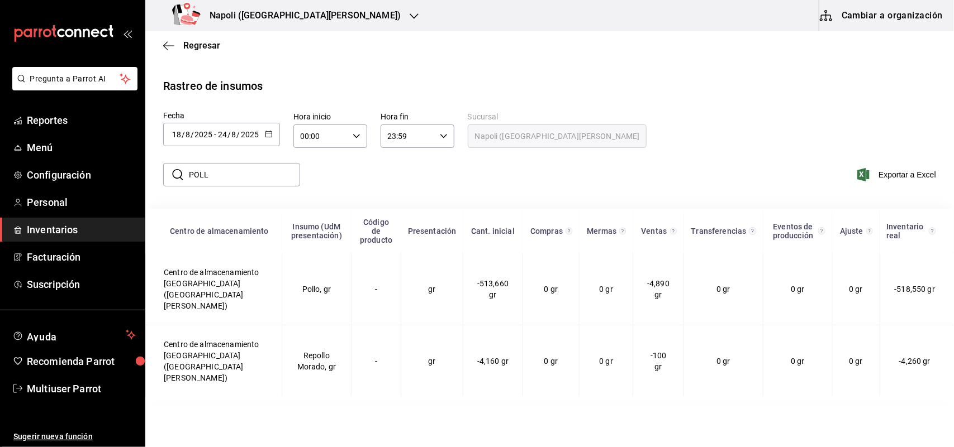
click at [707, 113] on div "Fecha 2025-08-18 18 / 8 / 2025 - 2025-08-24 24 / 8 / 2025 agosto de 2025 lun ma…" at bounding box center [549, 130] width 773 height 37
click at [251, 168] on input "POLL" at bounding box center [244, 175] width 111 height 22
type input "P"
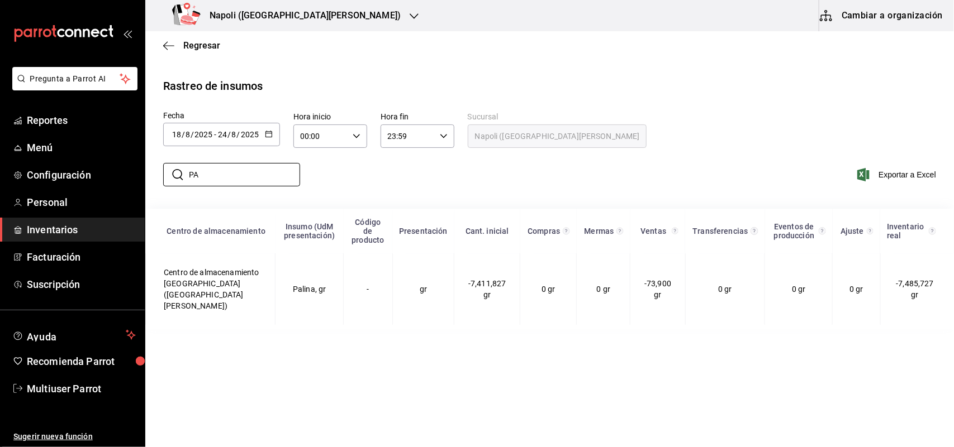
type input "P"
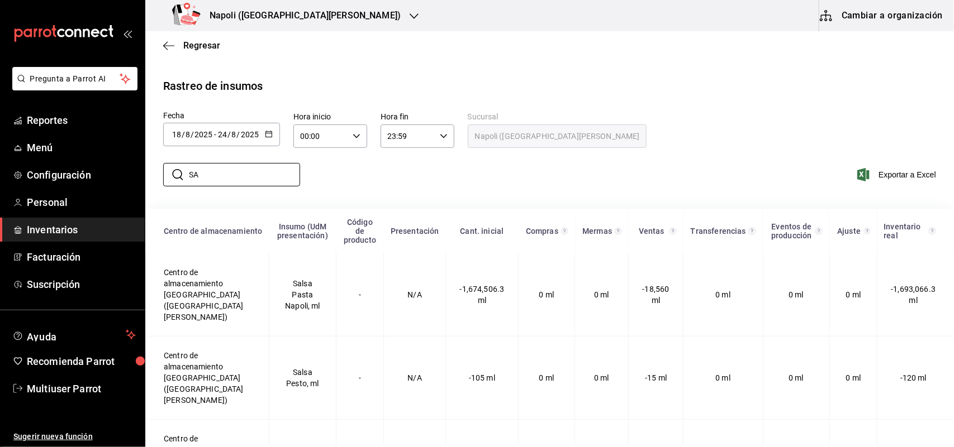
type input "S"
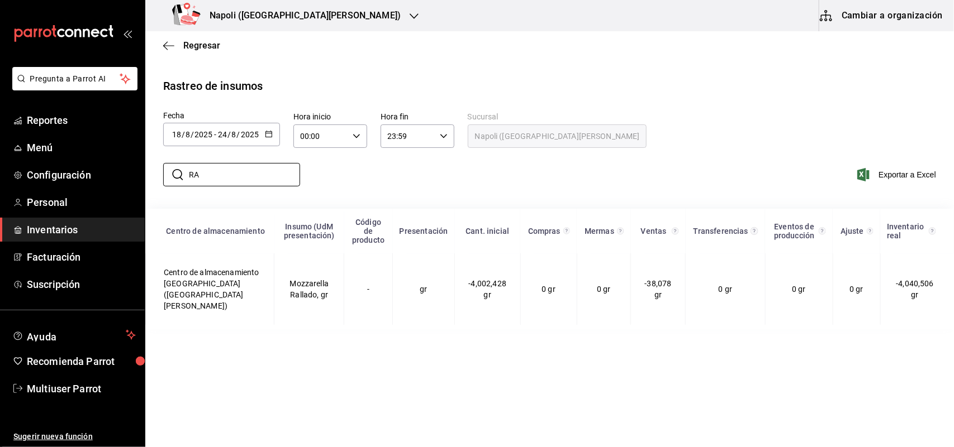
type input "R"
type input "S"
type input "P"
type input "C"
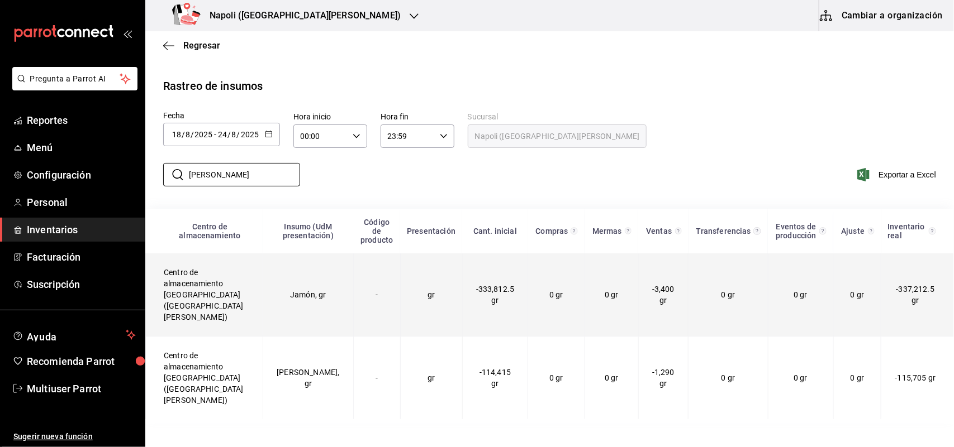
type input "J"
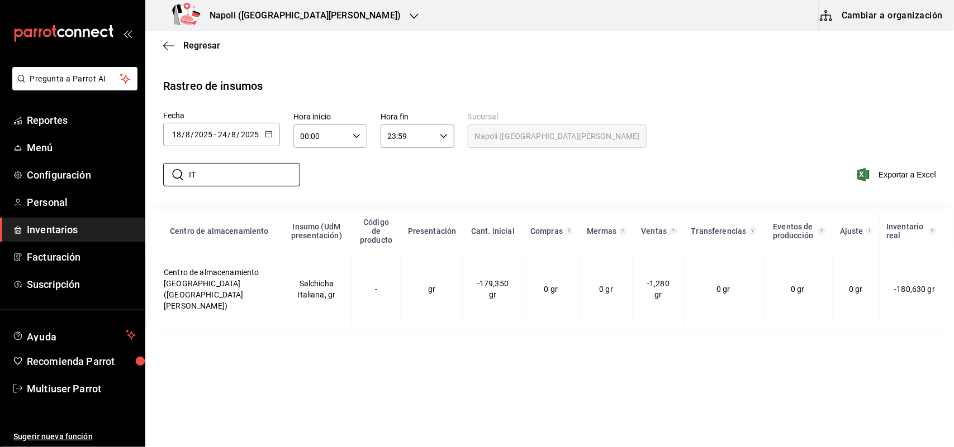
type input "I"
type input "L"
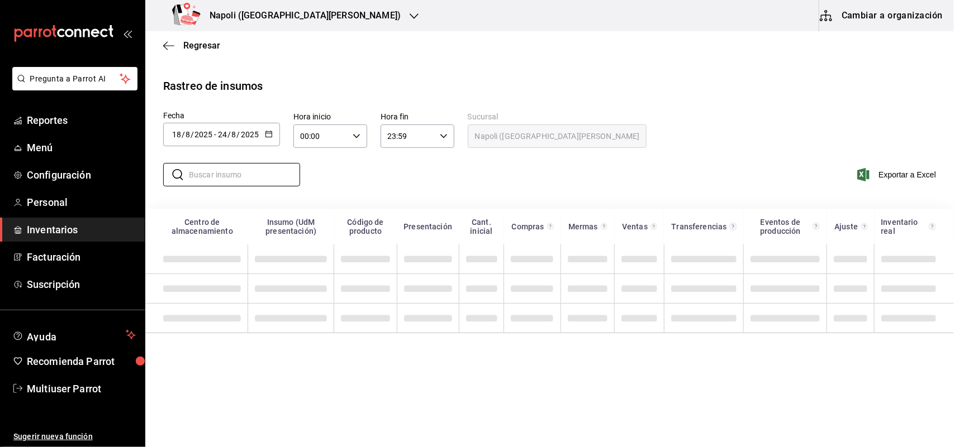
type input "O"
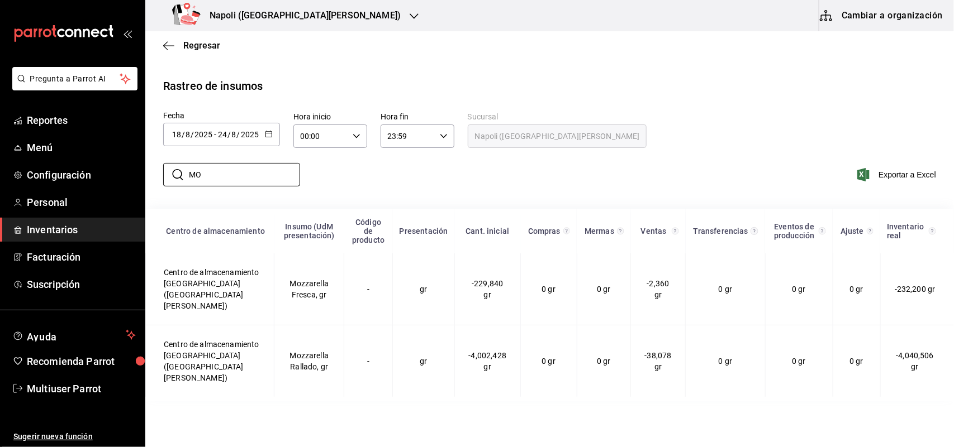
type input "M"
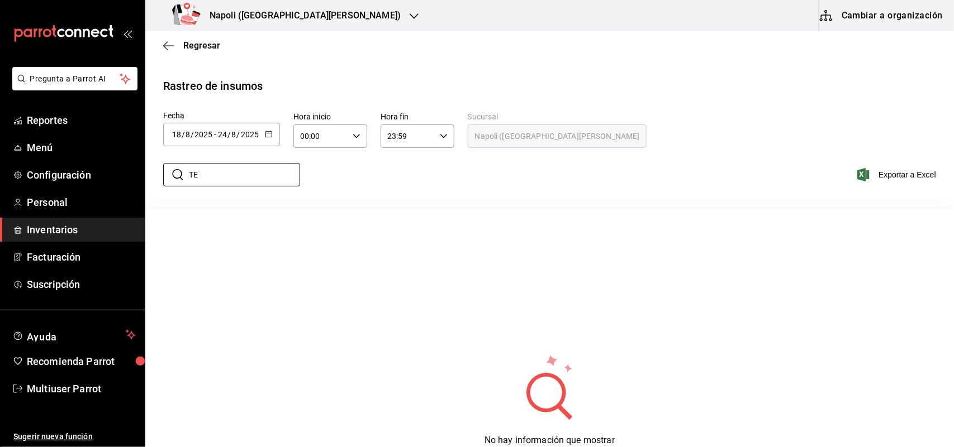
type input "T"
type input "A"
type input "3"
type input "2"
type input "N"
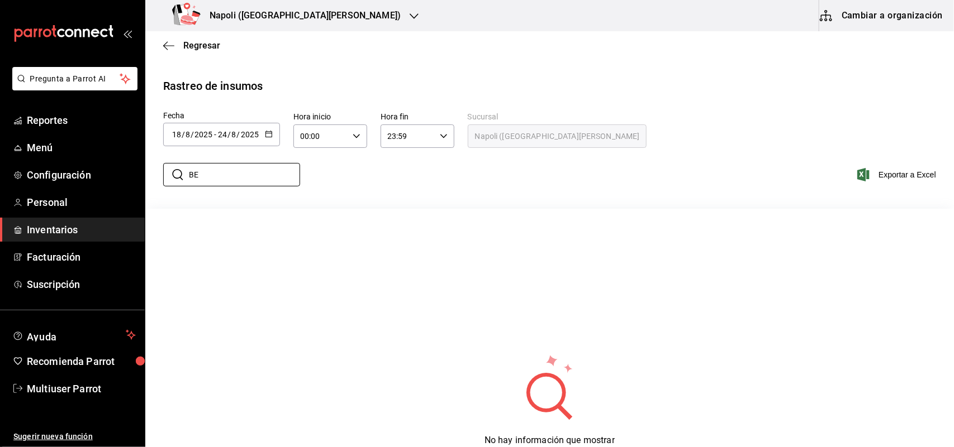
type input "B"
type input "H"
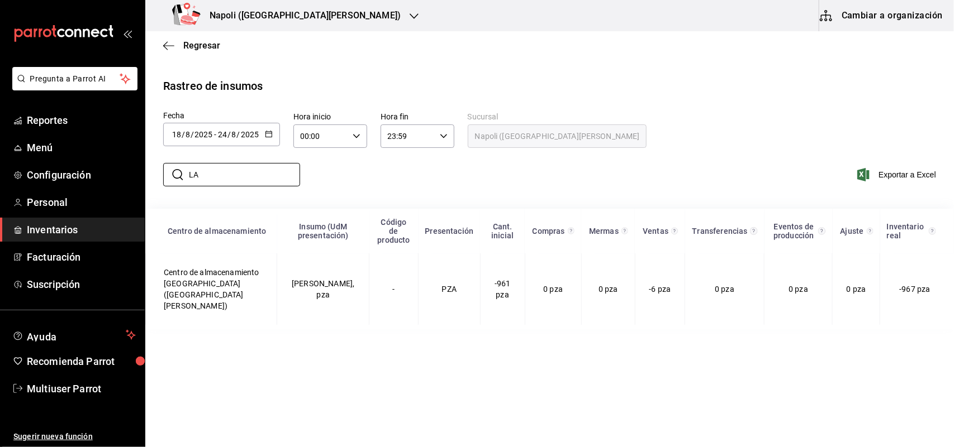
type input "L"
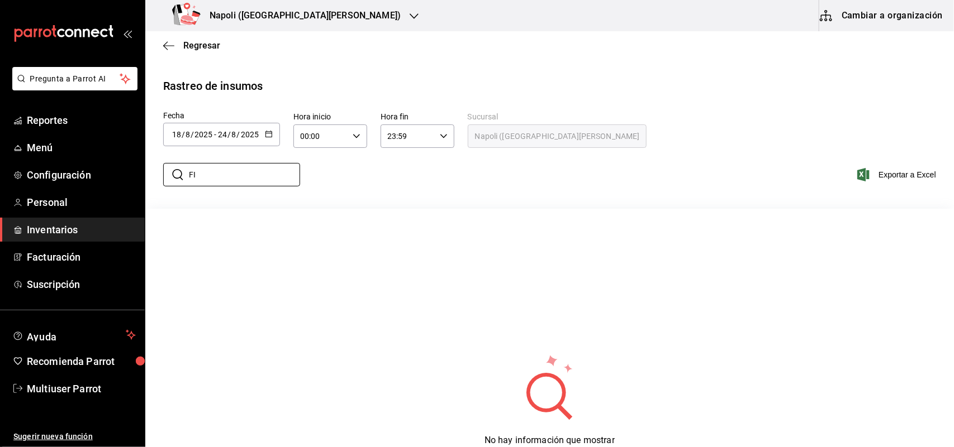
type input "F"
type input "P"
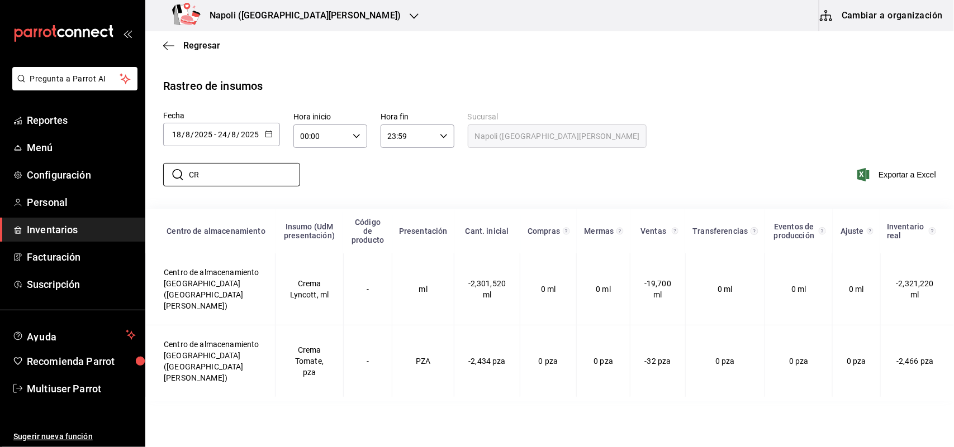
type input "C"
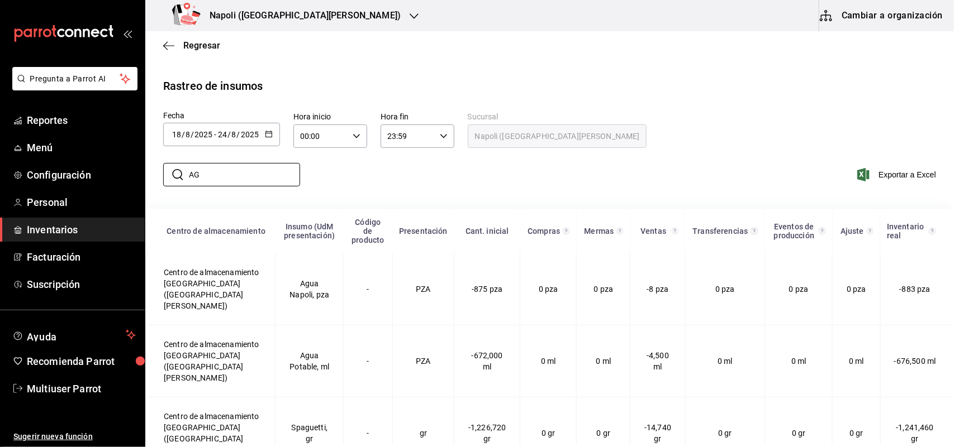
type input "A"
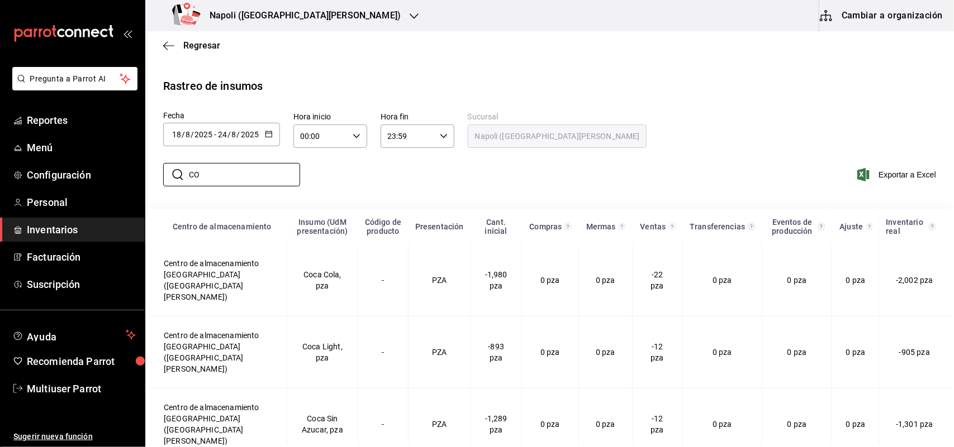
type input "C"
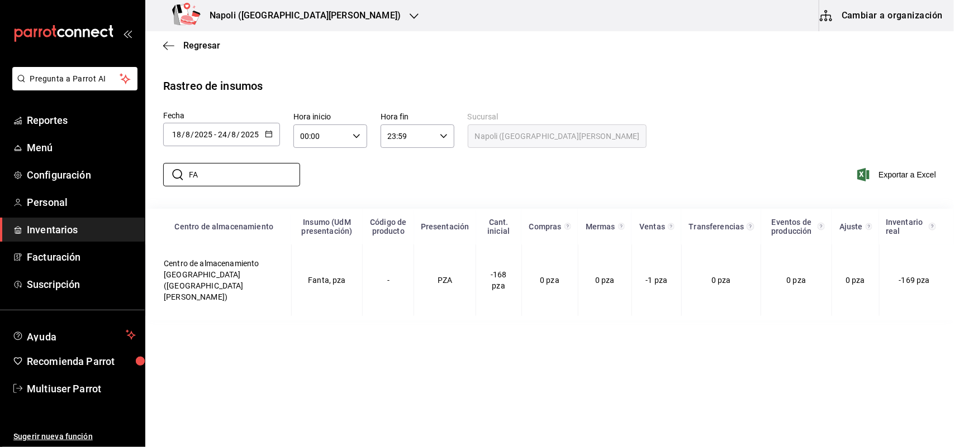
type input "F"
type input "S"
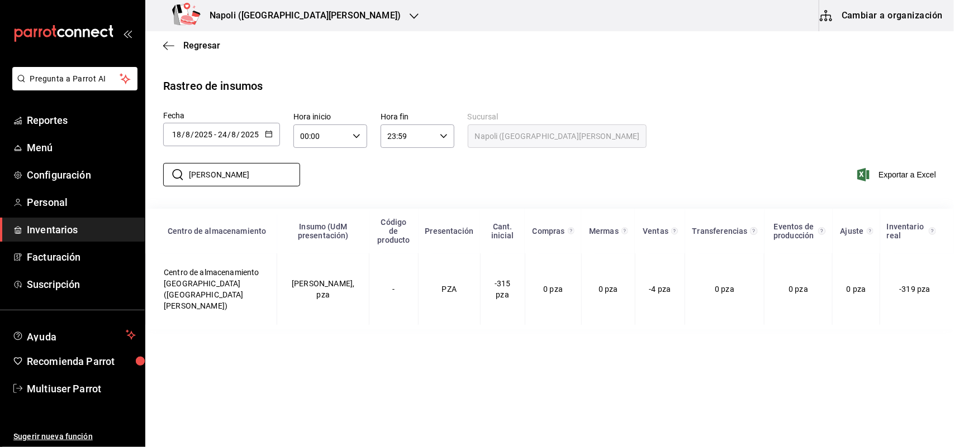
type input "J"
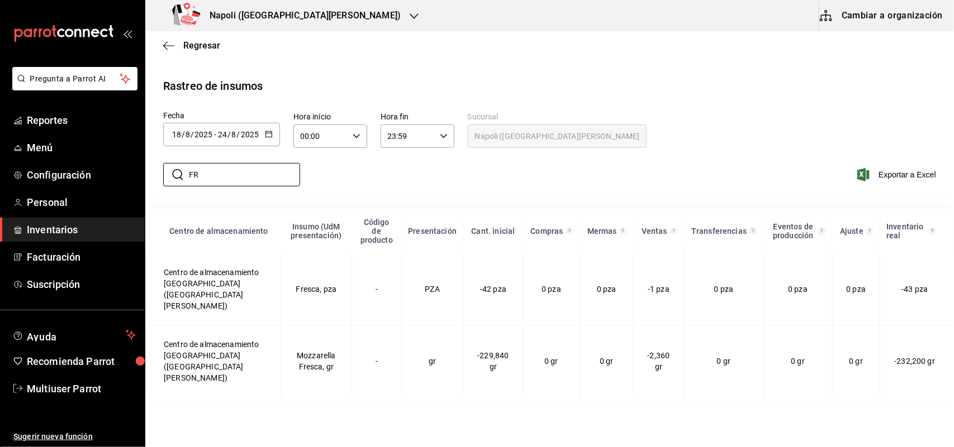
type input "F"
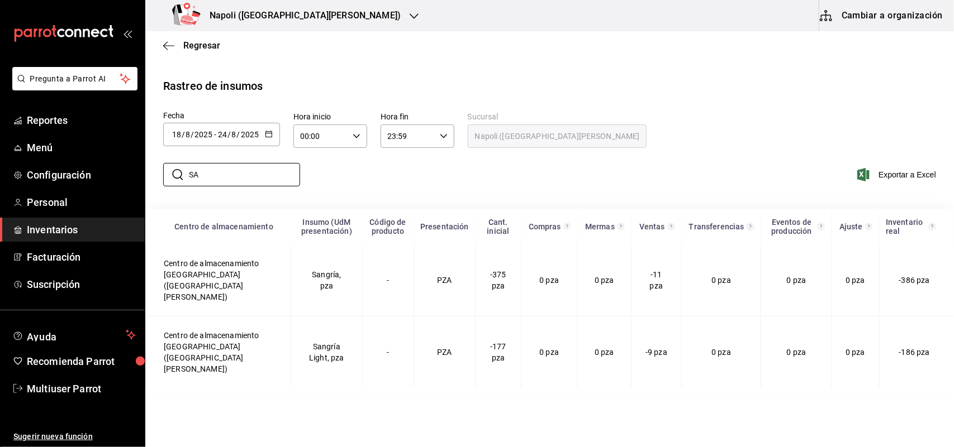
type input "S"
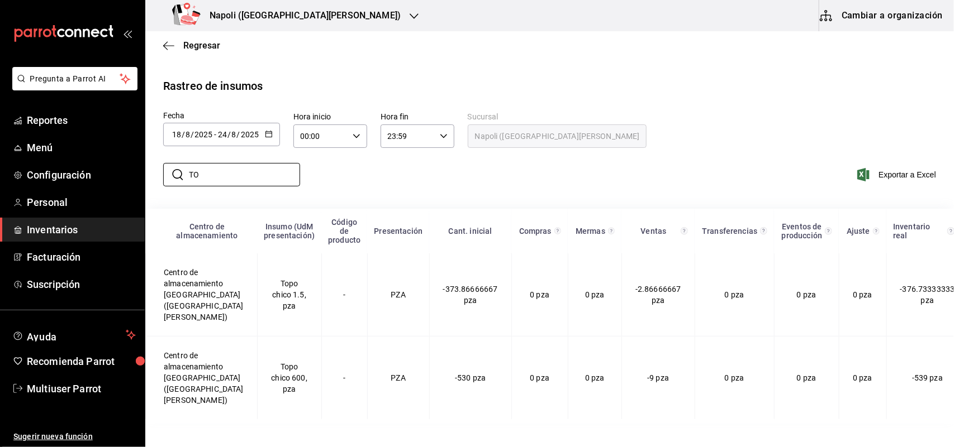
type input "T"
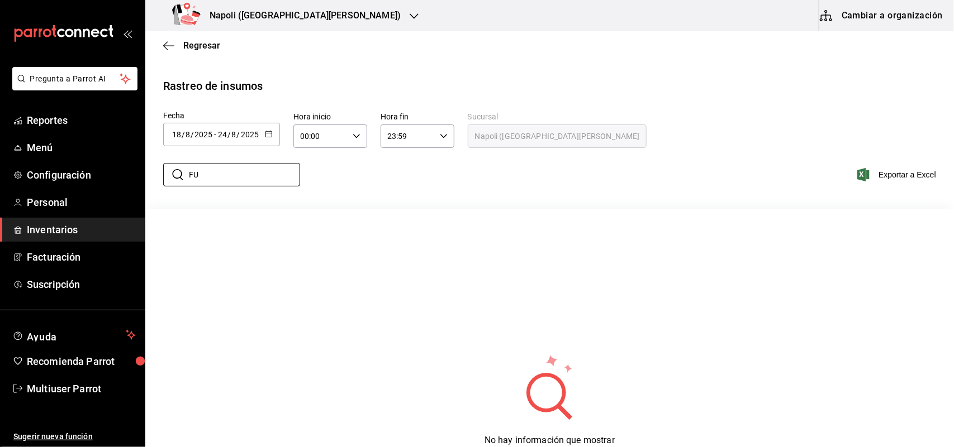
type input "F"
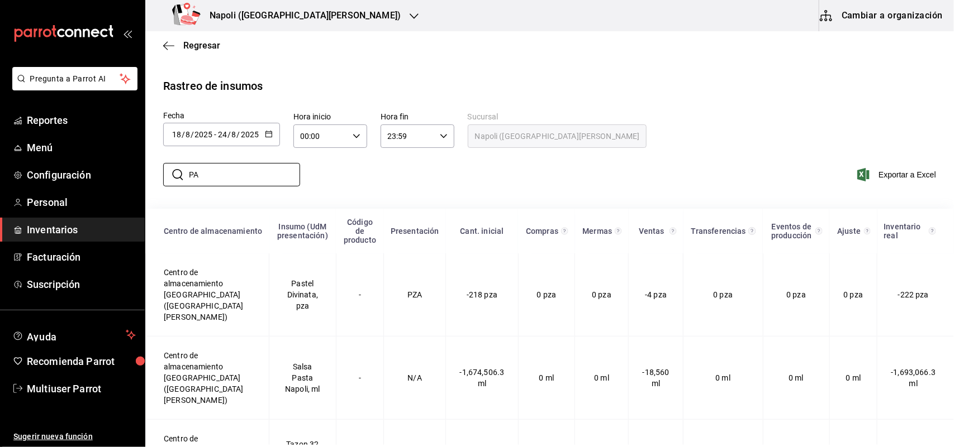
type input "P"
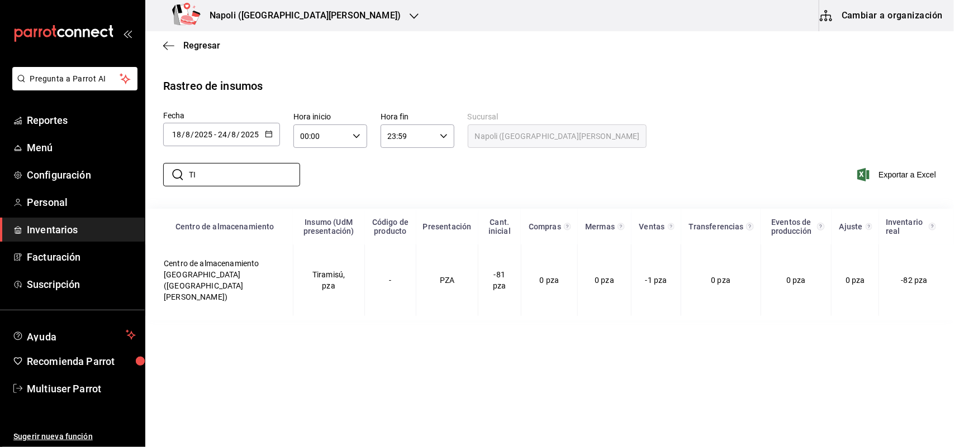
type input "T"
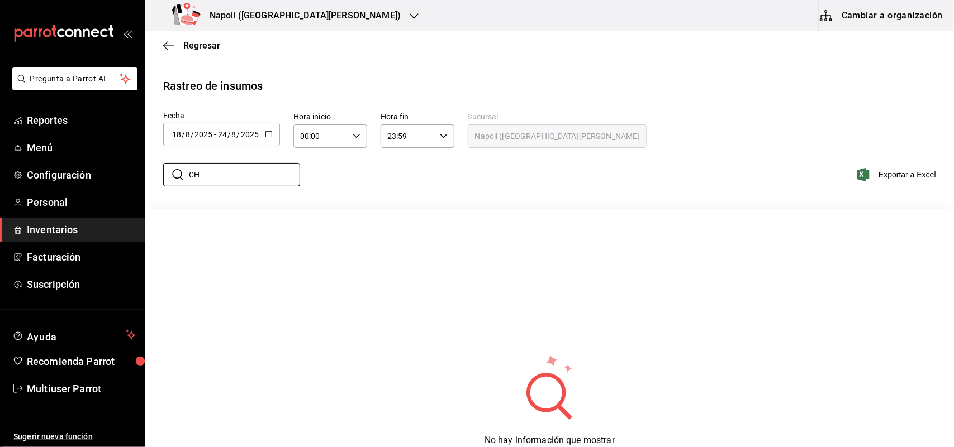
type input "C"
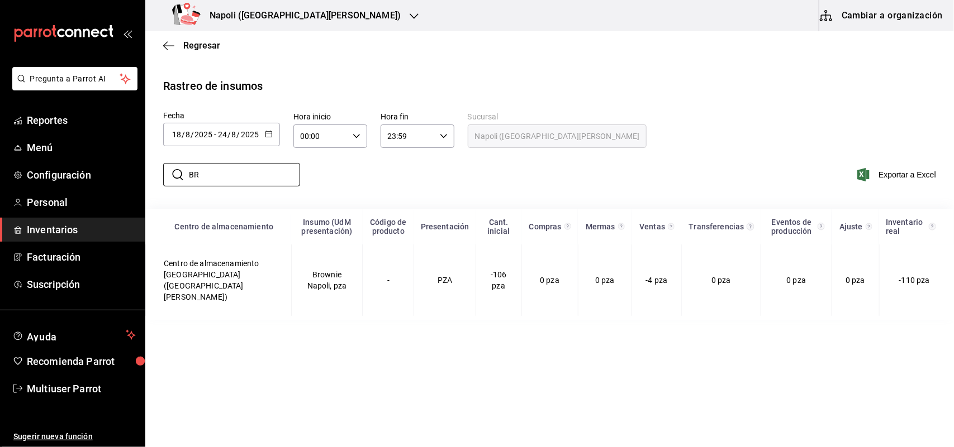
type input "B"
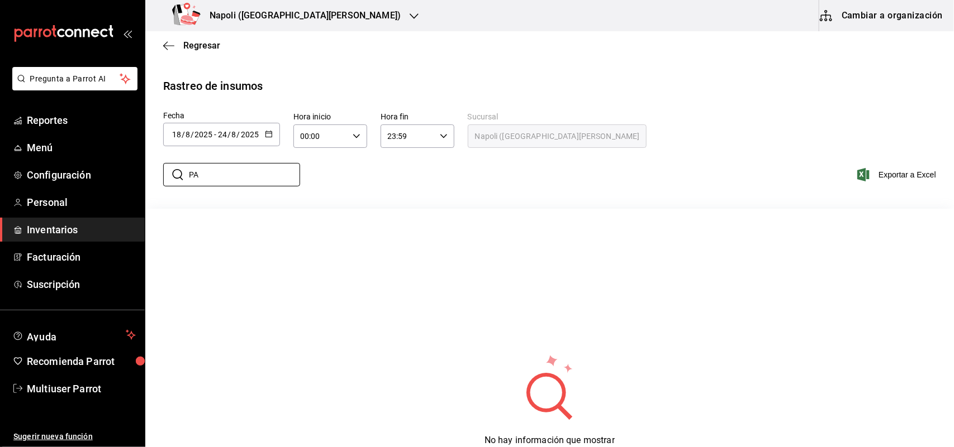
type input "P"
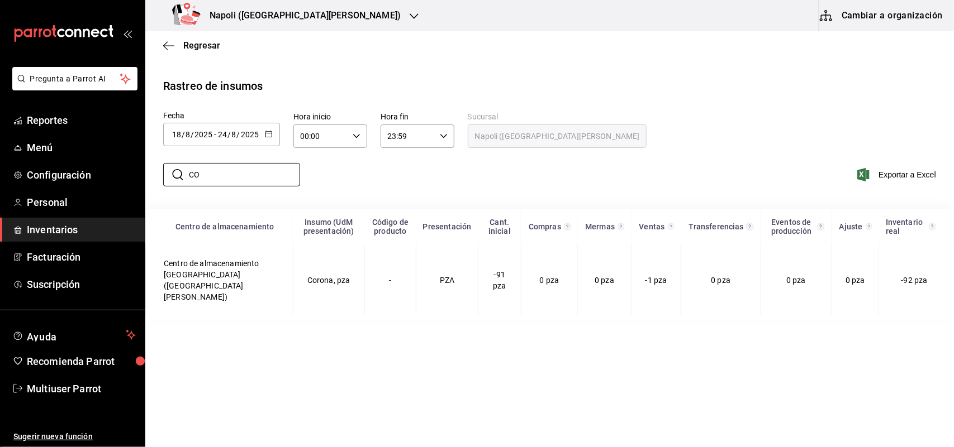
type input "C"
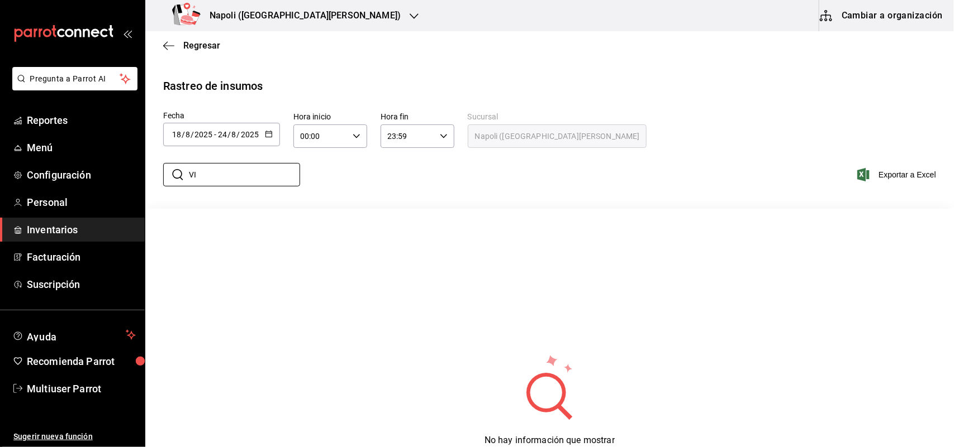
type input "V"
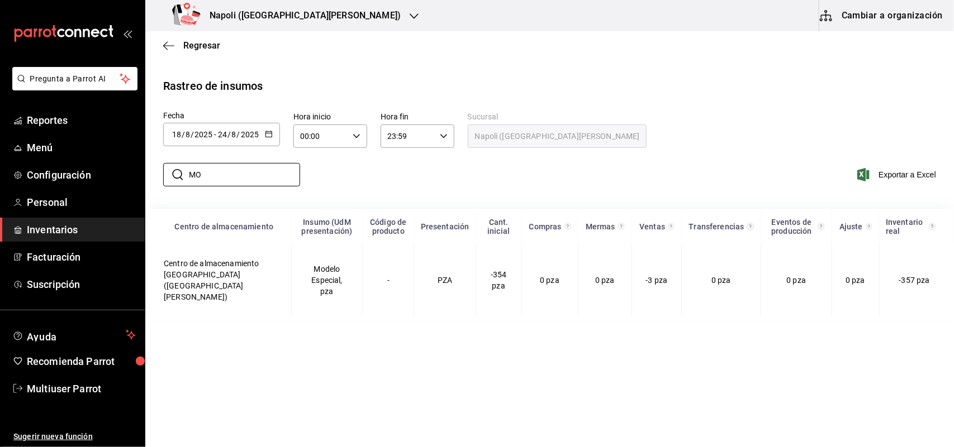
type input "M"
type input "U"
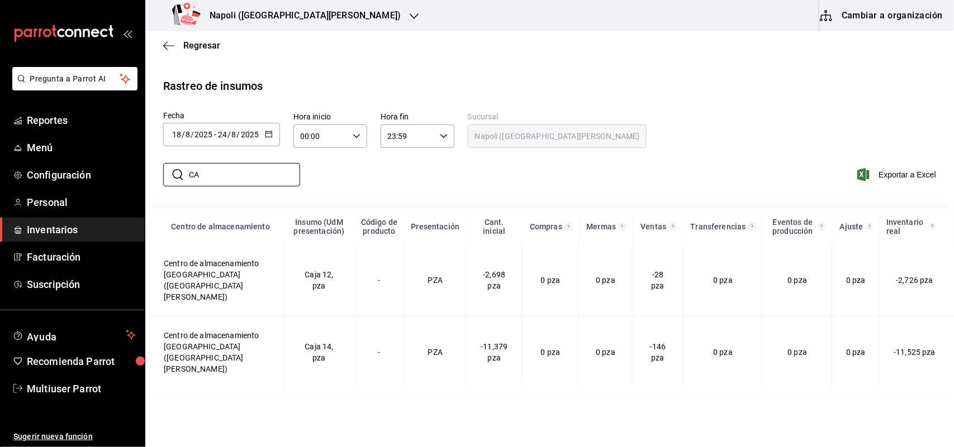
type input "C"
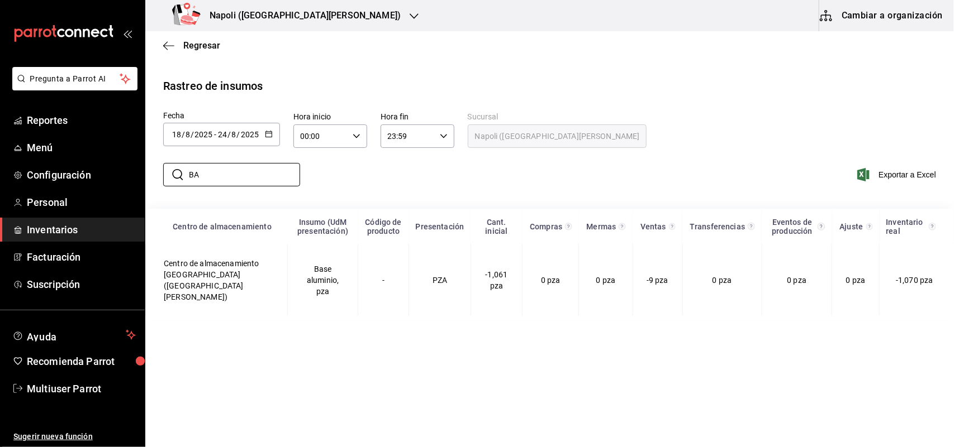
type input "B"
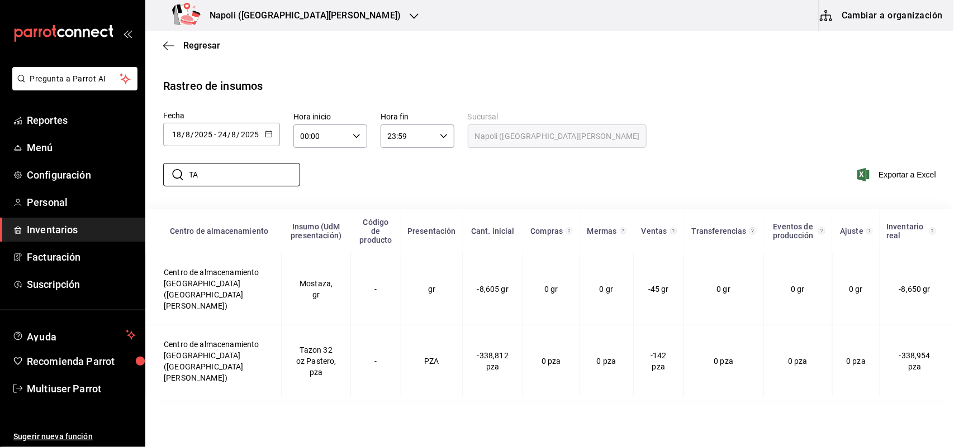
type input "T"
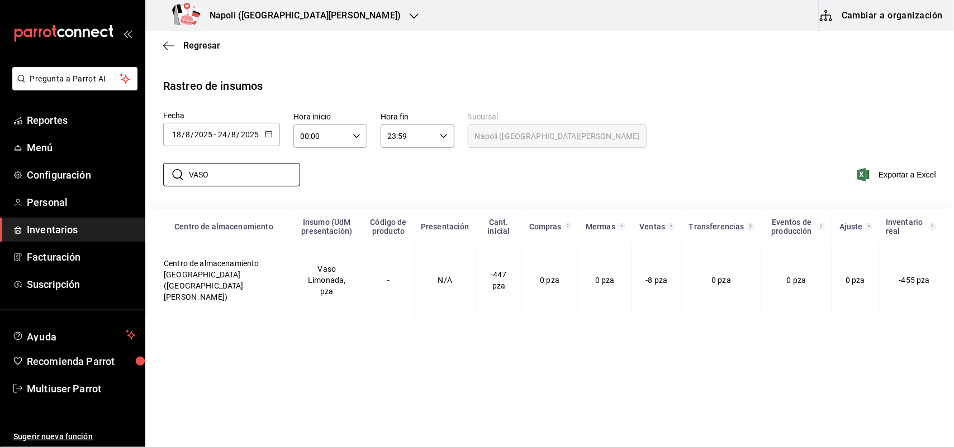
type input "VASO"
click at [292, 20] on div "Napoli (Las Torres)" at bounding box center [288, 15] width 269 height 31
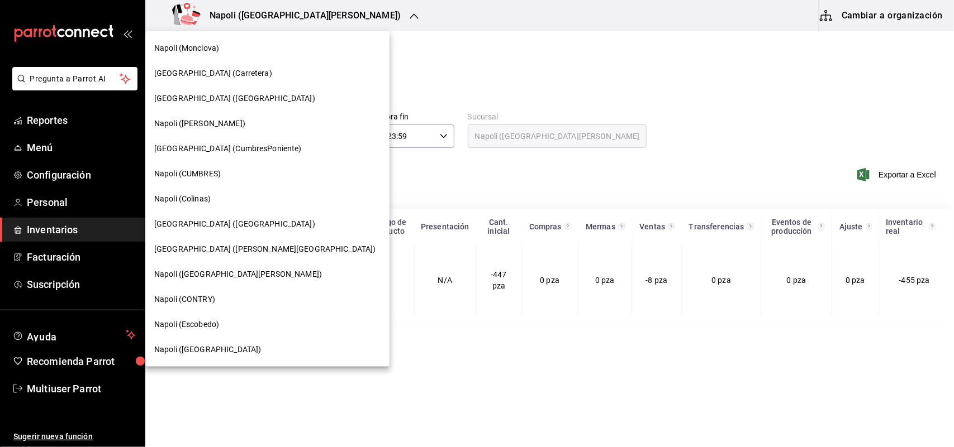
click at [224, 104] on div "[GEOGRAPHIC_DATA] ([GEOGRAPHIC_DATA])" at bounding box center [267, 98] width 244 height 25
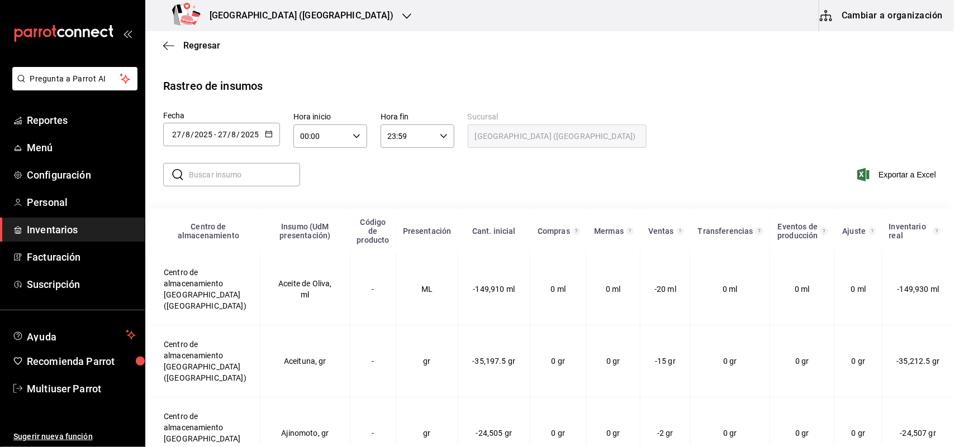
click at [268, 133] on icon "button" at bounding box center [269, 134] width 8 height 8
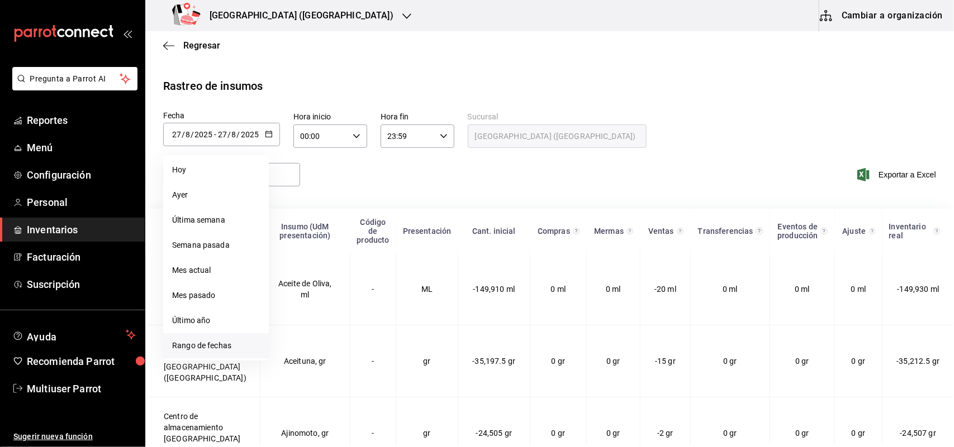
click at [227, 342] on li "Rango de fechas" at bounding box center [216, 345] width 106 height 25
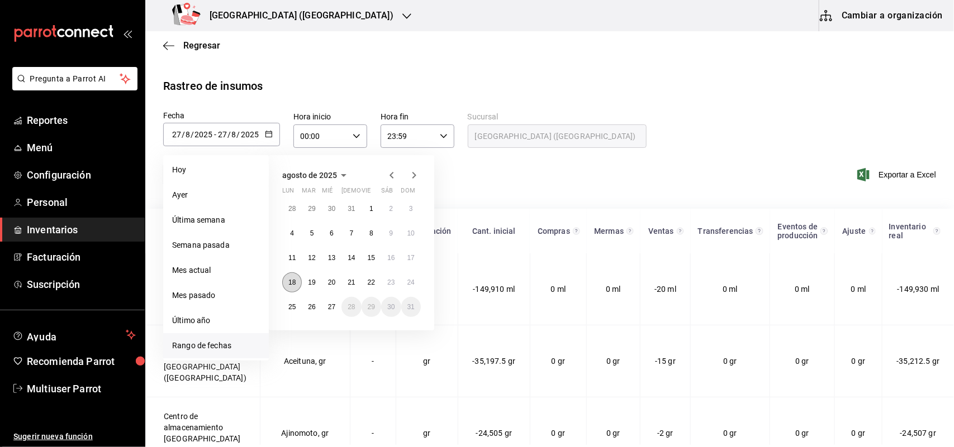
click at [292, 285] on abbr "18" at bounding box center [291, 283] width 7 height 8
click at [404, 284] on button "24" at bounding box center [411, 283] width 20 height 20
type input "[DATE]"
type input "18"
type input "[DATE]"
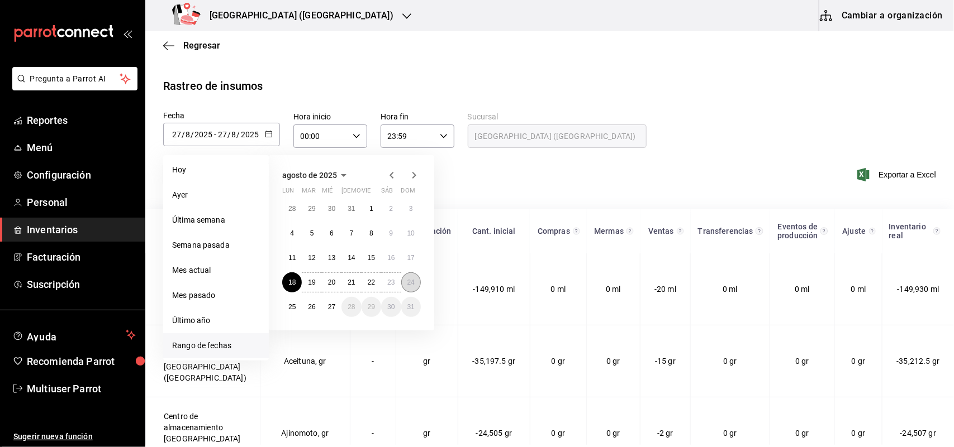
type input "24"
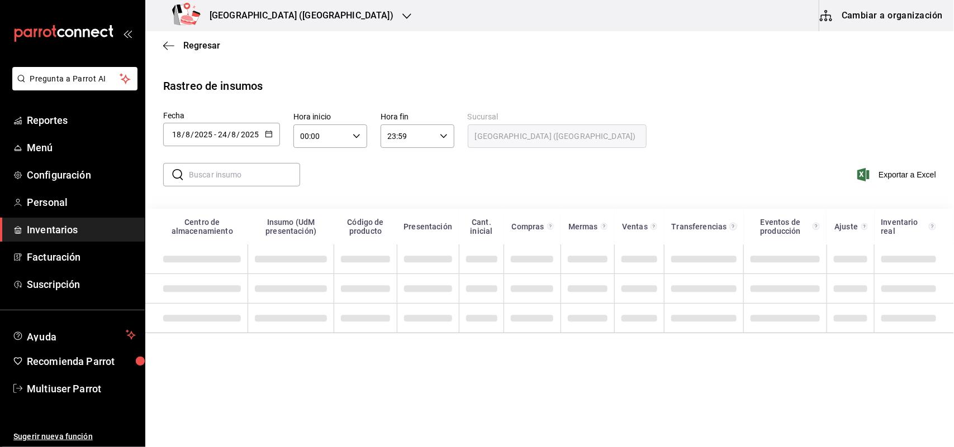
click at [233, 161] on div "​ ​" at bounding box center [227, 175] width 146 height 32
click at [232, 166] on input "text" at bounding box center [244, 175] width 111 height 22
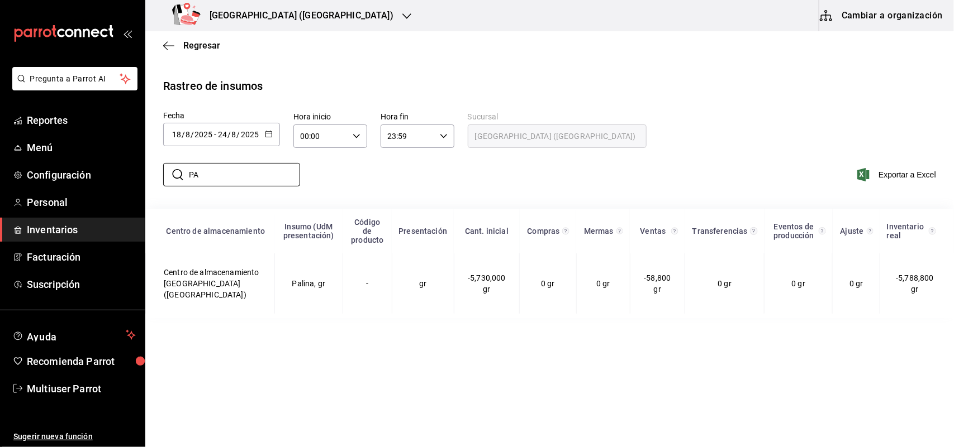
type input "P"
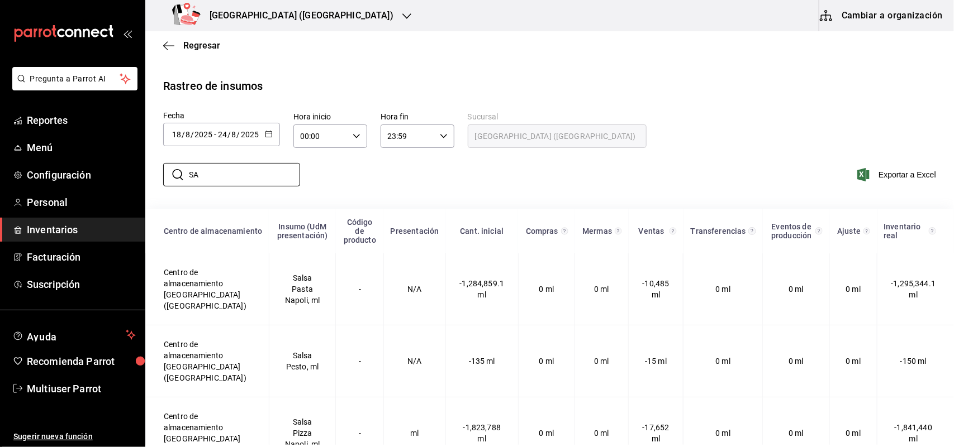
type input "S"
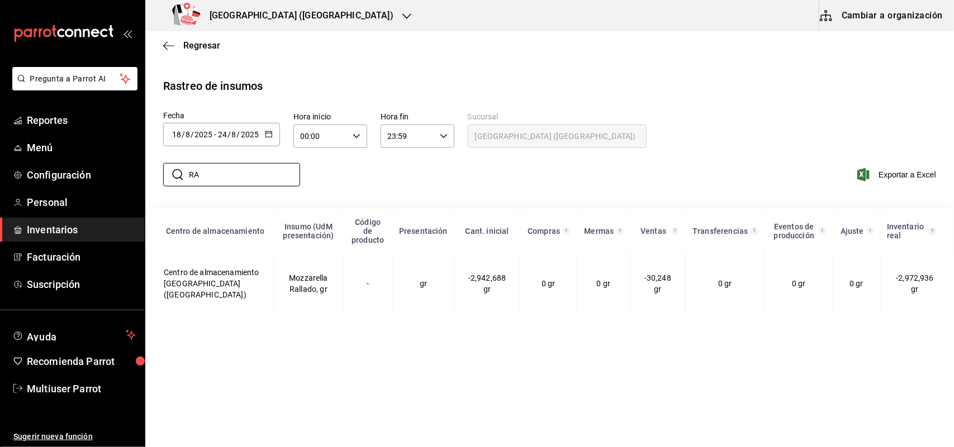
type input "R"
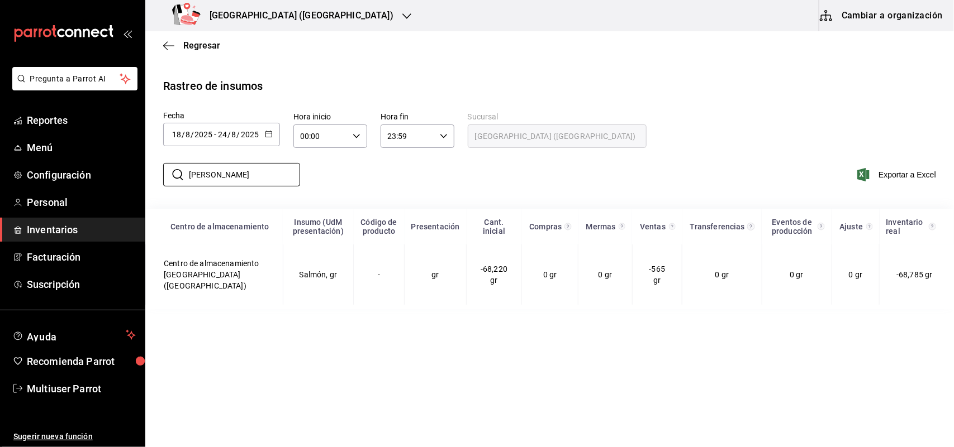
drag, startPoint x: 235, startPoint y: 170, endPoint x: 145, endPoint y: 182, distance: 90.7
click at [145, 182] on div "​ [PERSON_NAME] ​ Exportar a Excel" at bounding box center [544, 182] width 817 height 46
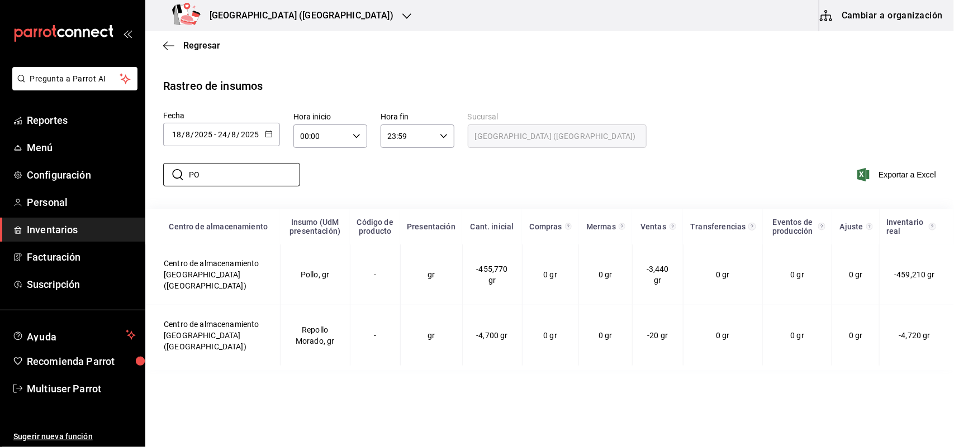
type input "P"
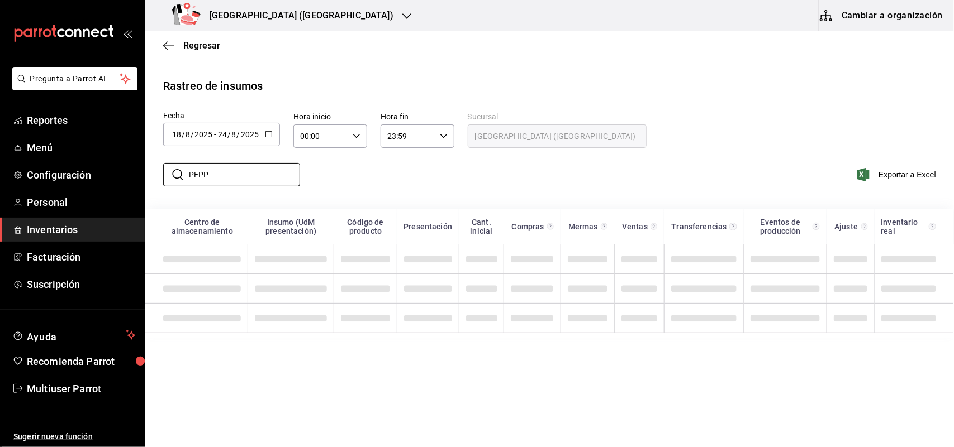
type input "PEPP"
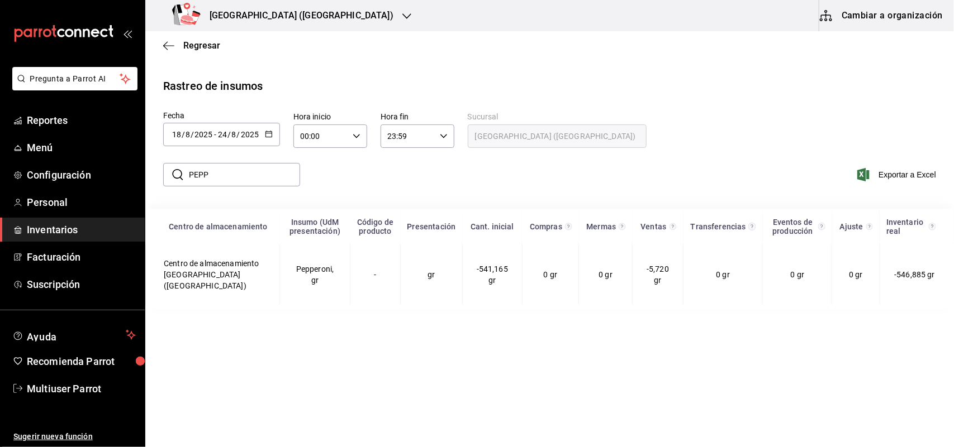
click at [284, 171] on input "PEPP" at bounding box center [244, 175] width 111 height 22
type input "P"
type input "C"
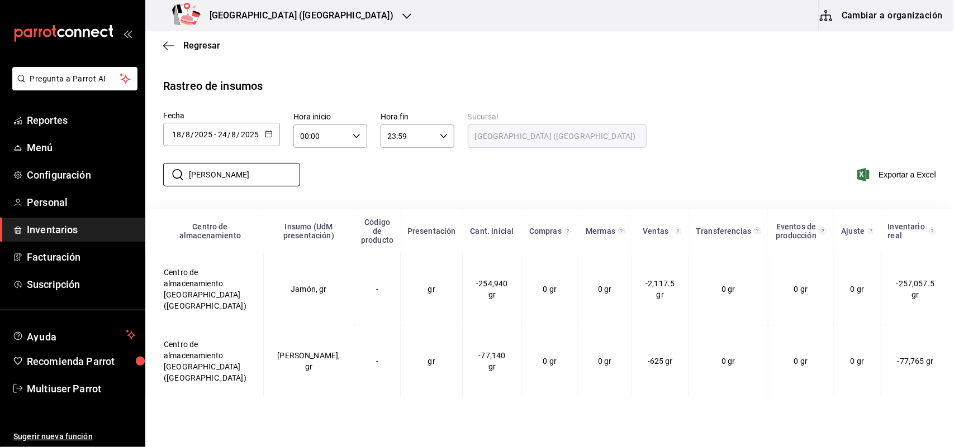
type input "J"
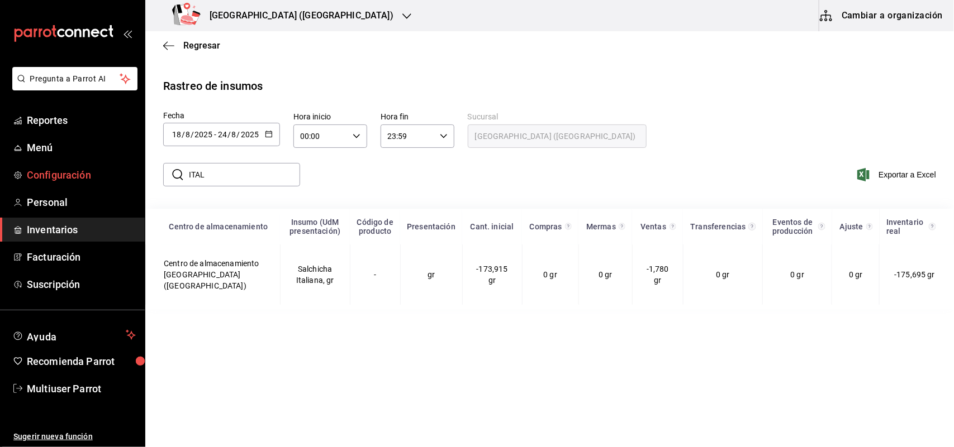
drag, startPoint x: 39, startPoint y: 175, endPoint x: 31, endPoint y: 176, distance: 8.5
click at [32, 176] on div "Pregunta a Parrot AI Reportes Menú Configuración Personal Inventarios Facturaci…" at bounding box center [477, 222] width 954 height 445
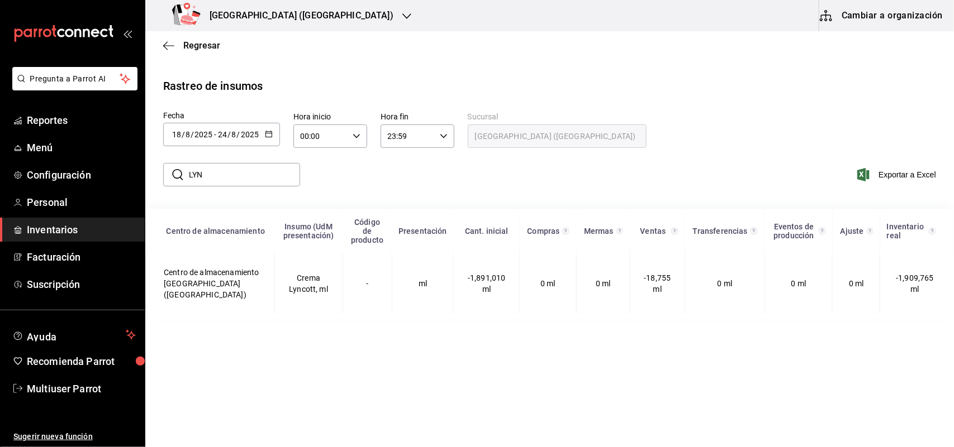
click at [239, 174] on input "LYN" at bounding box center [244, 175] width 111 height 22
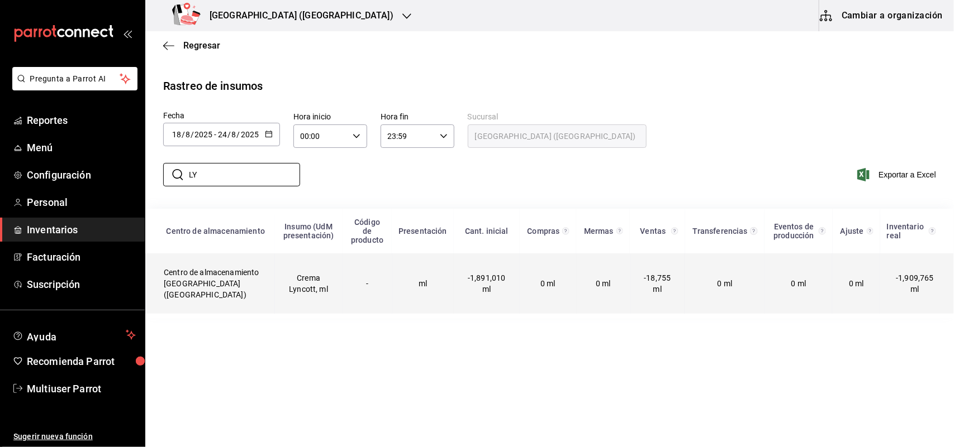
type input "L"
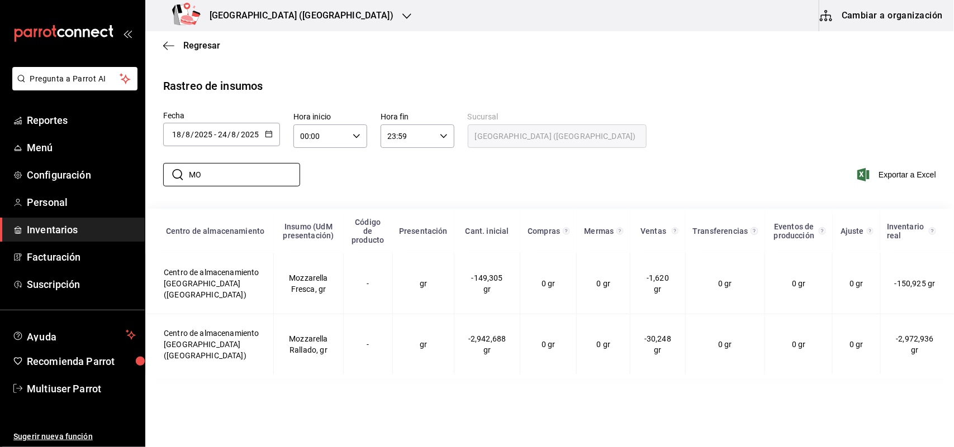
type input "M"
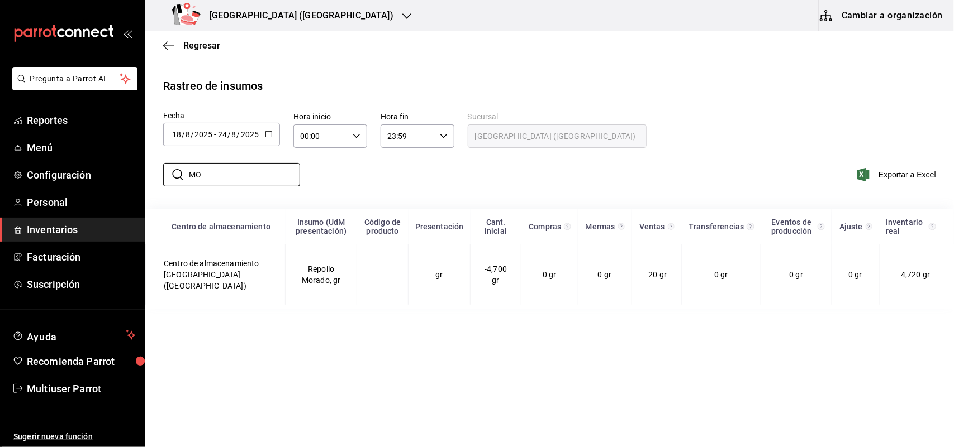
type input "M"
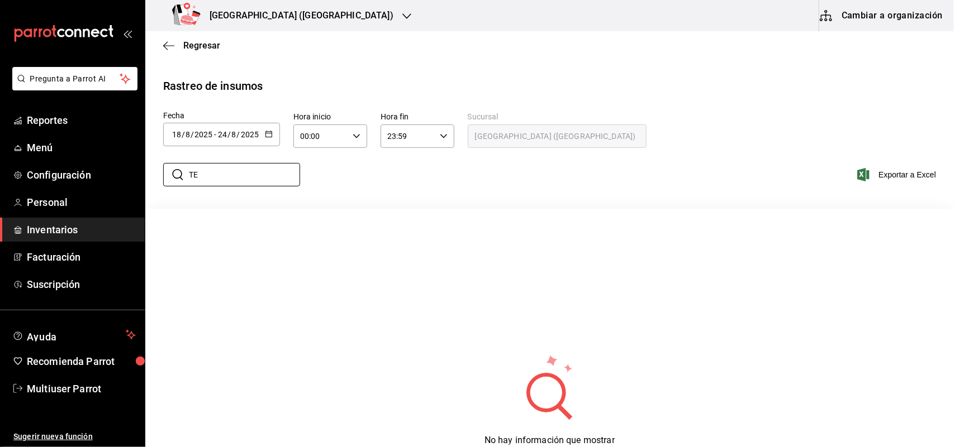
type input "T"
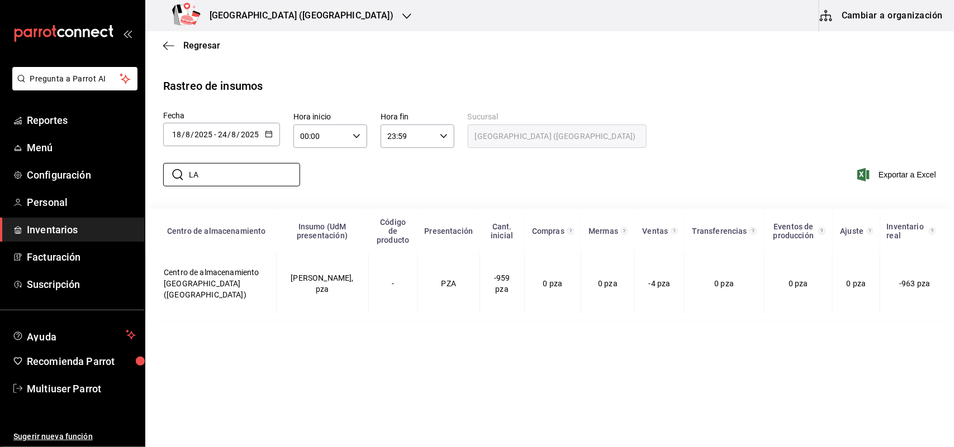
type input "L"
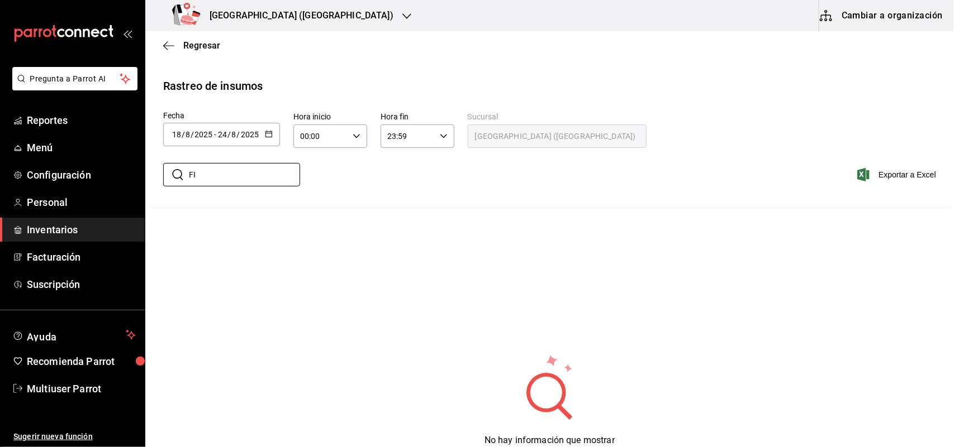
type input "F"
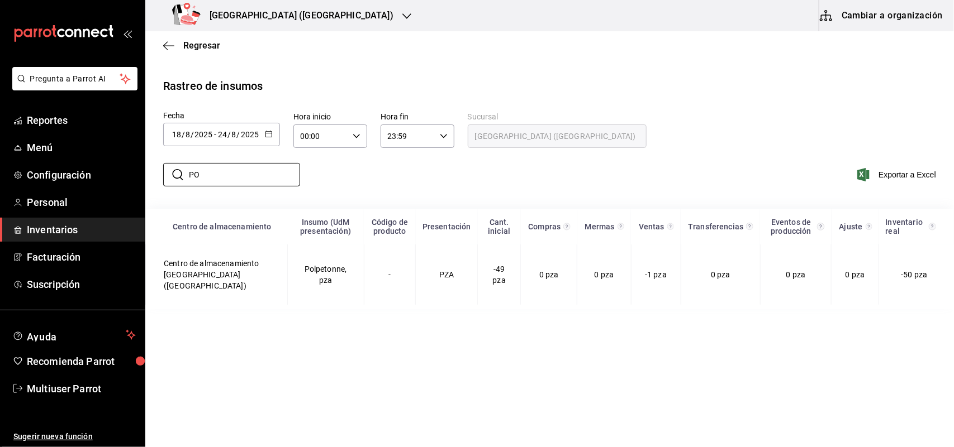
type input "P"
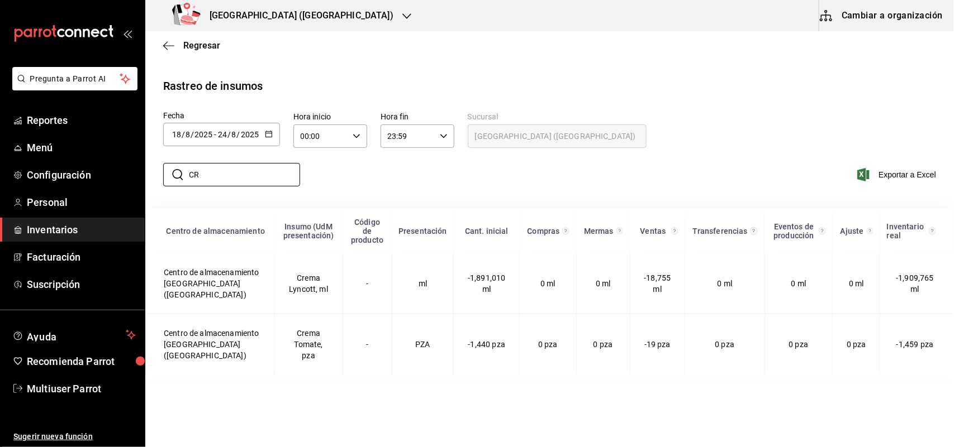
type input "C"
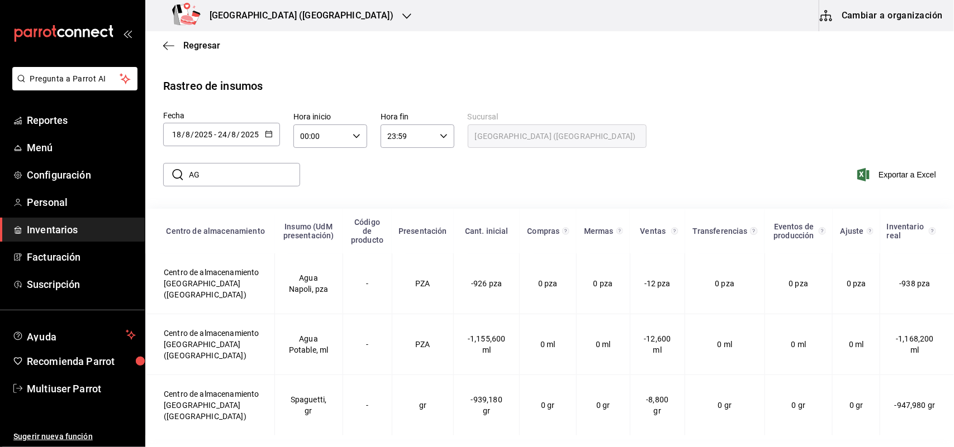
type input "A"
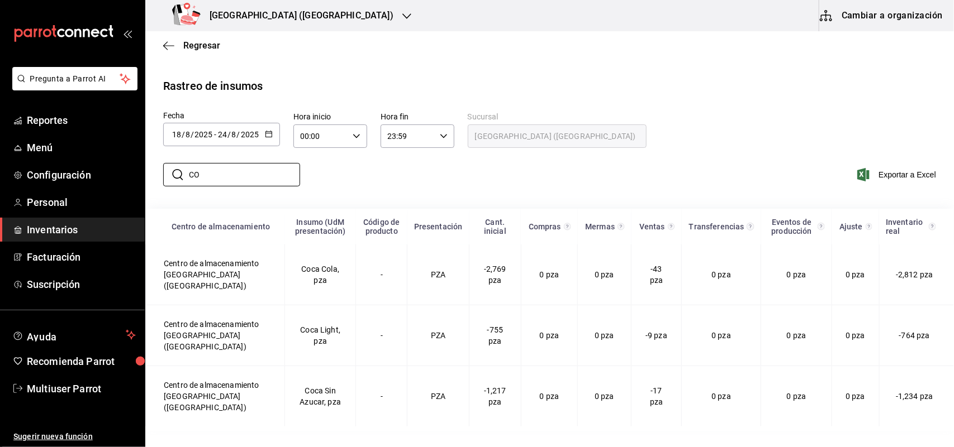
type input "C"
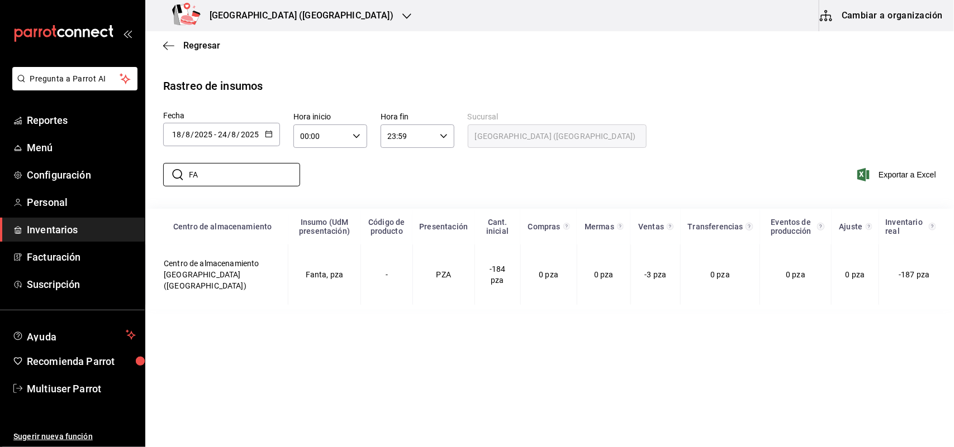
type input "F"
type input "S"
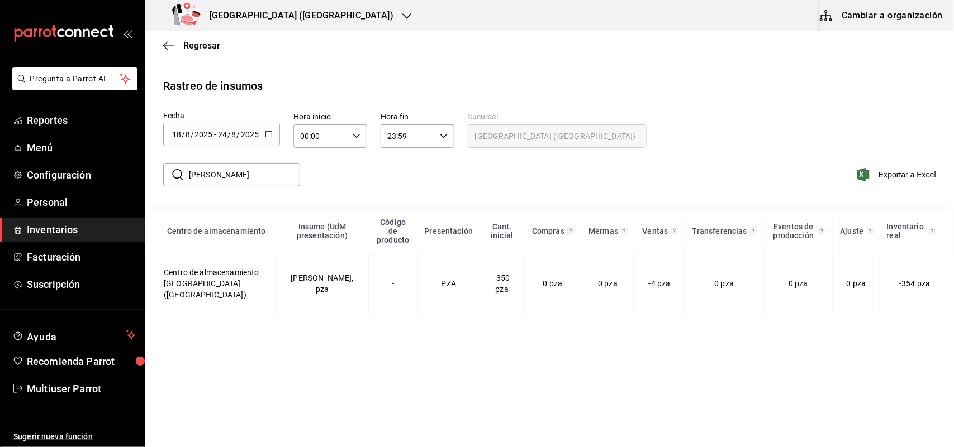
type input "J"
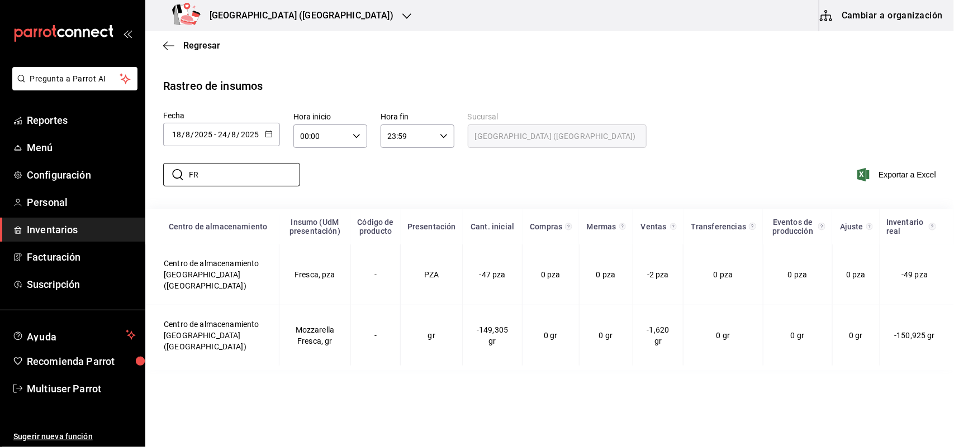
type input "F"
type input "S"
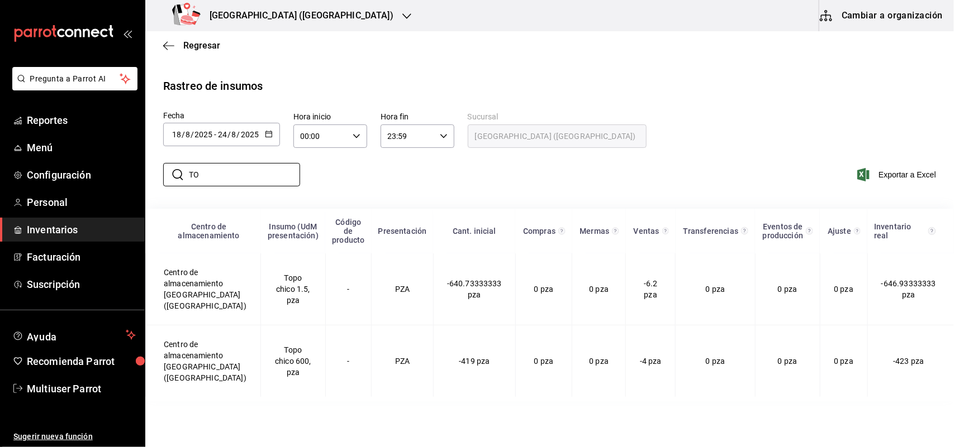
type input "T"
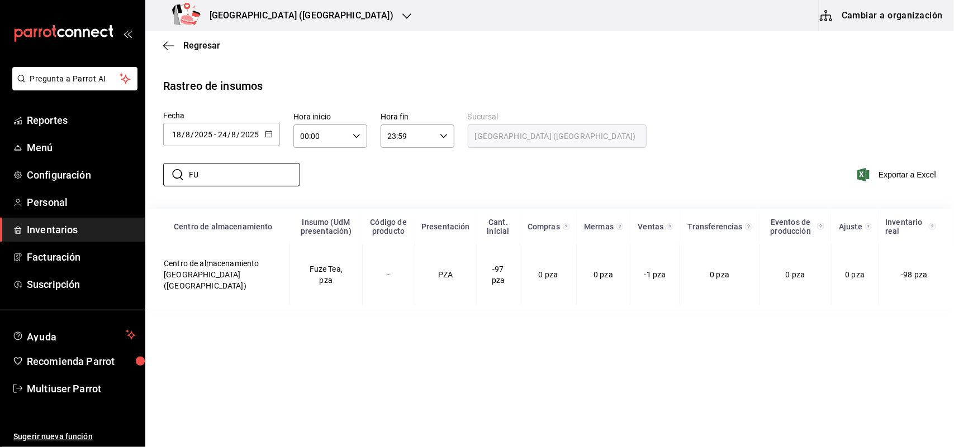
type input "F"
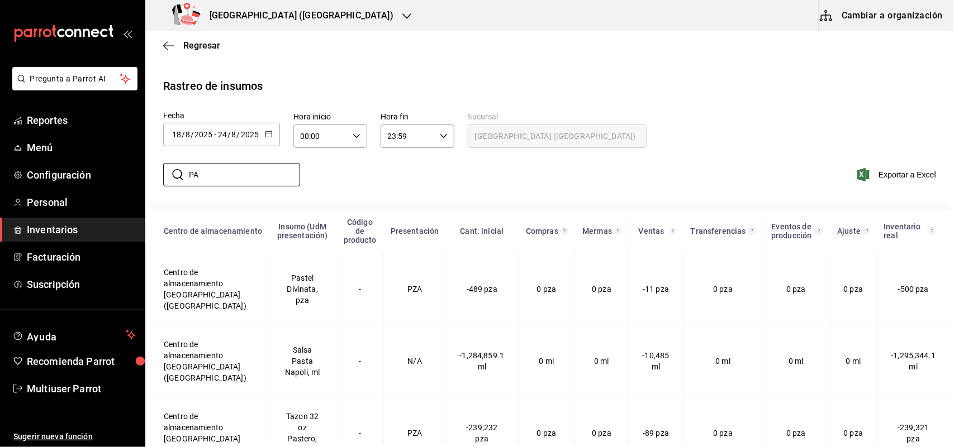
type input "P"
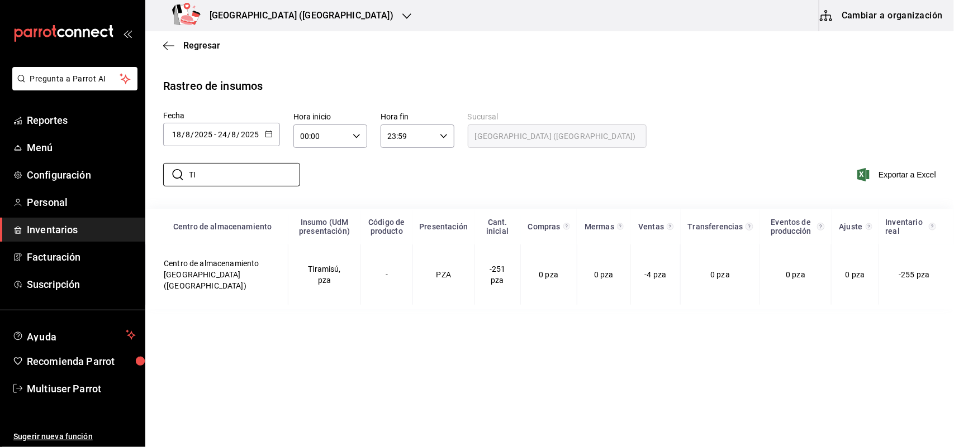
type input "T"
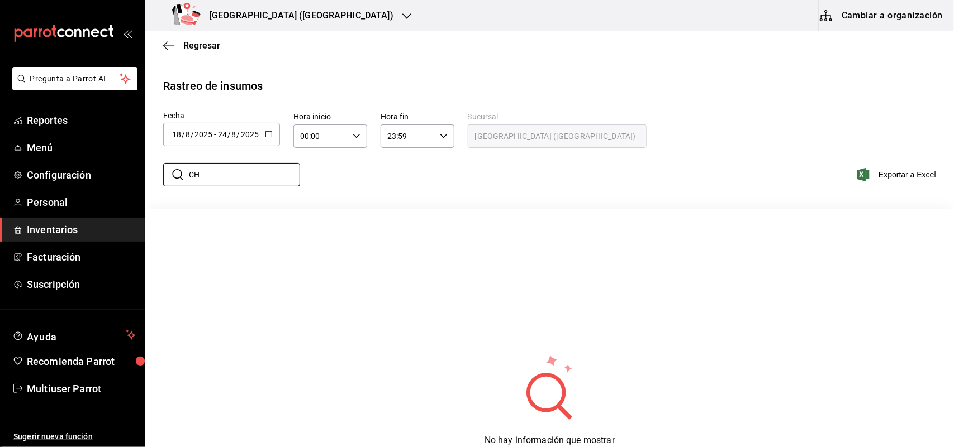
type input "C"
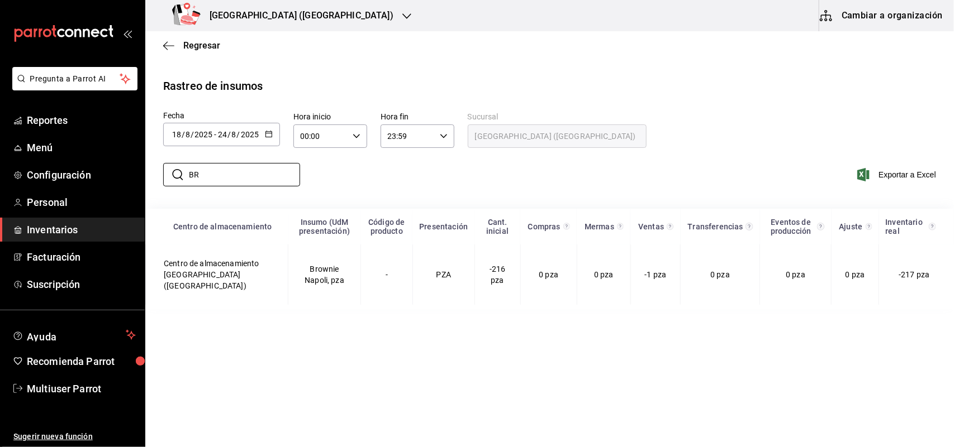
type input "B"
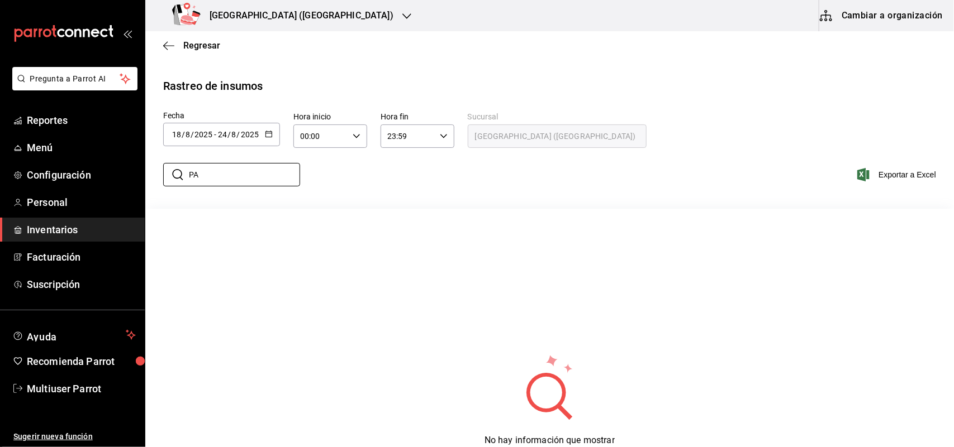
type input "P"
type input "C"
type input "V"
type input "M"
type input "U"
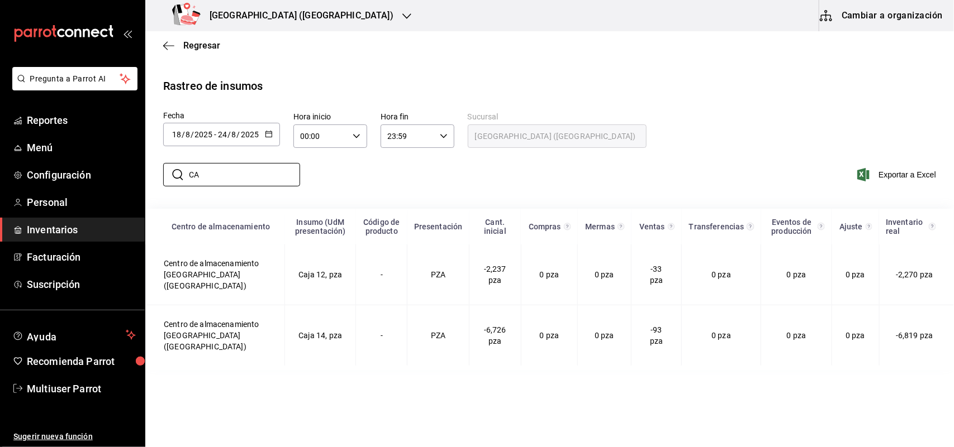
type input "C"
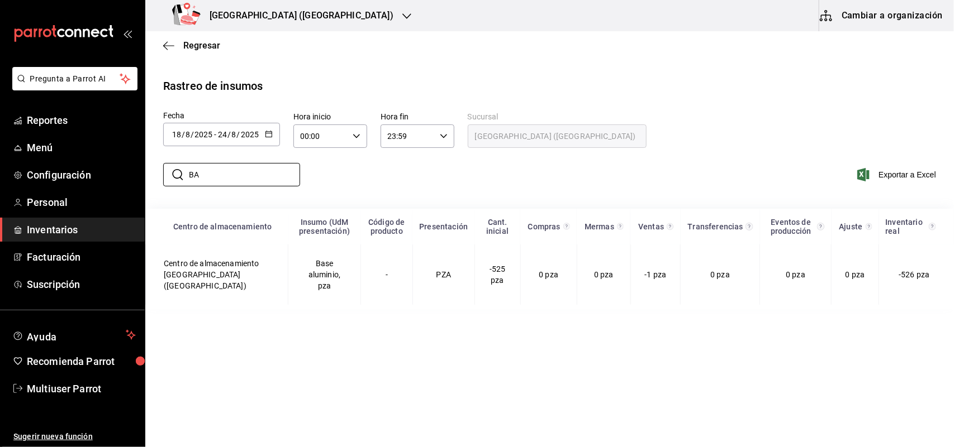
type input "B"
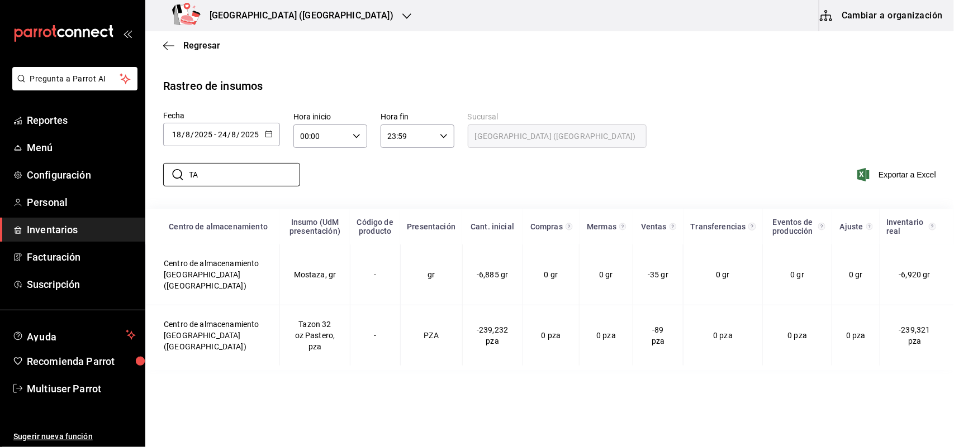
type input "T"
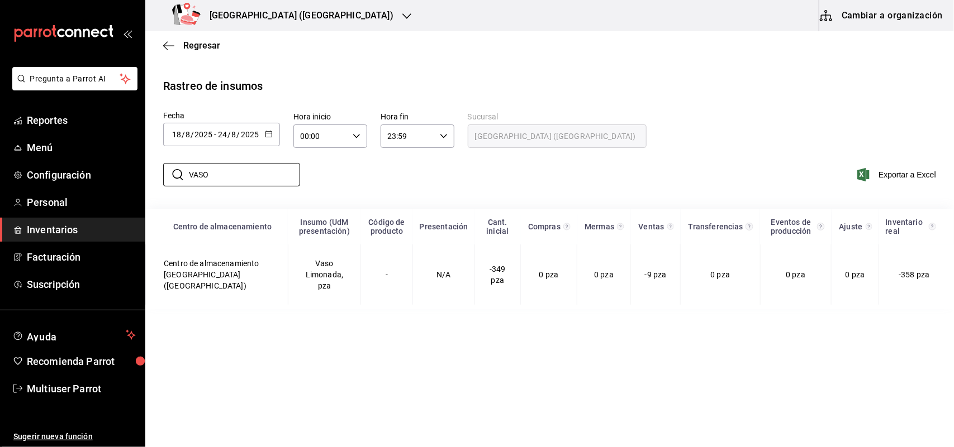
type input "VASO"
